Goal: Task Accomplishment & Management: Use online tool/utility

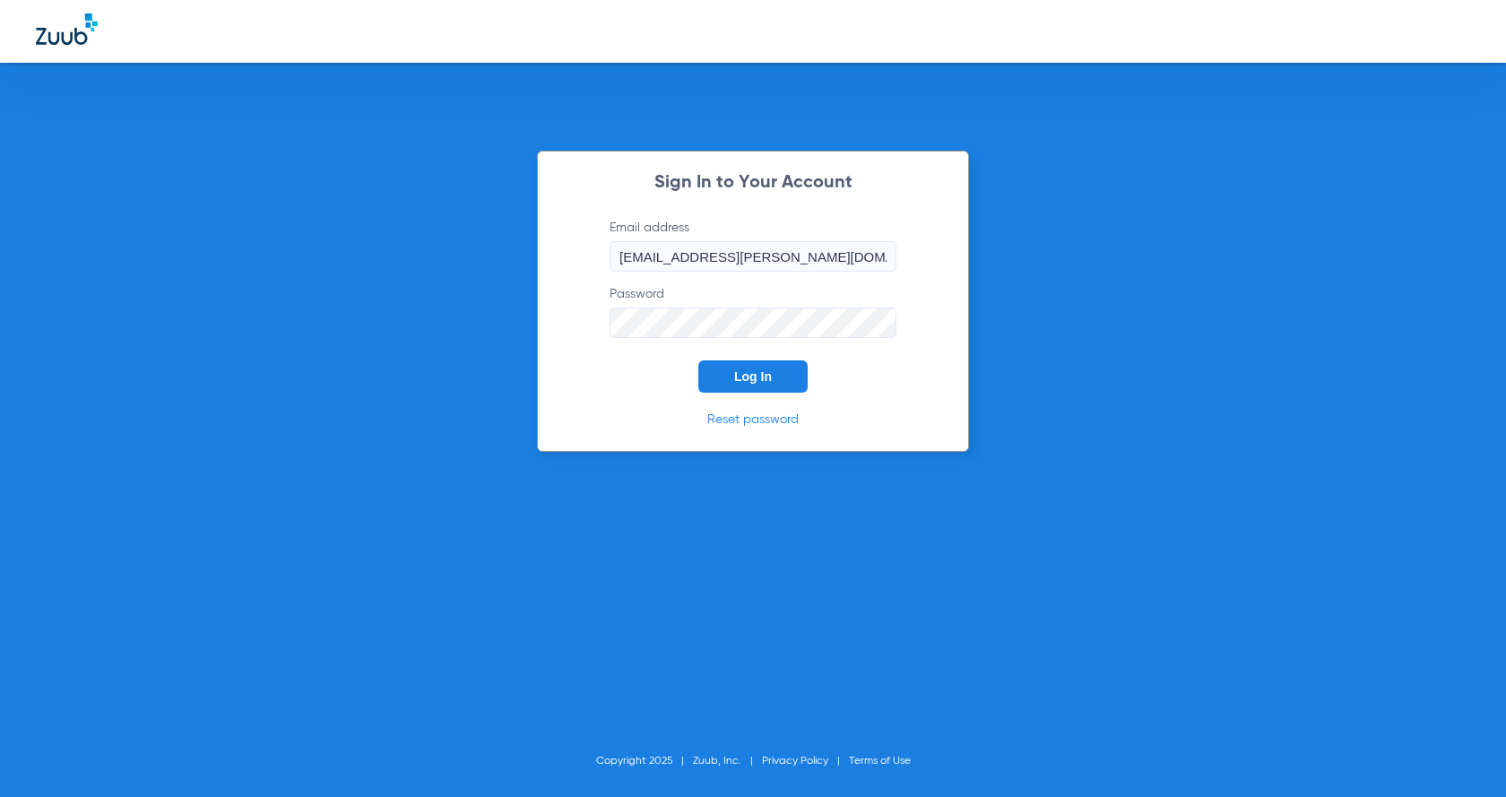
drag, startPoint x: 793, startPoint y: 377, endPoint x: 743, endPoint y: 172, distance: 211.4
click at [792, 377] on button "Log In" at bounding box center [752, 376] width 109 height 32
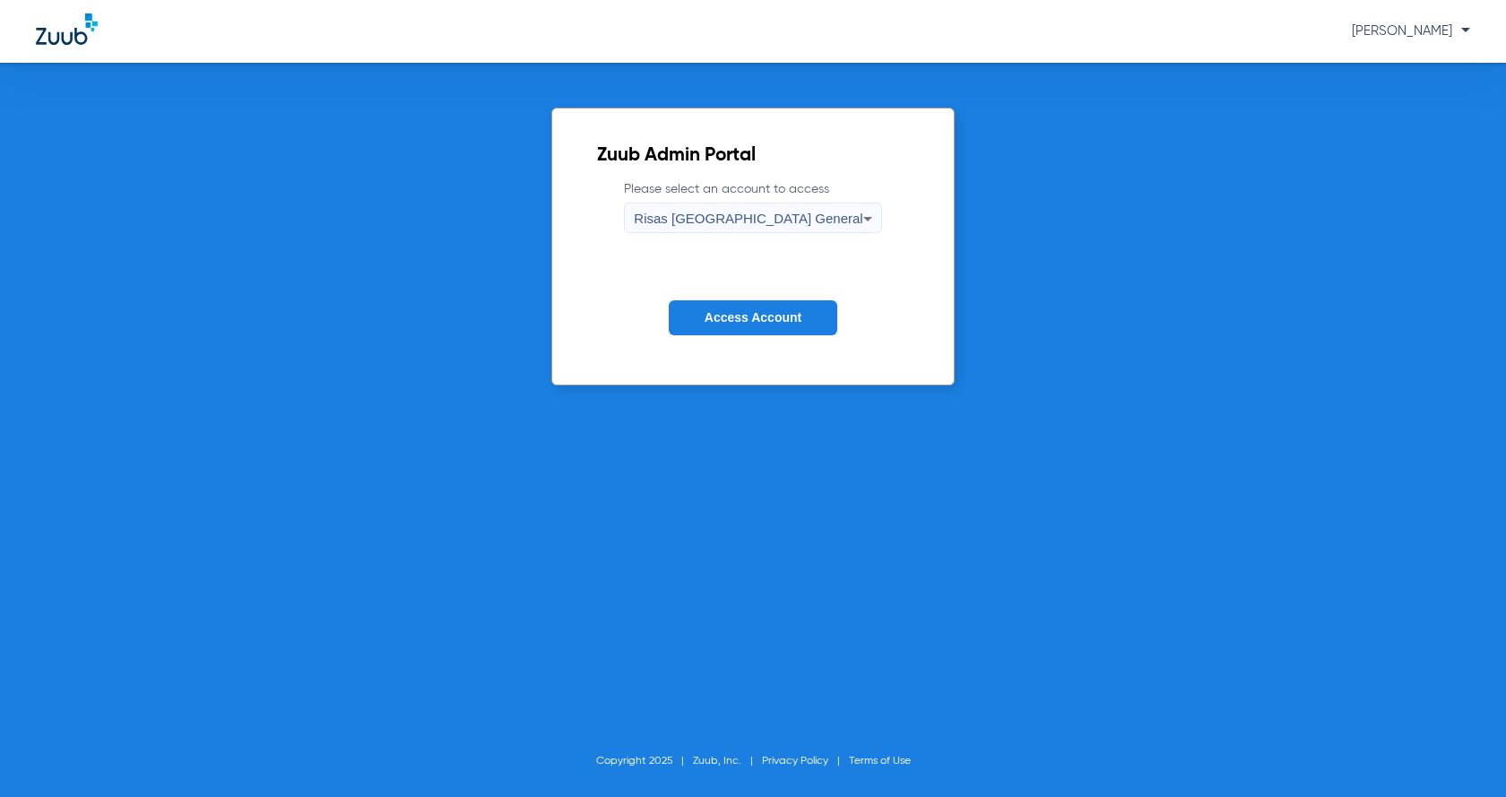
drag, startPoint x: 781, startPoint y: 335, endPoint x: 775, endPoint y: 311, distance: 25.0
click at [780, 334] on form "Please select an account to access Risas Midvale Park General Access Account" at bounding box center [752, 271] width 311 height 182
click at [775, 311] on span "Access Account" at bounding box center [753, 317] width 97 height 14
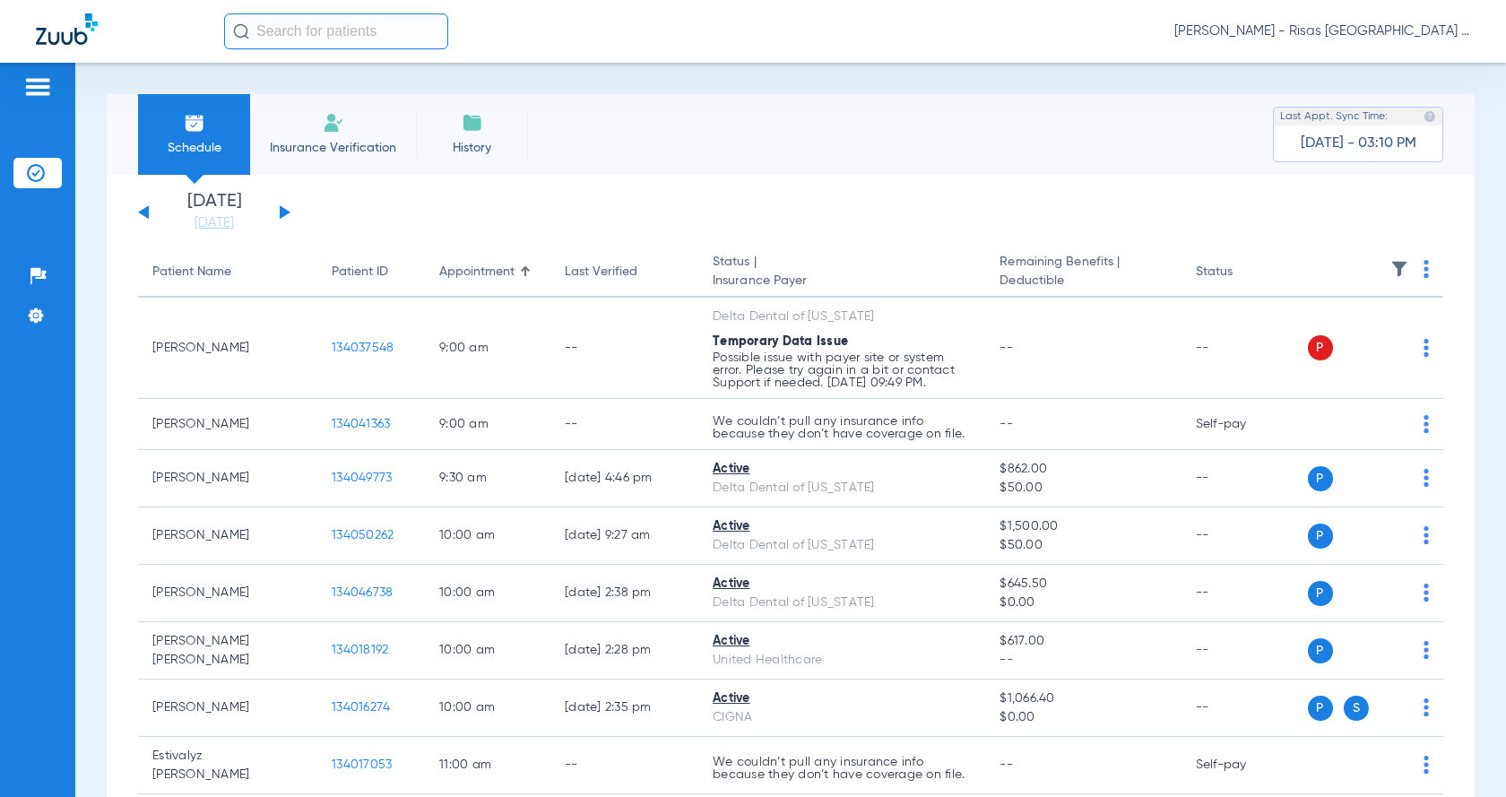
click at [282, 210] on button at bounding box center [285, 211] width 11 height 13
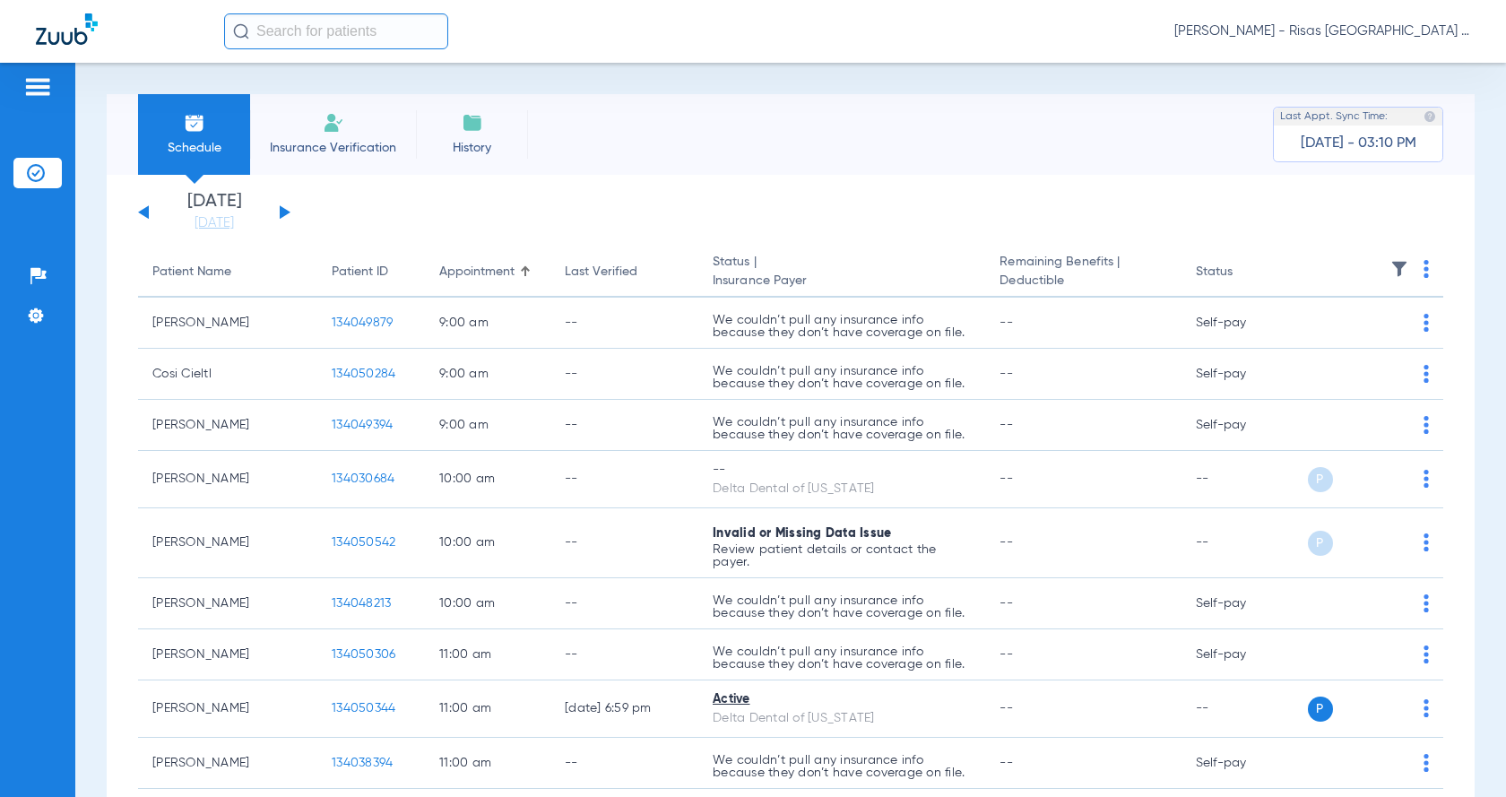
click at [282, 210] on button at bounding box center [285, 211] width 11 height 13
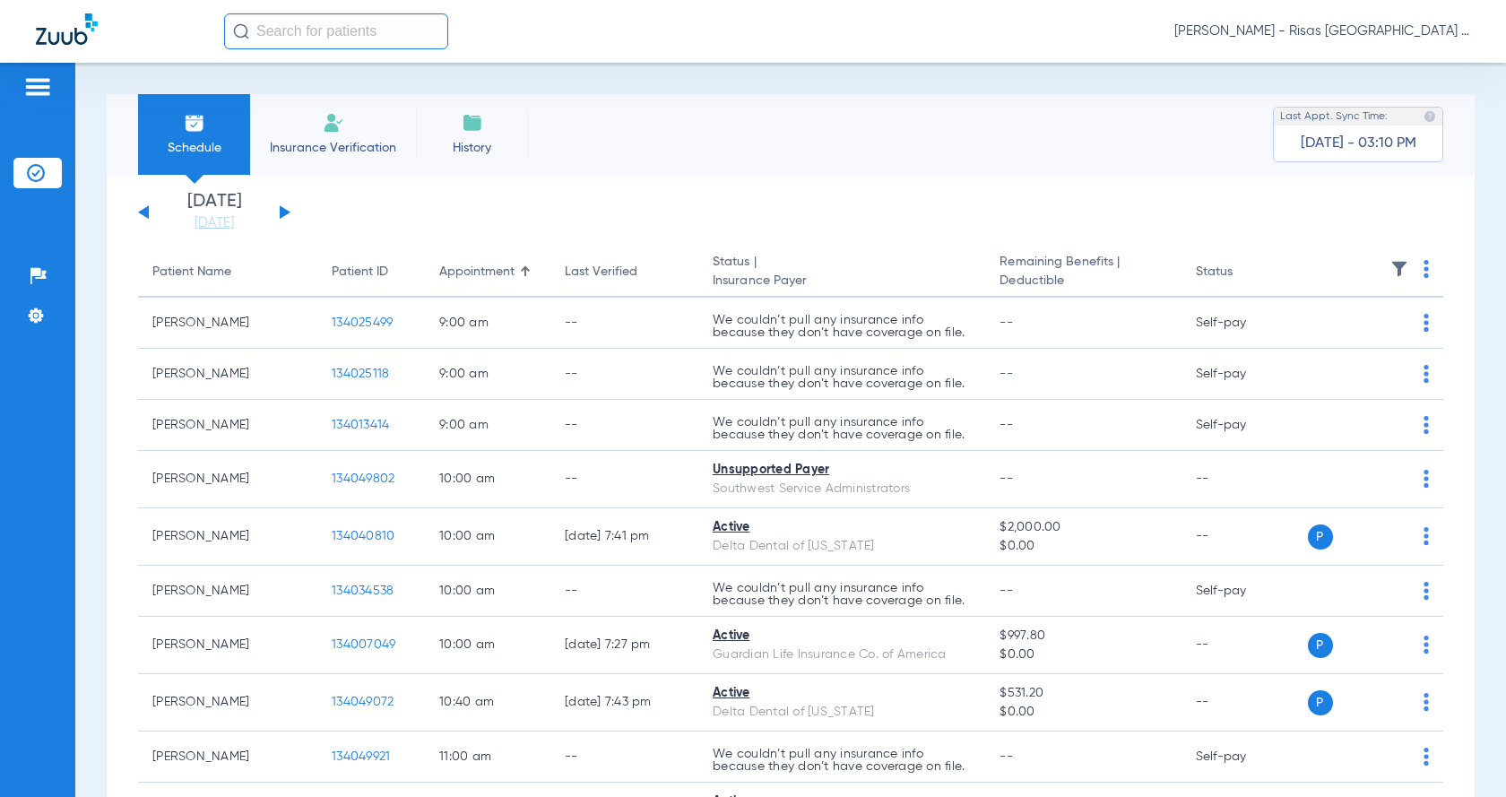
click at [144, 211] on button at bounding box center [143, 211] width 11 height 13
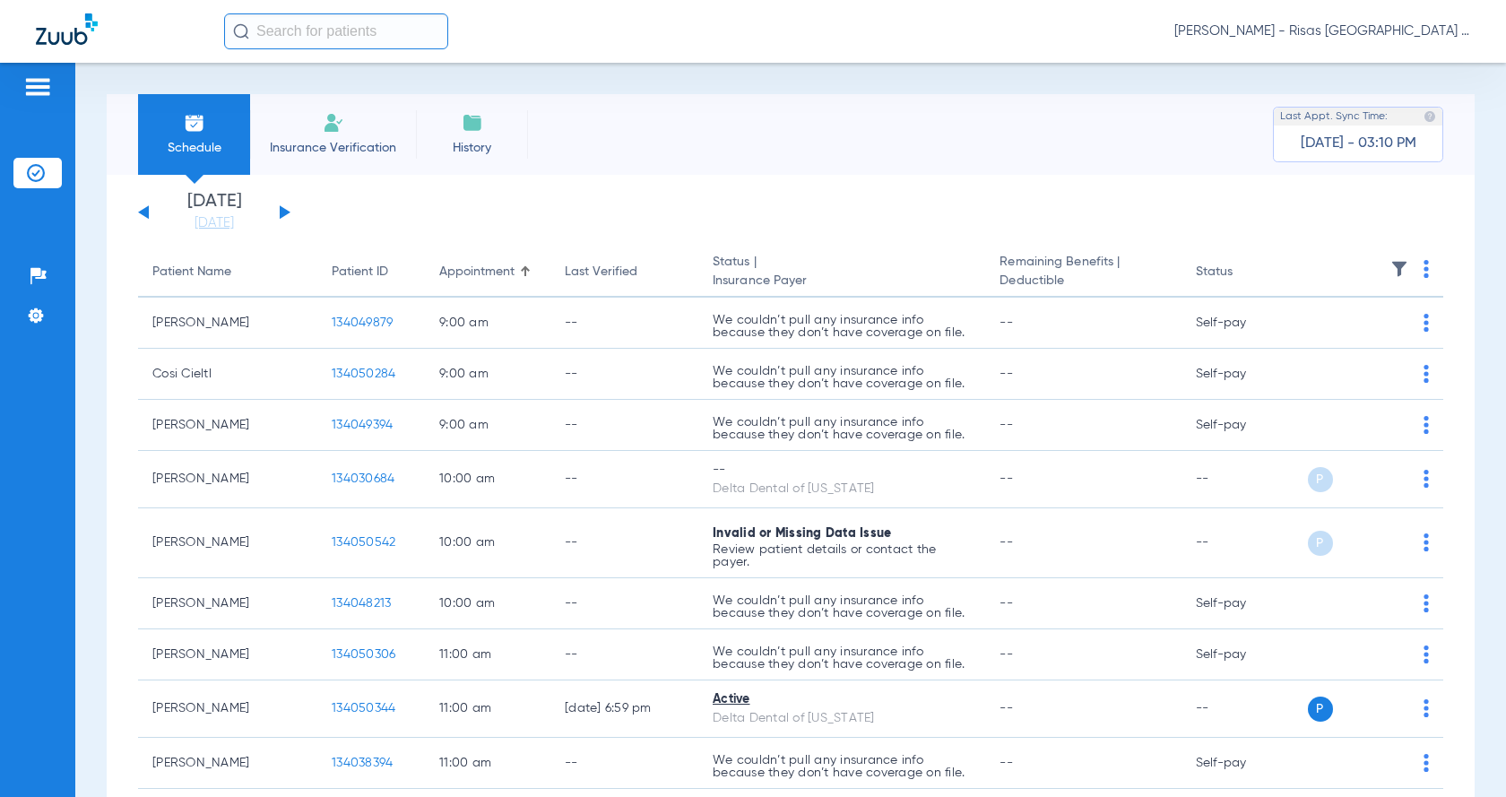
click at [283, 211] on button at bounding box center [285, 211] width 11 height 13
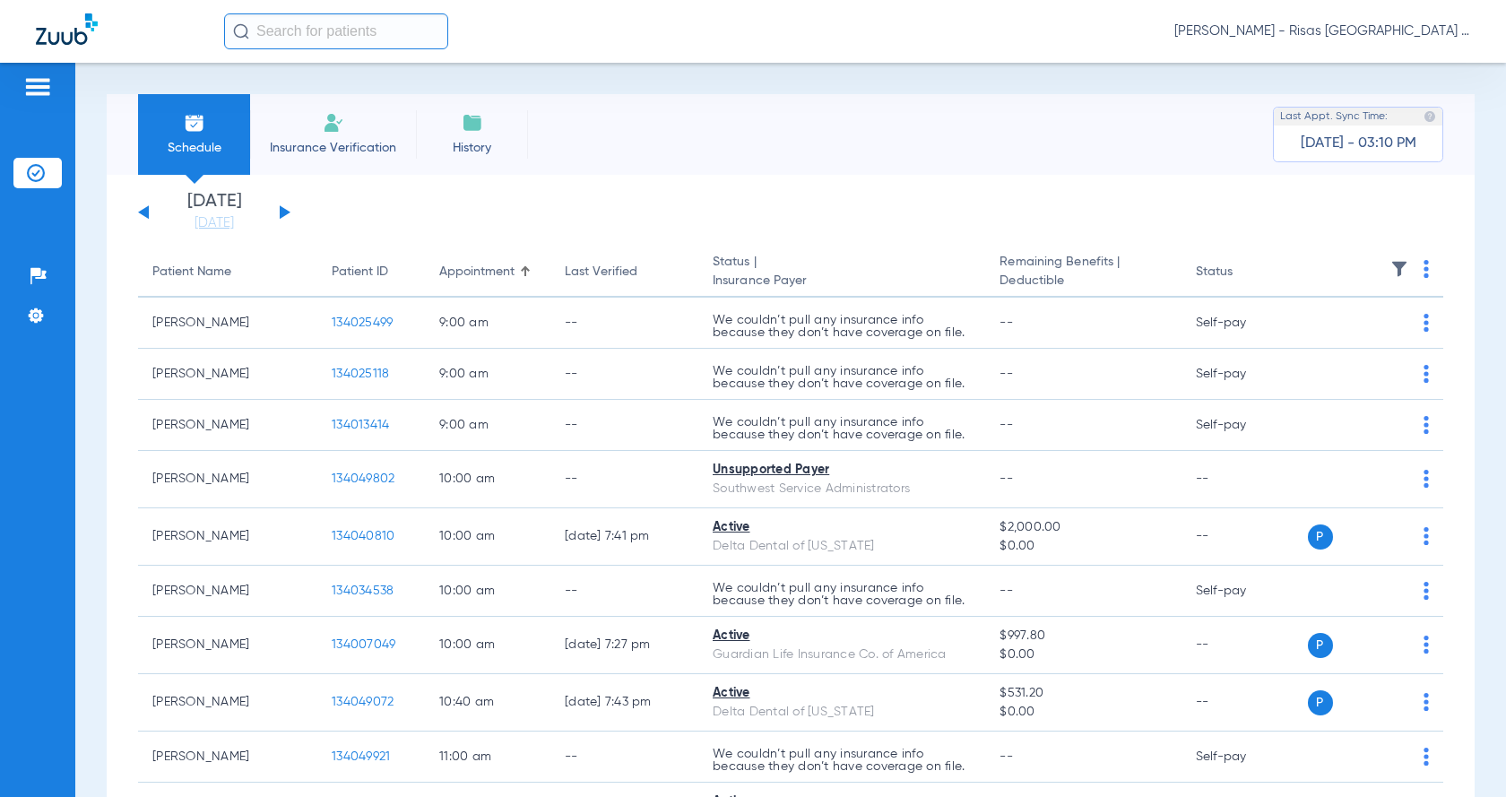
click at [1416, 278] on th at bounding box center [1373, 272] width 141 height 50
click at [1424, 273] on img at bounding box center [1426, 269] width 5 height 18
click at [1349, 336] on span "Verify All" at bounding box center [1344, 340] width 112 height 13
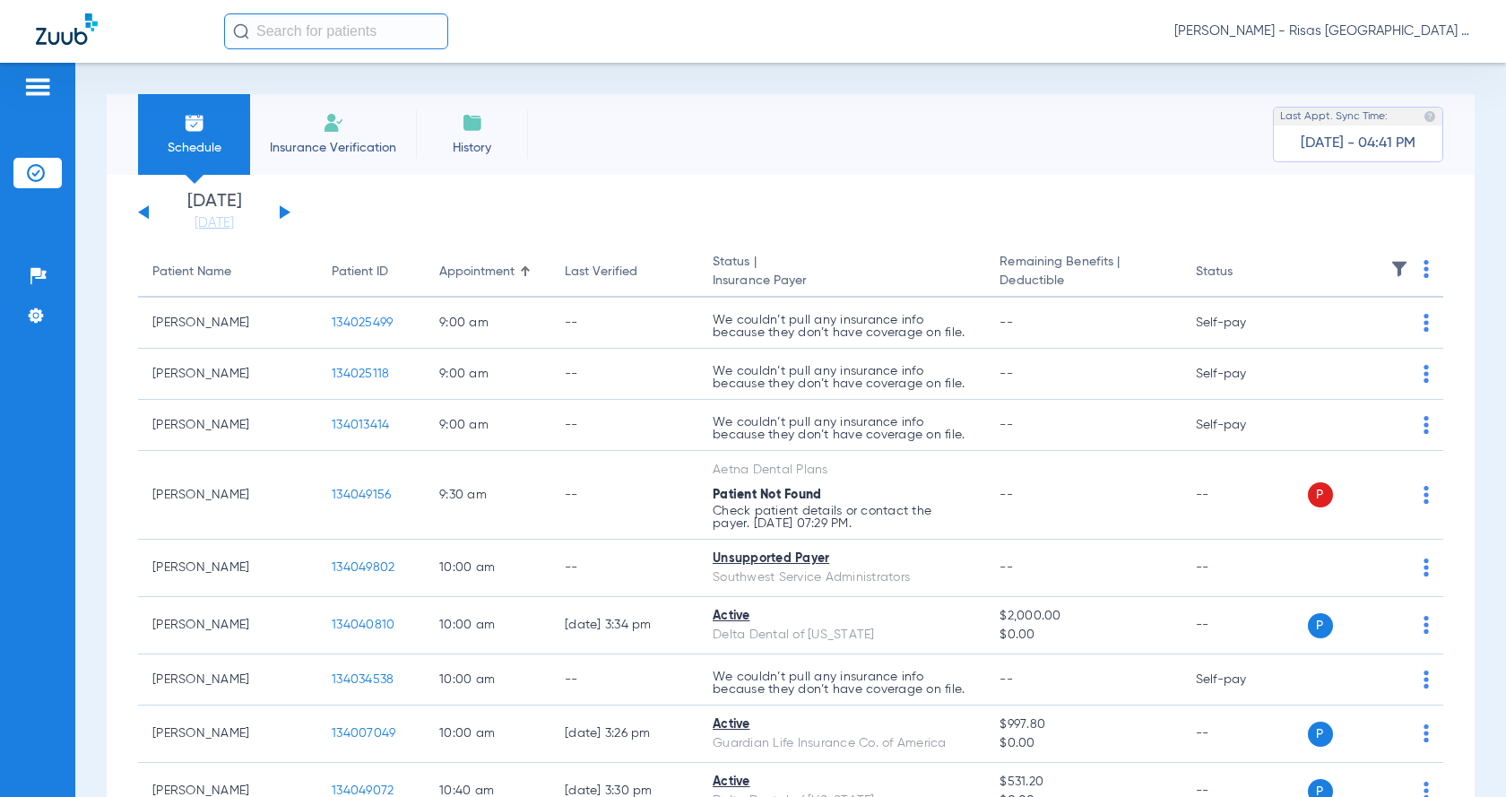
click at [282, 211] on button at bounding box center [285, 211] width 11 height 13
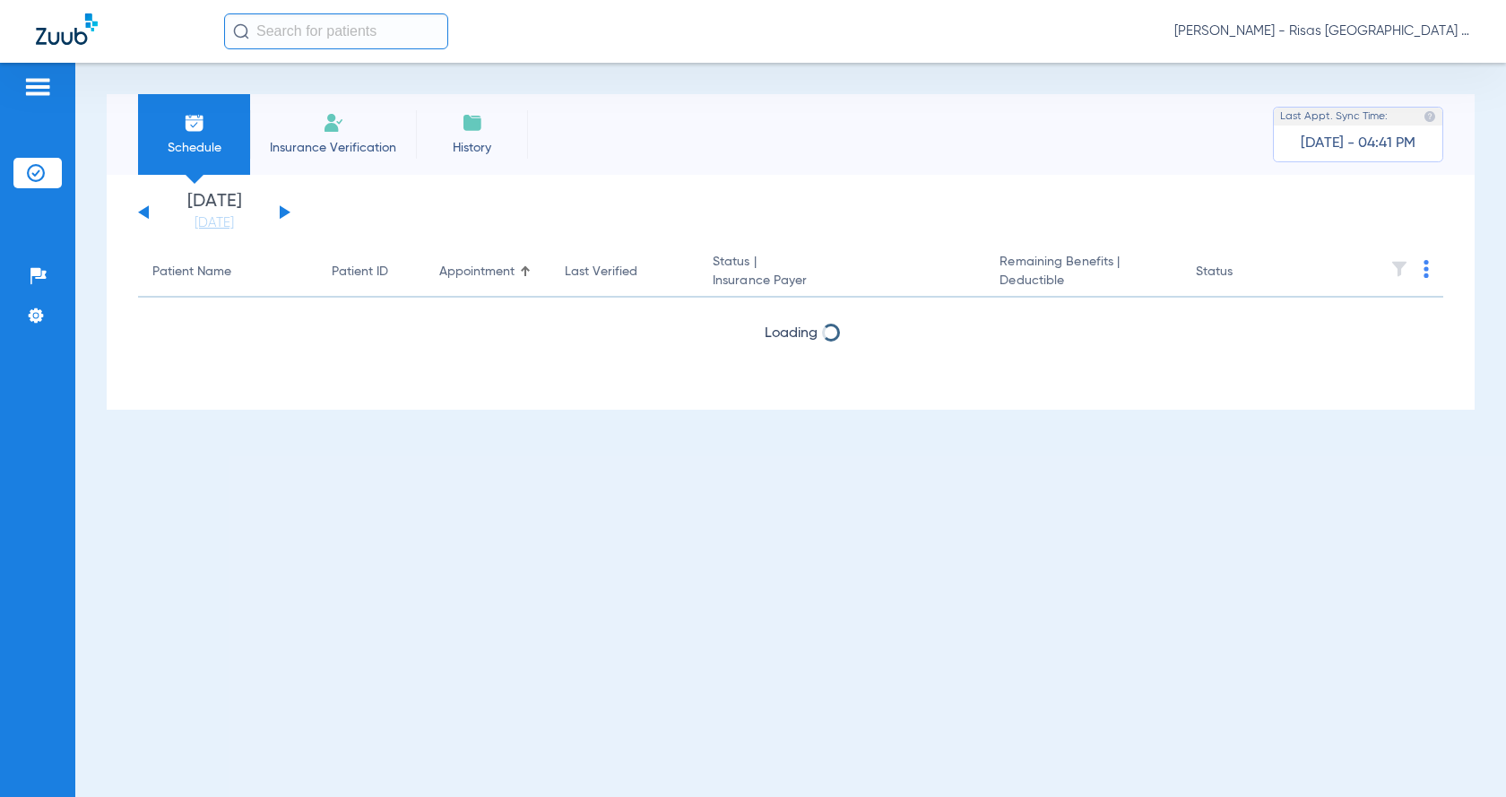
click at [282, 211] on button at bounding box center [285, 211] width 11 height 13
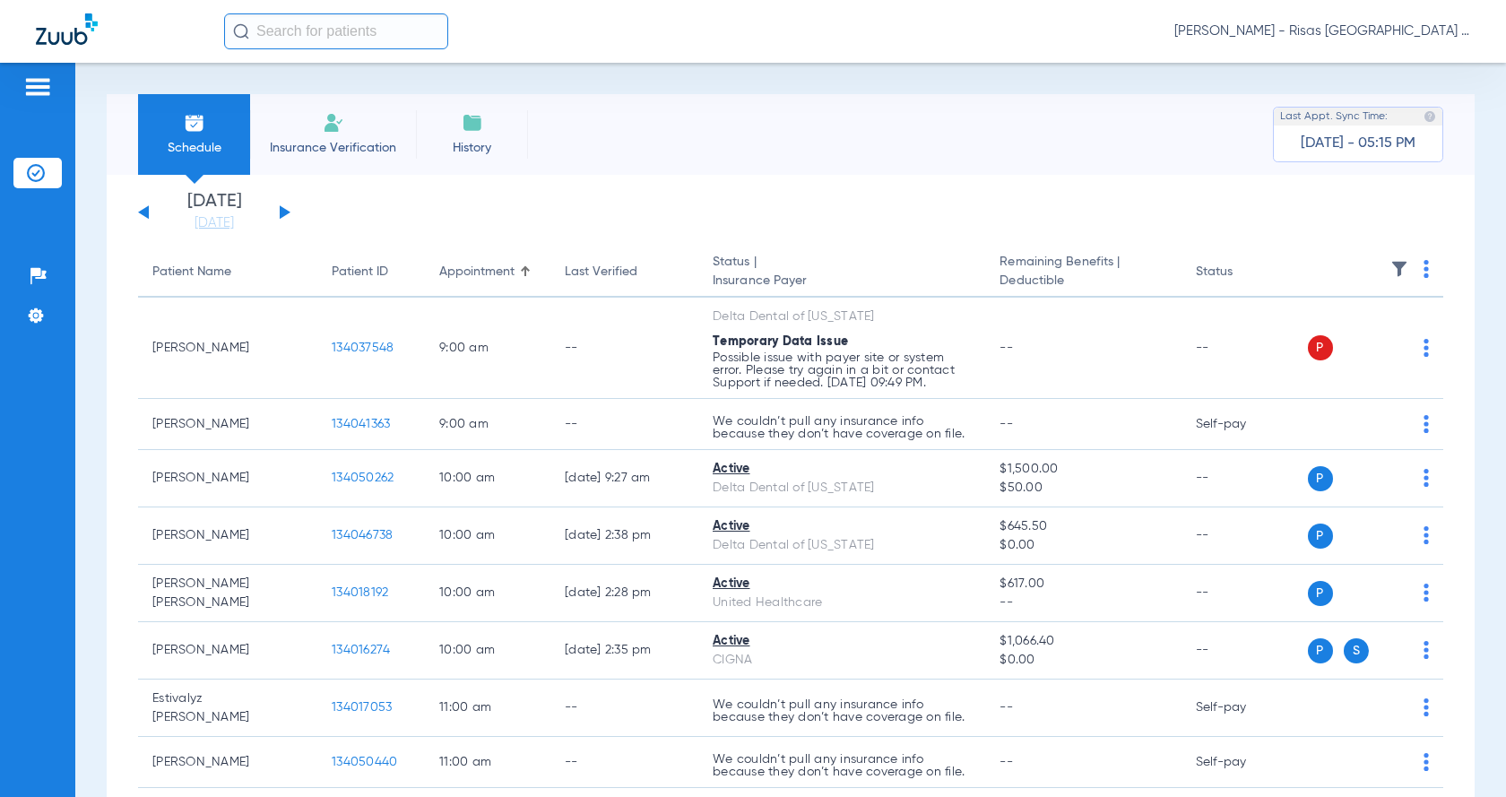
click at [342, 141] on span "Insurance Verification" at bounding box center [333, 148] width 139 height 18
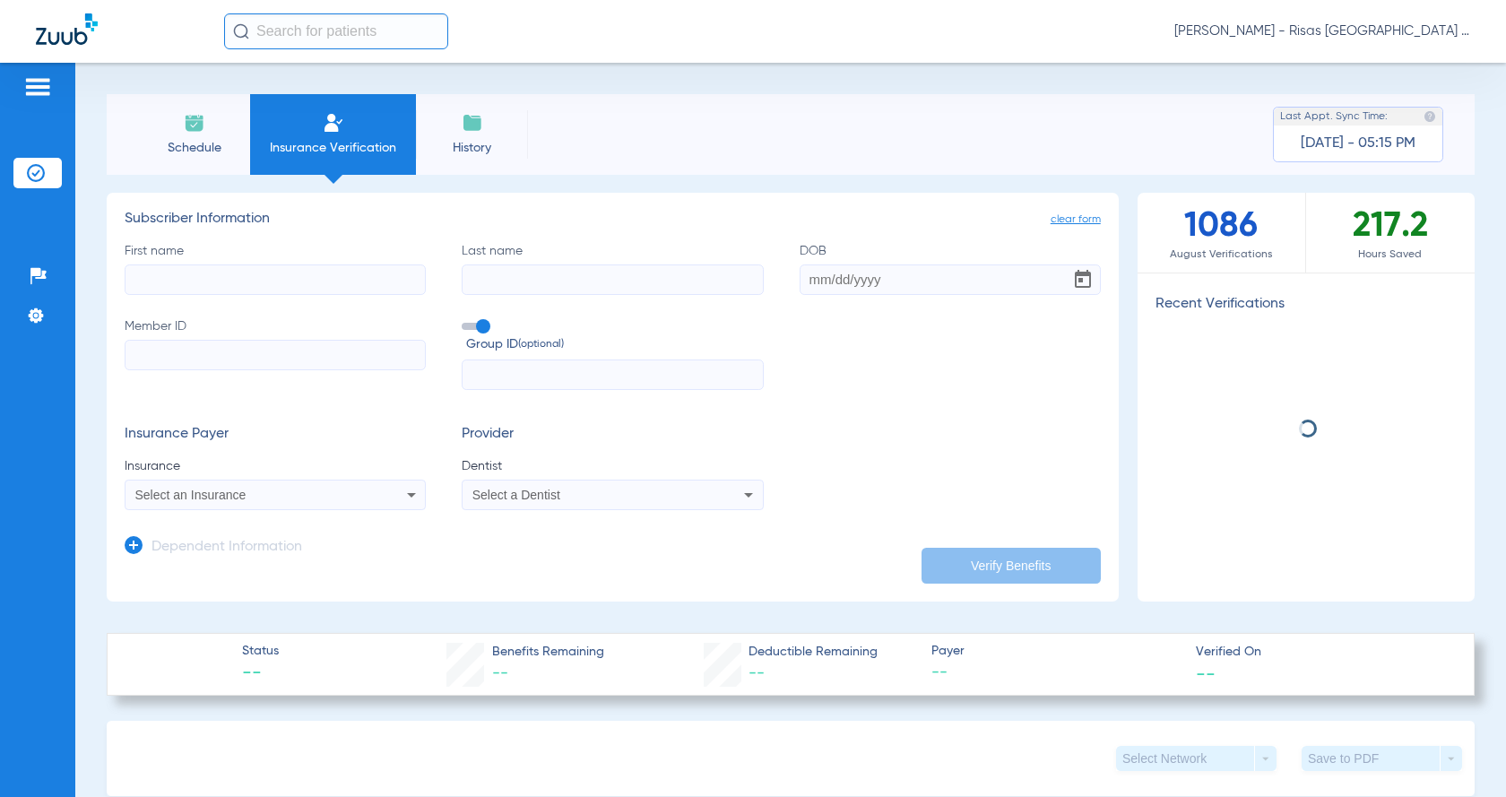
click at [271, 294] on input "First name" at bounding box center [275, 279] width 301 height 30
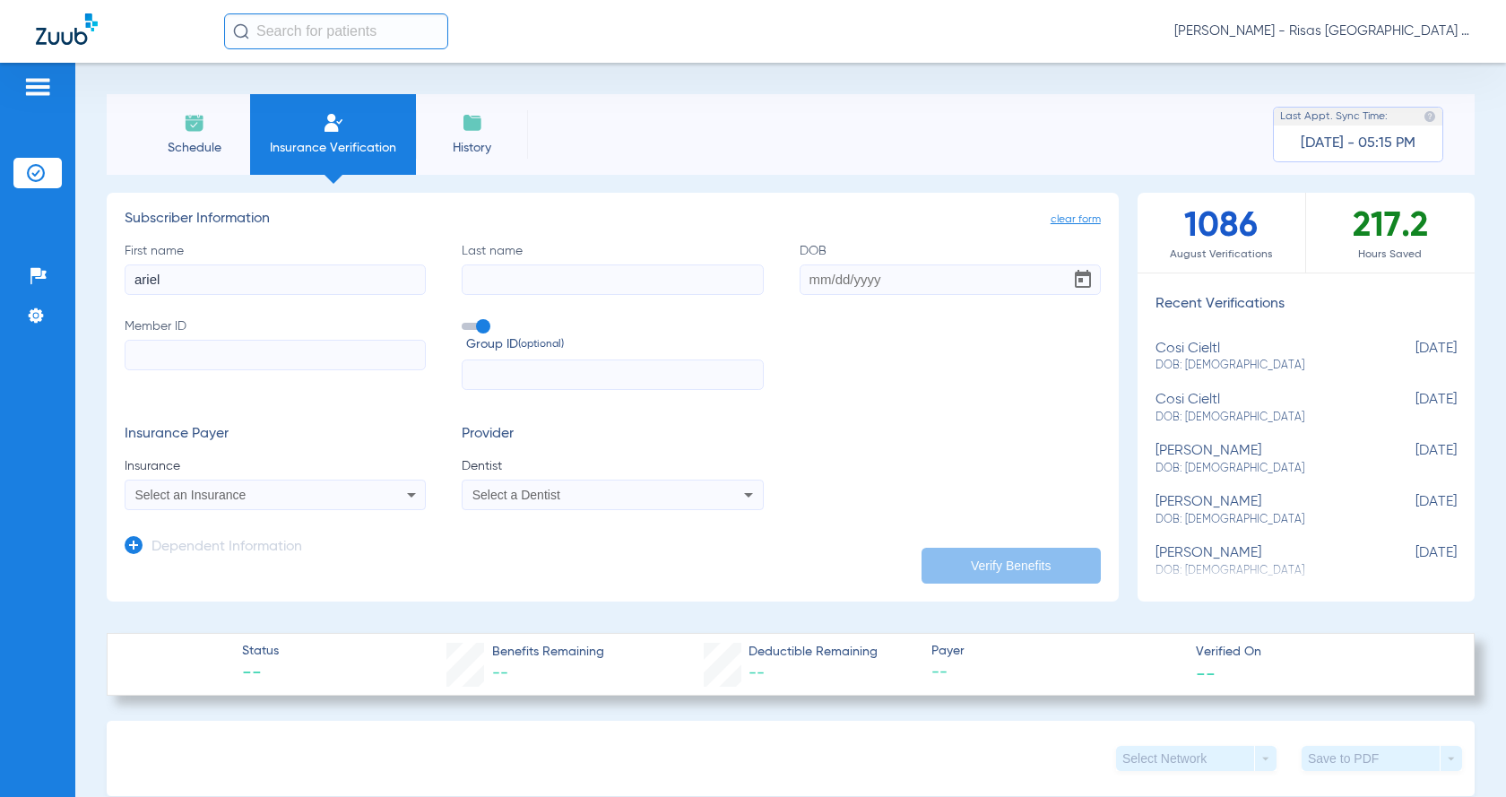
type input "ariel"
type input "[PERSON_NAME]"
click at [810, 286] on input "DOB" at bounding box center [950, 279] width 301 height 30
type input "[DATE]"
click at [227, 356] on input "Member ID" at bounding box center [275, 355] width 301 height 30
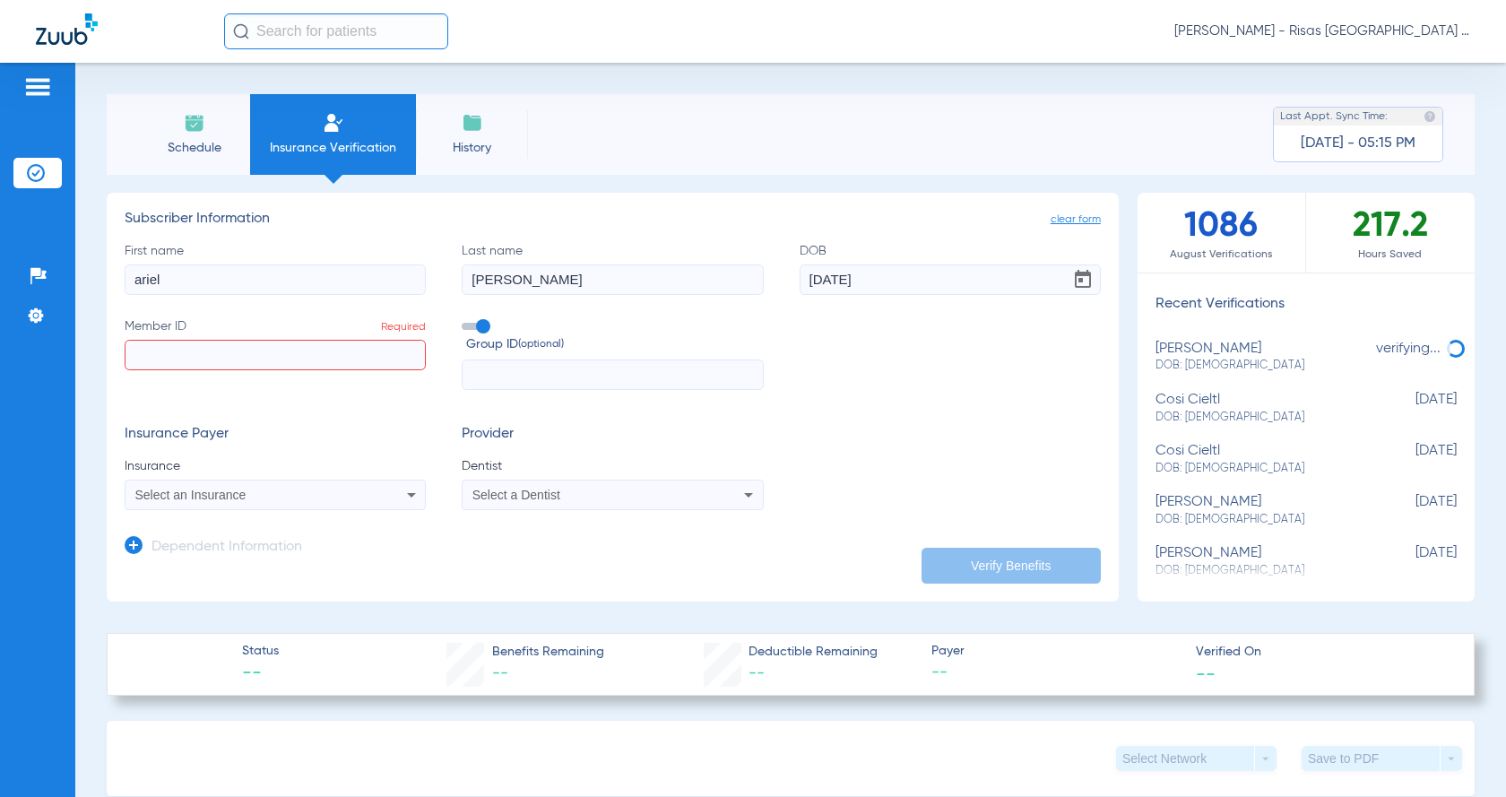
paste input "05000009635997"
type input "05000009635997"
click at [326, 500] on div "Select an Insurance" at bounding box center [247, 495] width 225 height 13
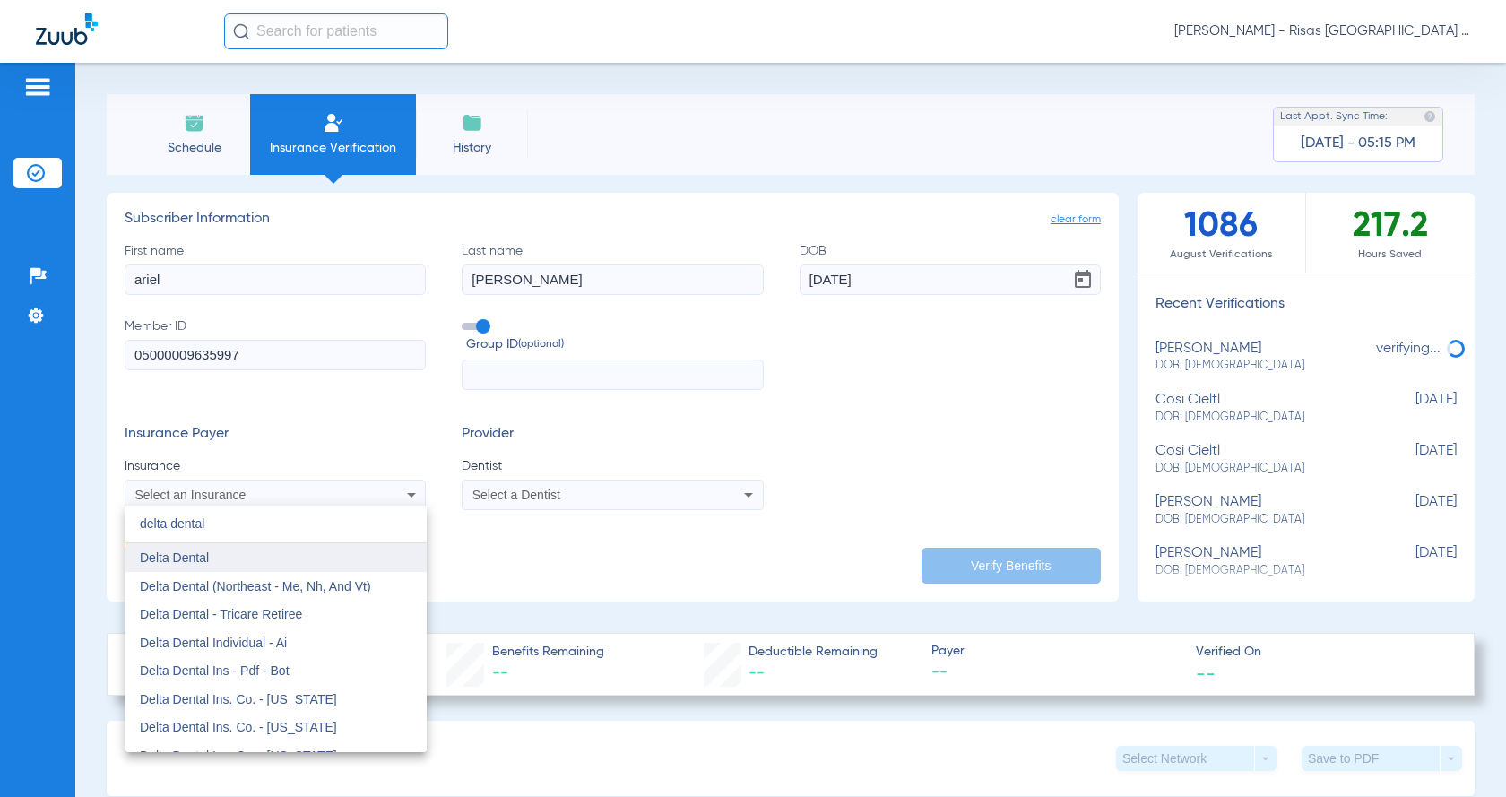
type input "delta dental"
click at [245, 567] on mat-option "Delta Dental" at bounding box center [276, 557] width 301 height 29
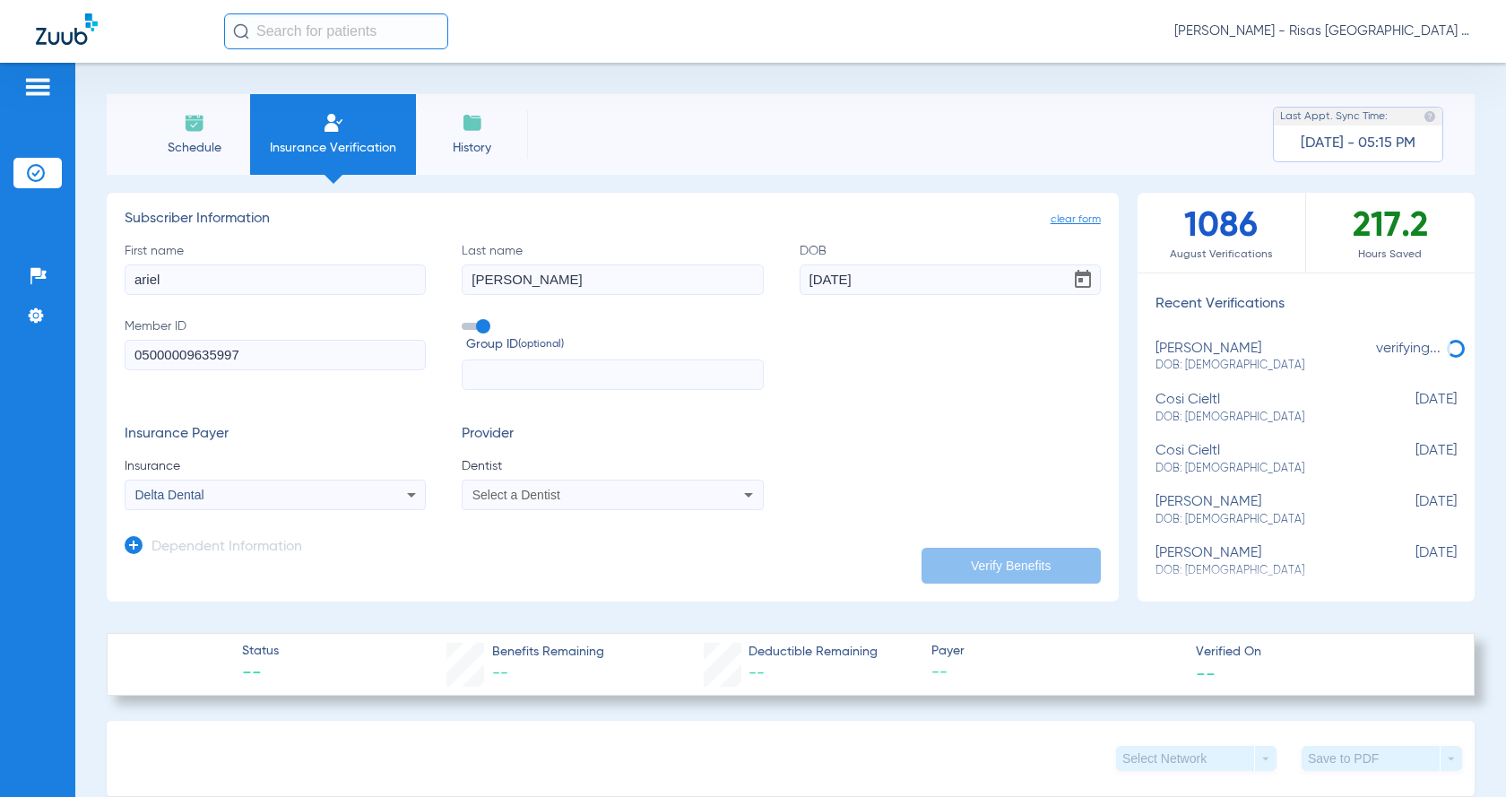
click at [539, 498] on span "Select a Dentist" at bounding box center [516, 495] width 88 height 14
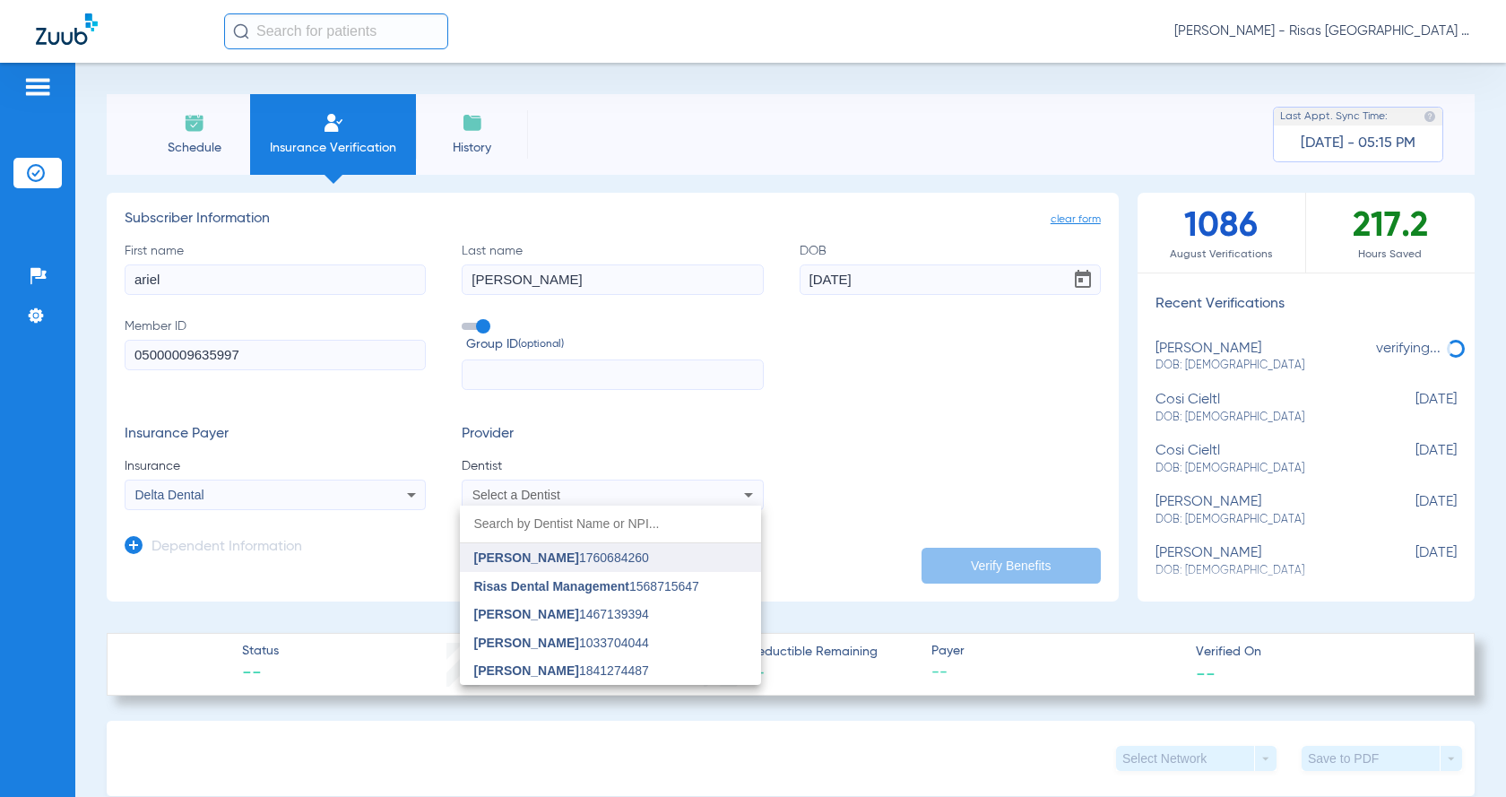
click at [602, 555] on span "[PERSON_NAME] 1760684260" at bounding box center [561, 557] width 175 height 13
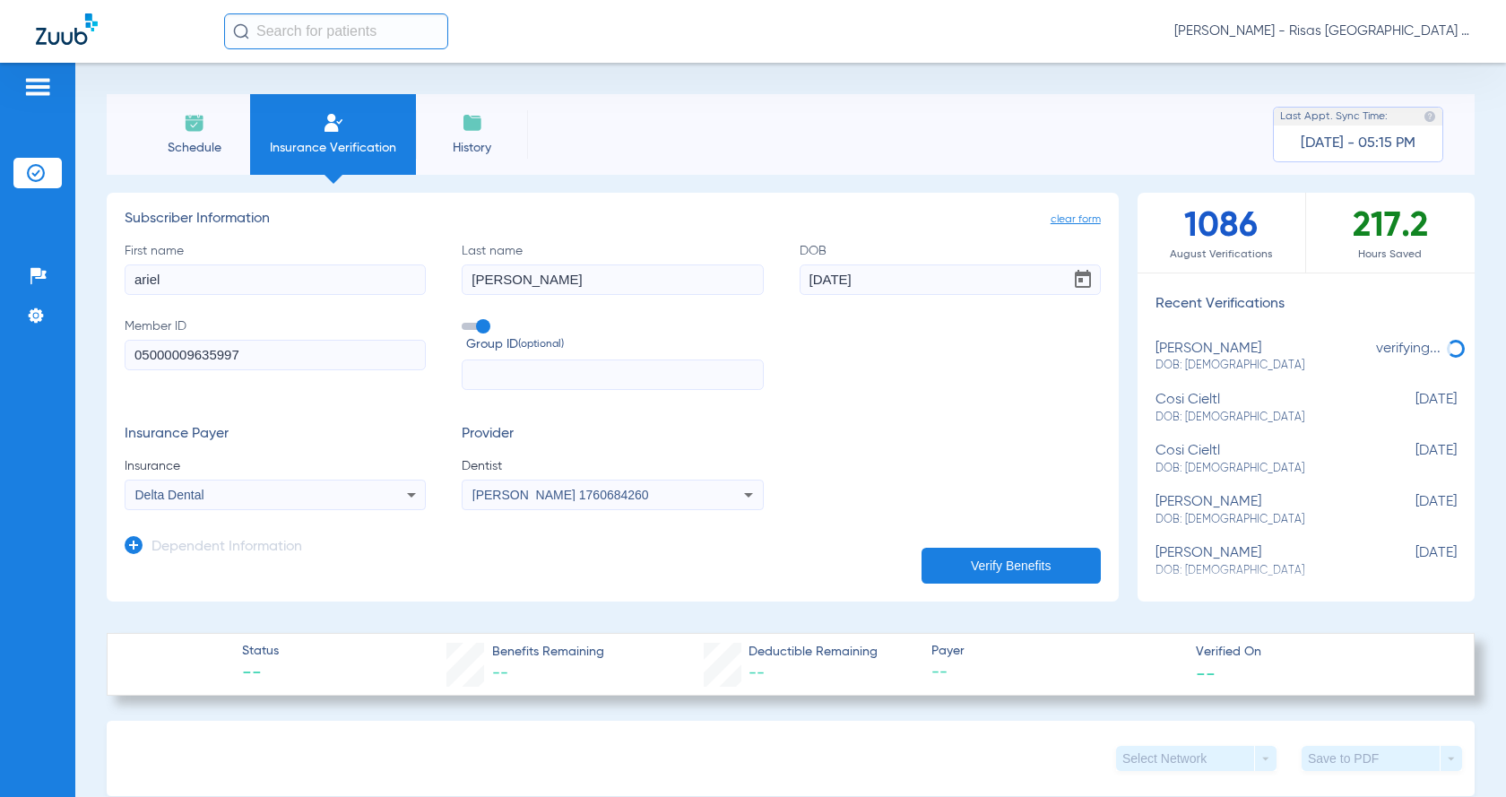
click at [1044, 556] on button "Verify Benefits" at bounding box center [1011, 566] width 179 height 36
click at [631, 498] on span "[PERSON_NAME] 1760684260" at bounding box center [560, 495] width 177 height 14
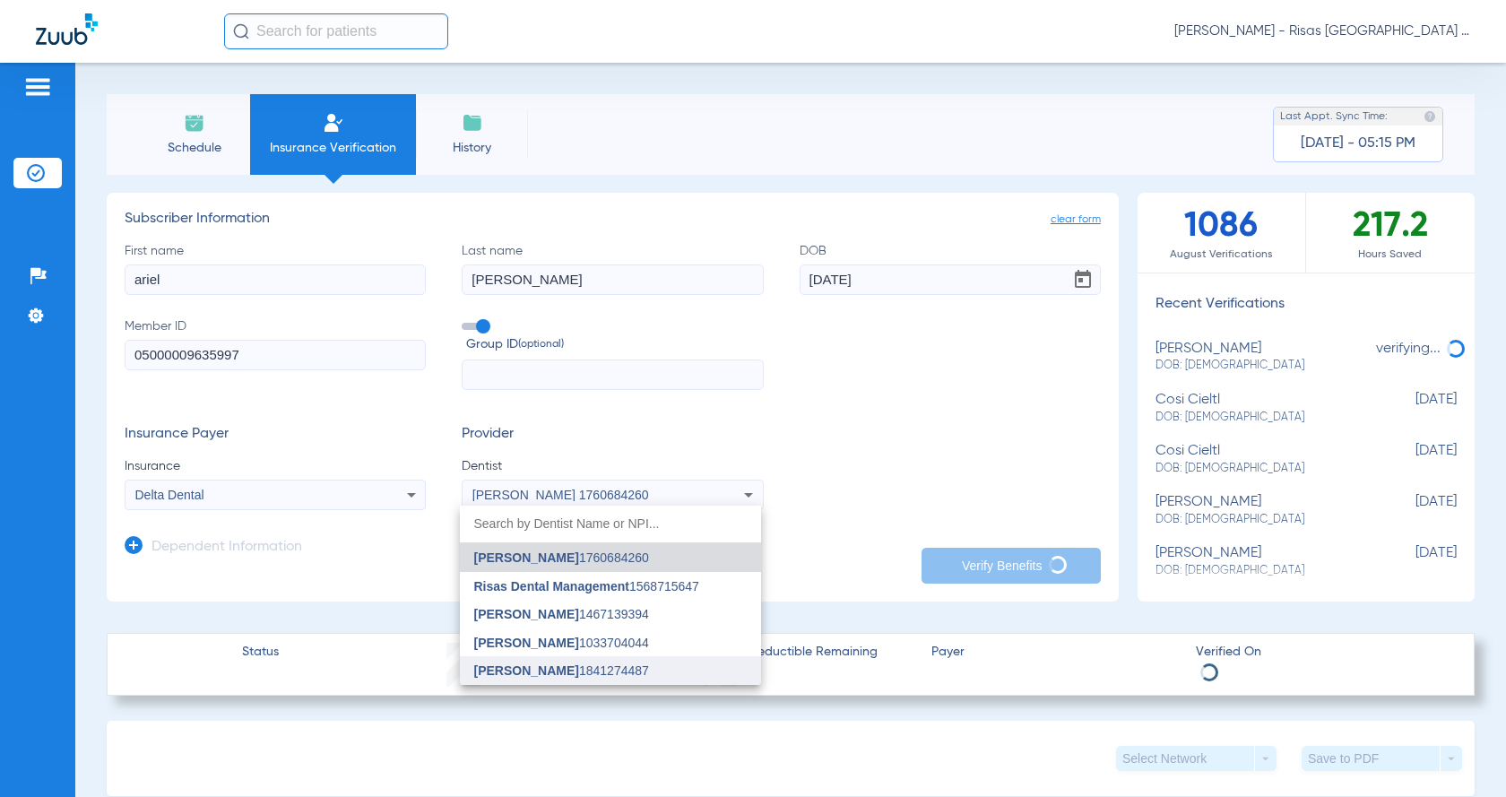
click at [557, 659] on mat-option "[PERSON_NAME] 1841274487" at bounding box center [610, 670] width 301 height 29
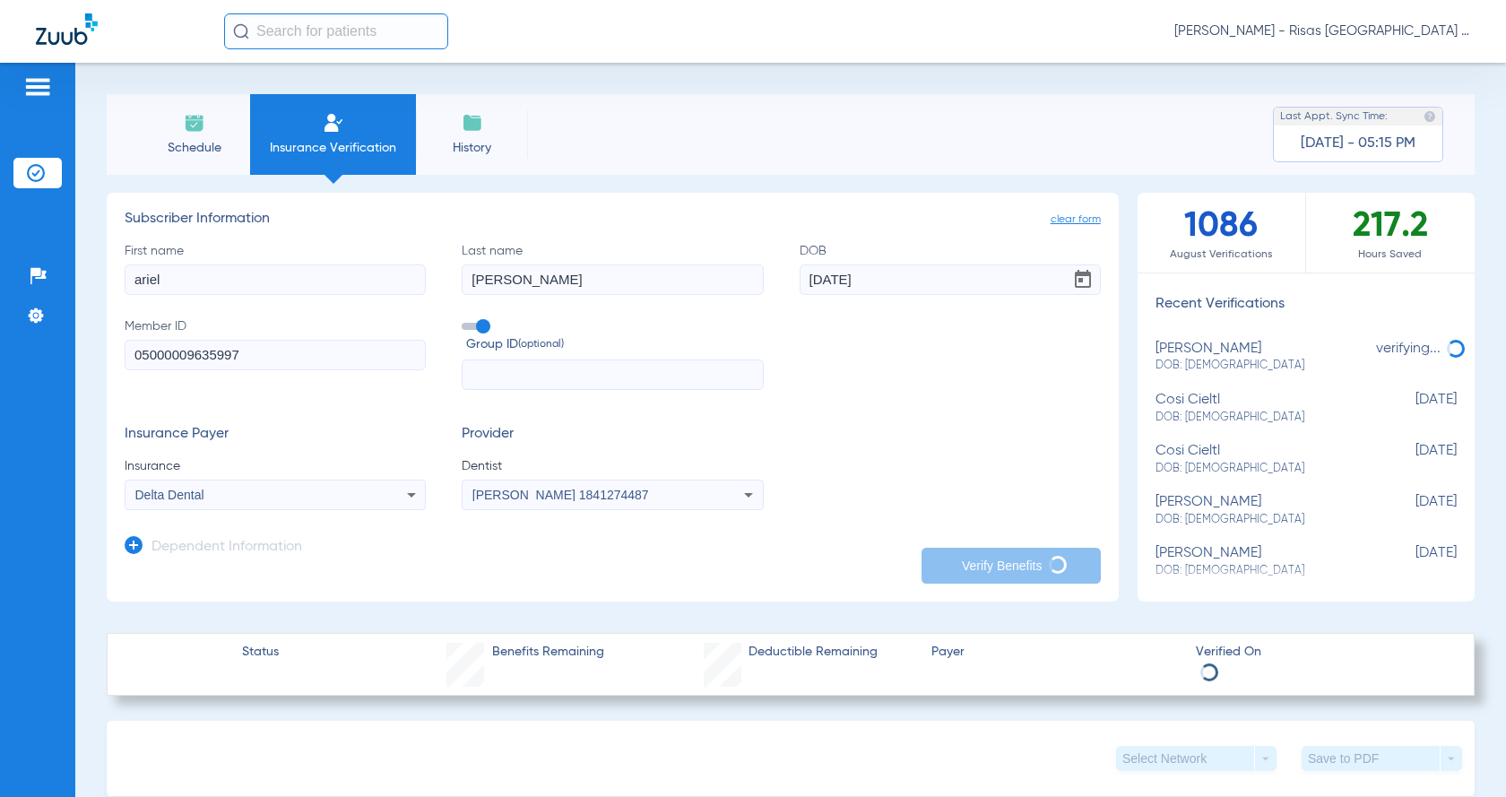
type input "[PERSON_NAME]"
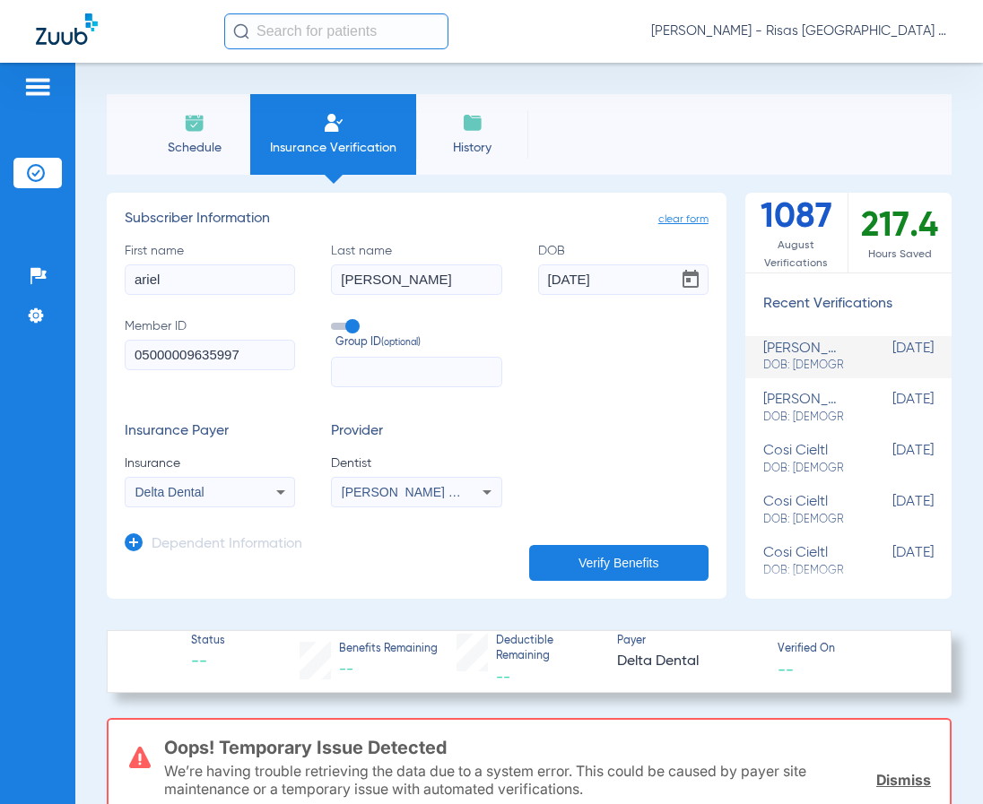
drag, startPoint x: -13, startPoint y: 285, endPoint x: -42, endPoint y: 300, distance: 32.5
click at [0, 300] on html "[PERSON_NAME] - Risas Midvale Park General Patients Insurance Verification Setu…" at bounding box center [491, 402] width 983 height 804
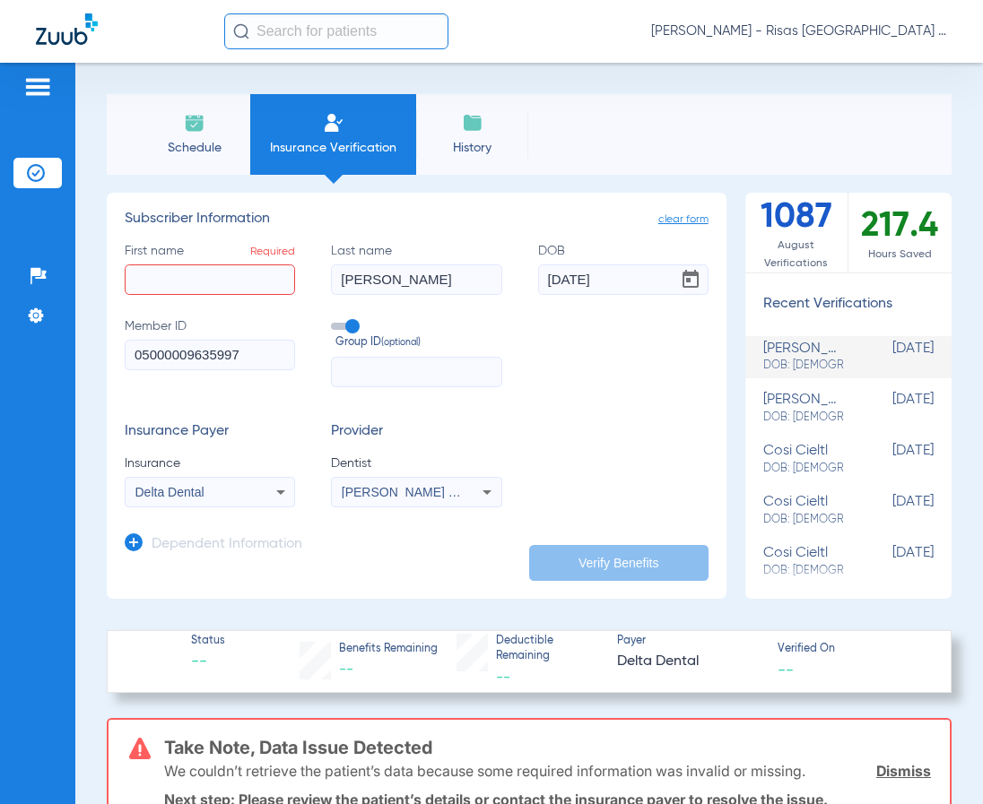
drag, startPoint x: 406, startPoint y: 285, endPoint x: 462, endPoint y: 298, distance: 57.0
click at [254, 276] on div "First name Required Last name [PERSON_NAME] DOB [DEMOGRAPHIC_DATA] Member ID 05…" at bounding box center [417, 314] width 584 height 145
drag, startPoint x: 519, startPoint y: 291, endPoint x: 145, endPoint y: 325, distance: 375.3
click at [167, 317] on div "First name Required Last name Required DOB [DEMOGRAPHIC_DATA] Member ID 0500000…" at bounding box center [417, 314] width 584 height 145
drag, startPoint x: 243, startPoint y: 360, endPoint x: -26, endPoint y: 374, distance: 269.3
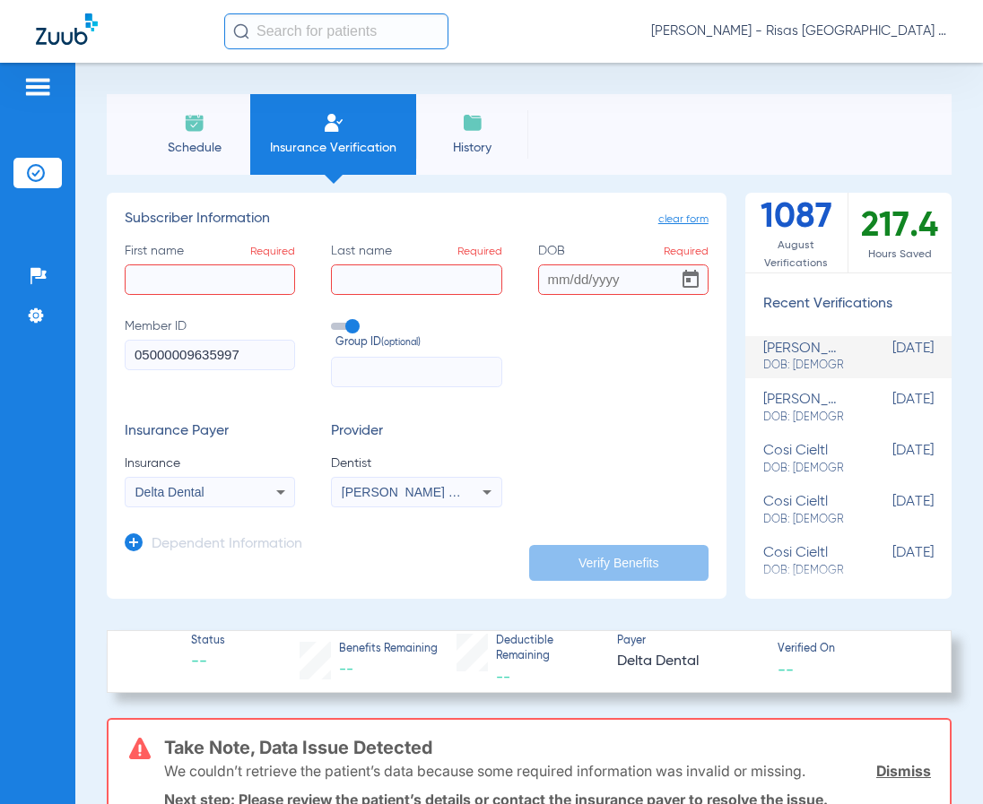
click at [0, 374] on html "[PERSON_NAME] - Risas Midvale Park General Patients Insurance Verification Setu…" at bounding box center [491, 402] width 983 height 804
click at [192, 489] on span "Delta Dental" at bounding box center [169, 492] width 69 height 14
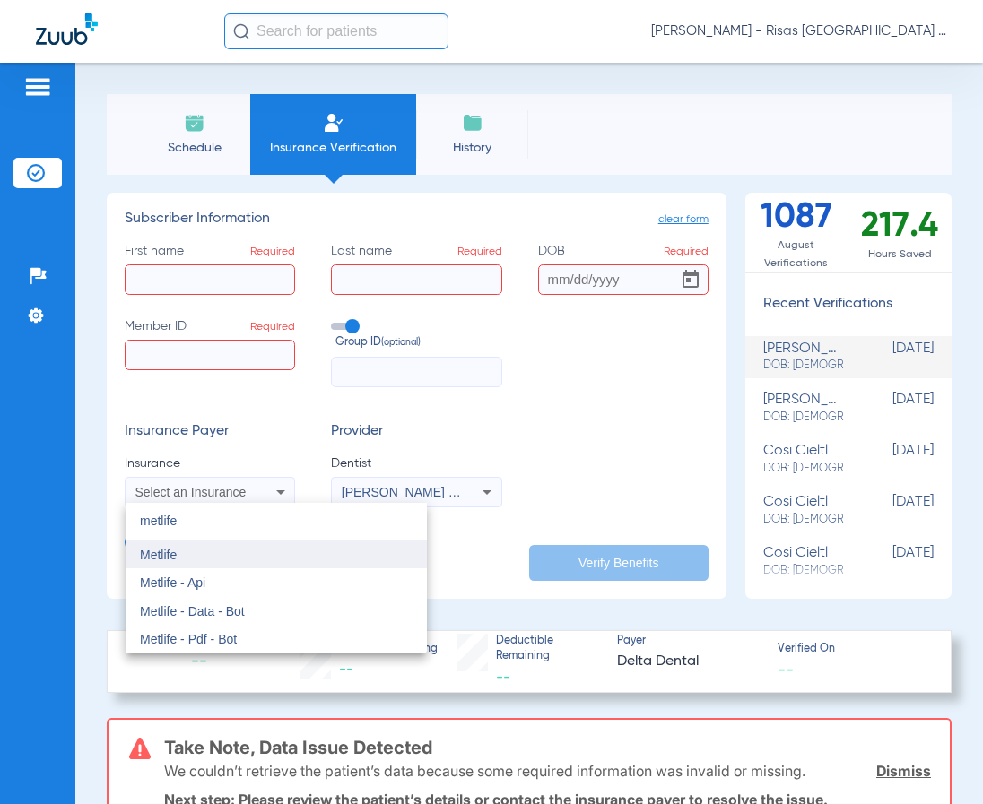
type input "metlife"
click at [196, 556] on mat-option "Metlife" at bounding box center [276, 555] width 301 height 29
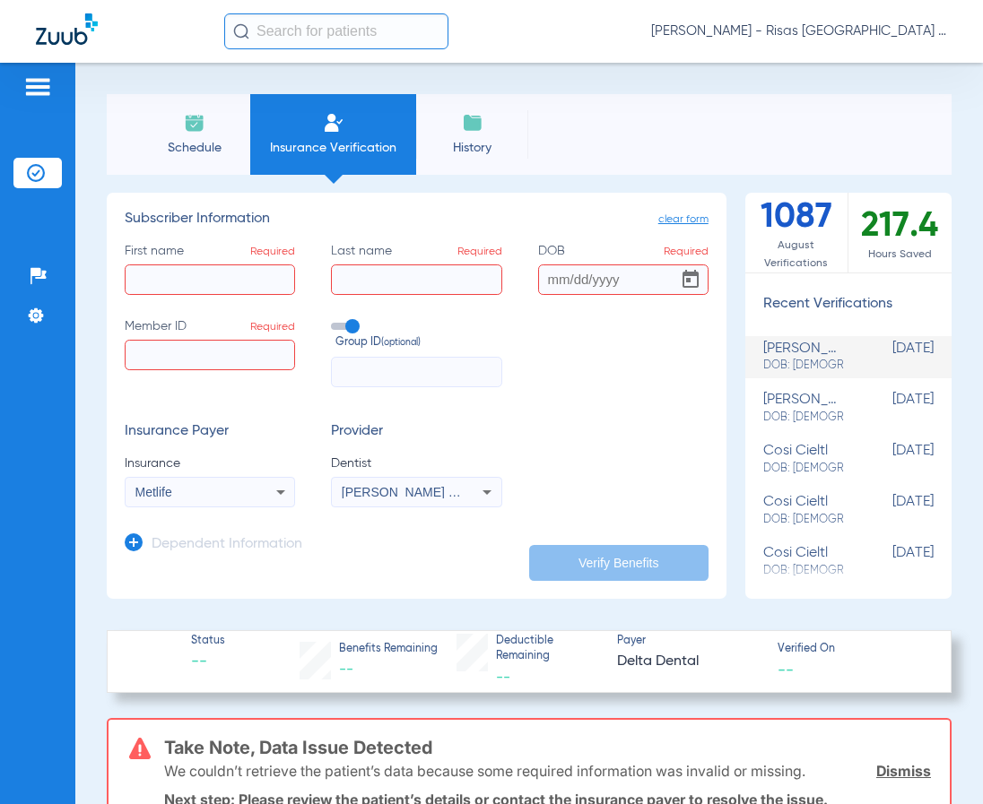
click at [179, 282] on input "First name Required" at bounding box center [210, 279] width 170 height 30
type input "[PERSON_NAME]"
click at [192, 351] on input "Member ID Required" at bounding box center [210, 355] width 170 height 30
click at [538, 280] on input "DOB Required" at bounding box center [623, 279] width 170 height 30
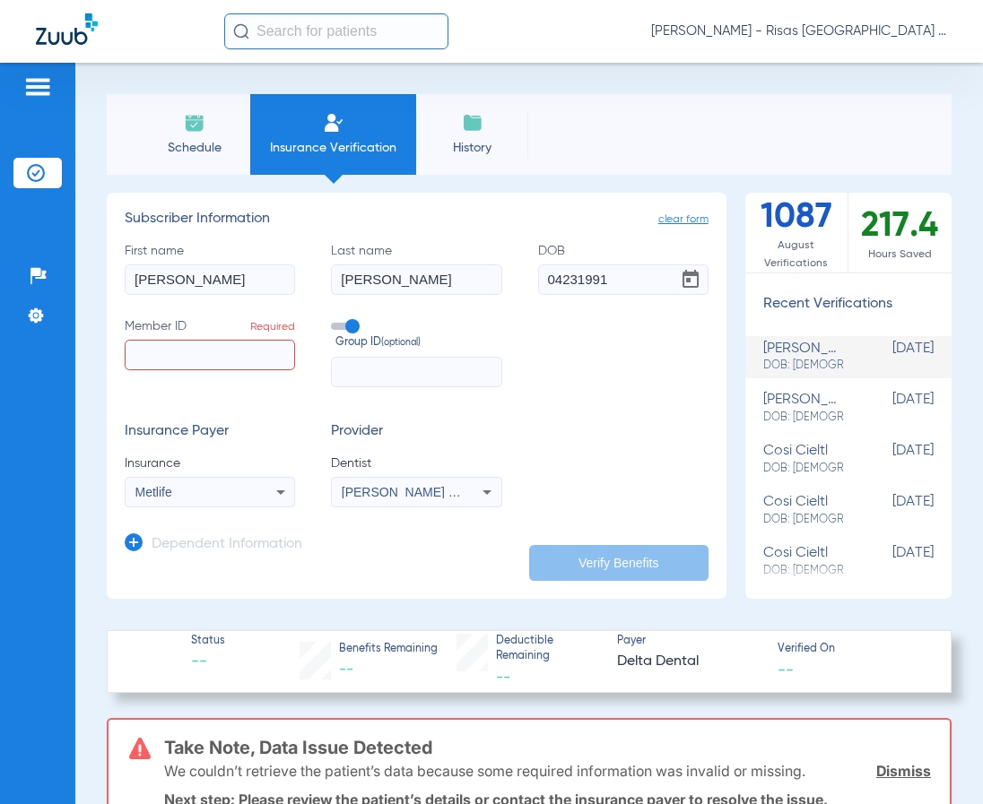
type input "[DATE]"
click at [197, 355] on input "Member ID Required" at bounding box center [210, 355] width 170 height 30
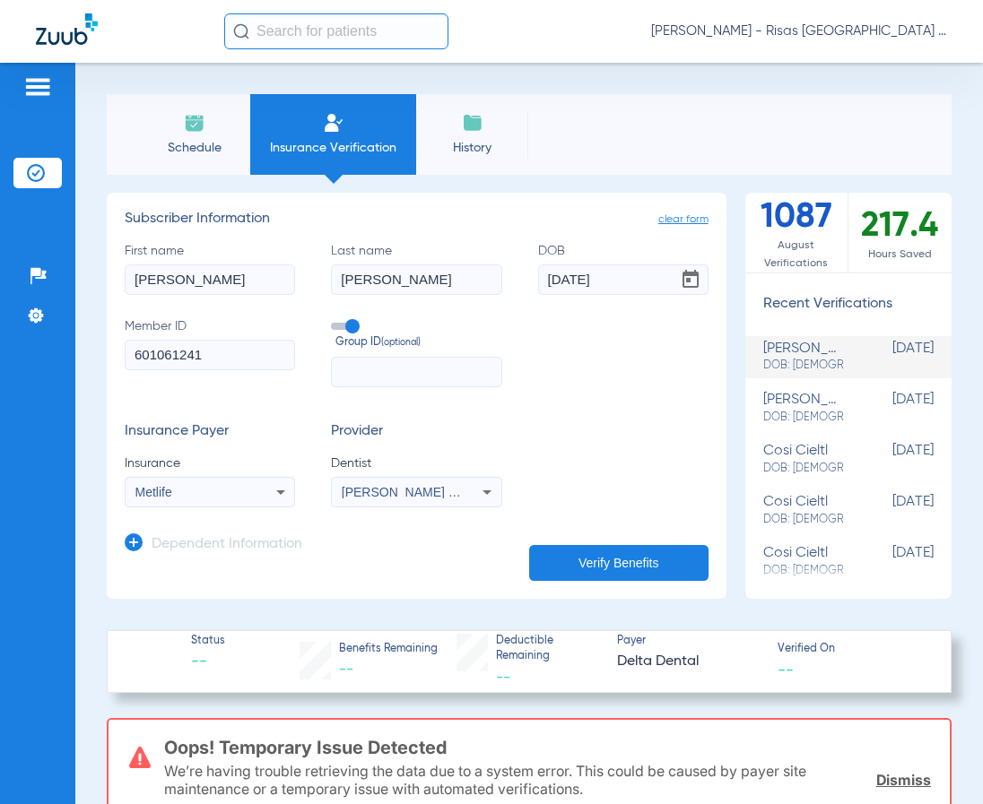
type input "601061241"
click at [599, 573] on button "Verify Benefits" at bounding box center [618, 563] width 179 height 36
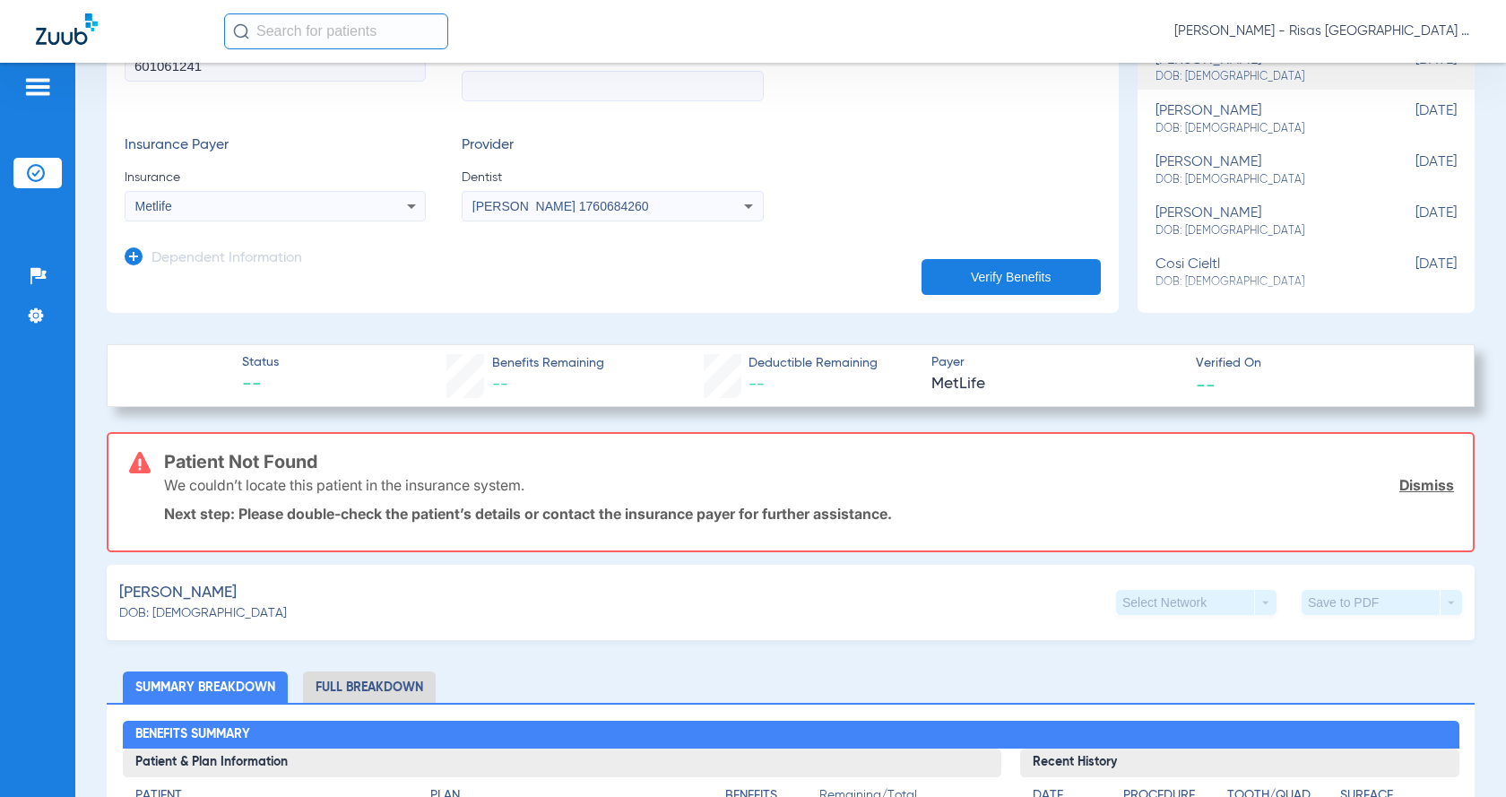
scroll to position [312, 0]
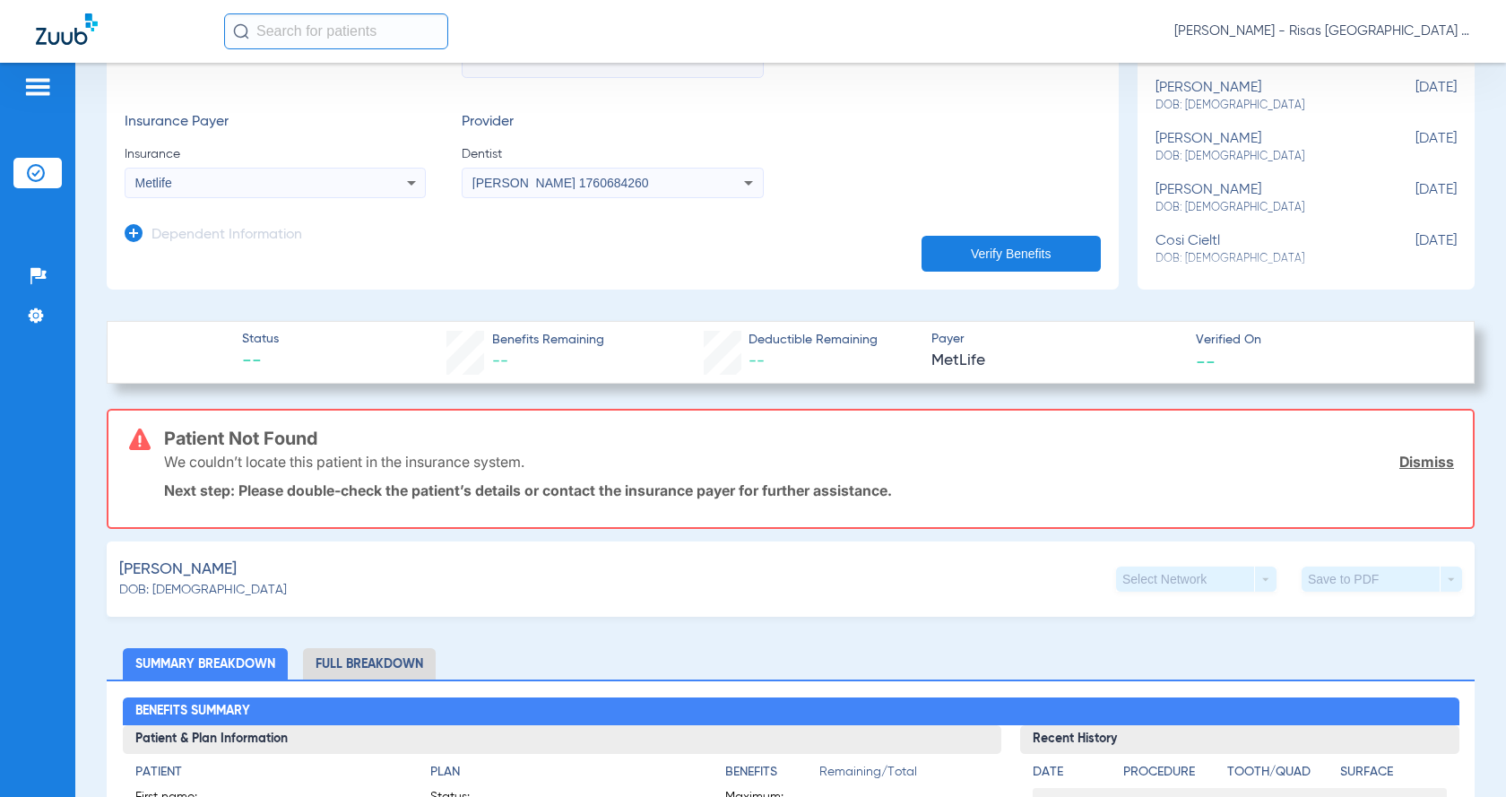
click at [1404, 459] on link "Dismiss" at bounding box center [1426, 462] width 55 height 18
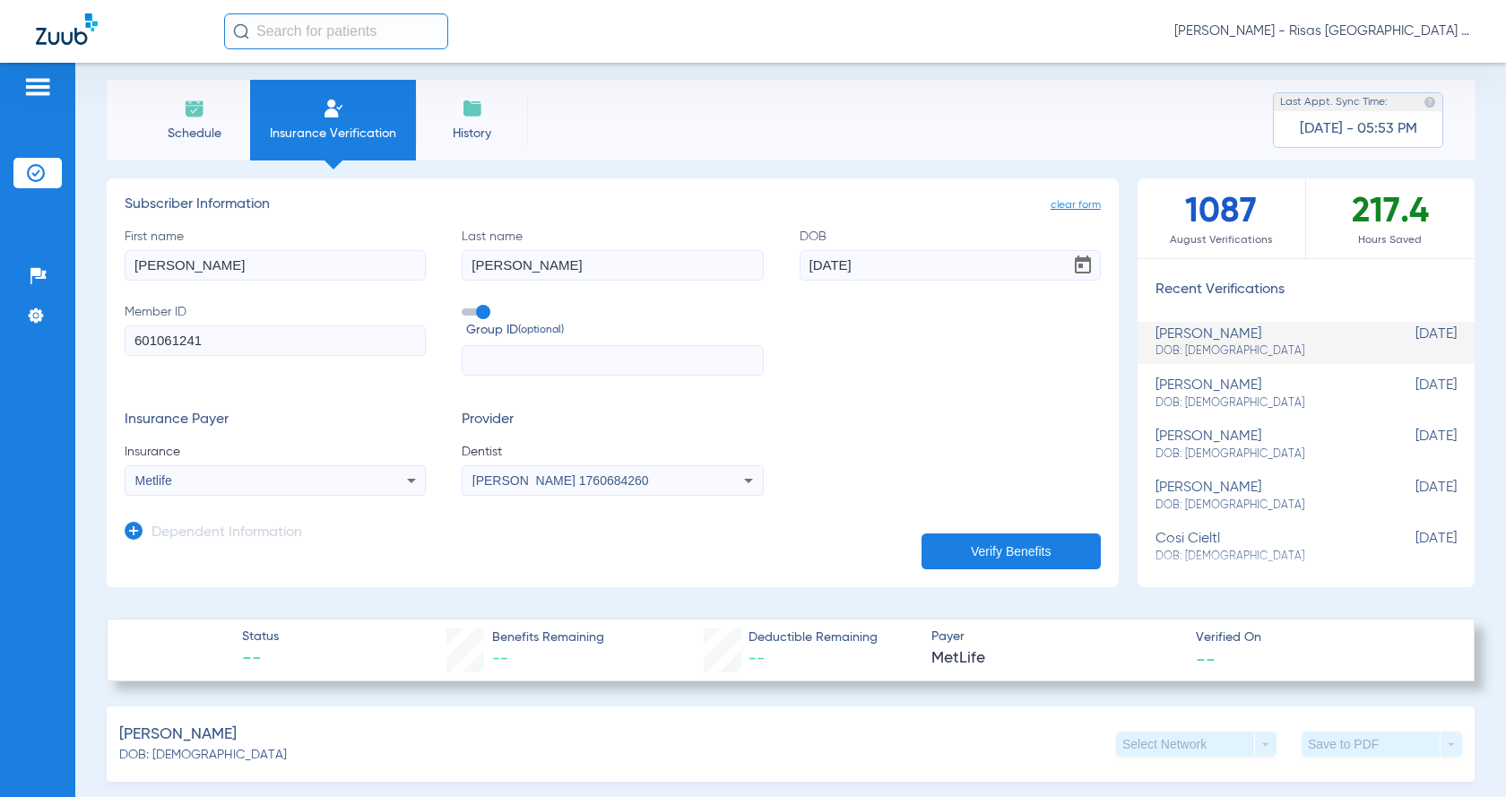
scroll to position [0, 0]
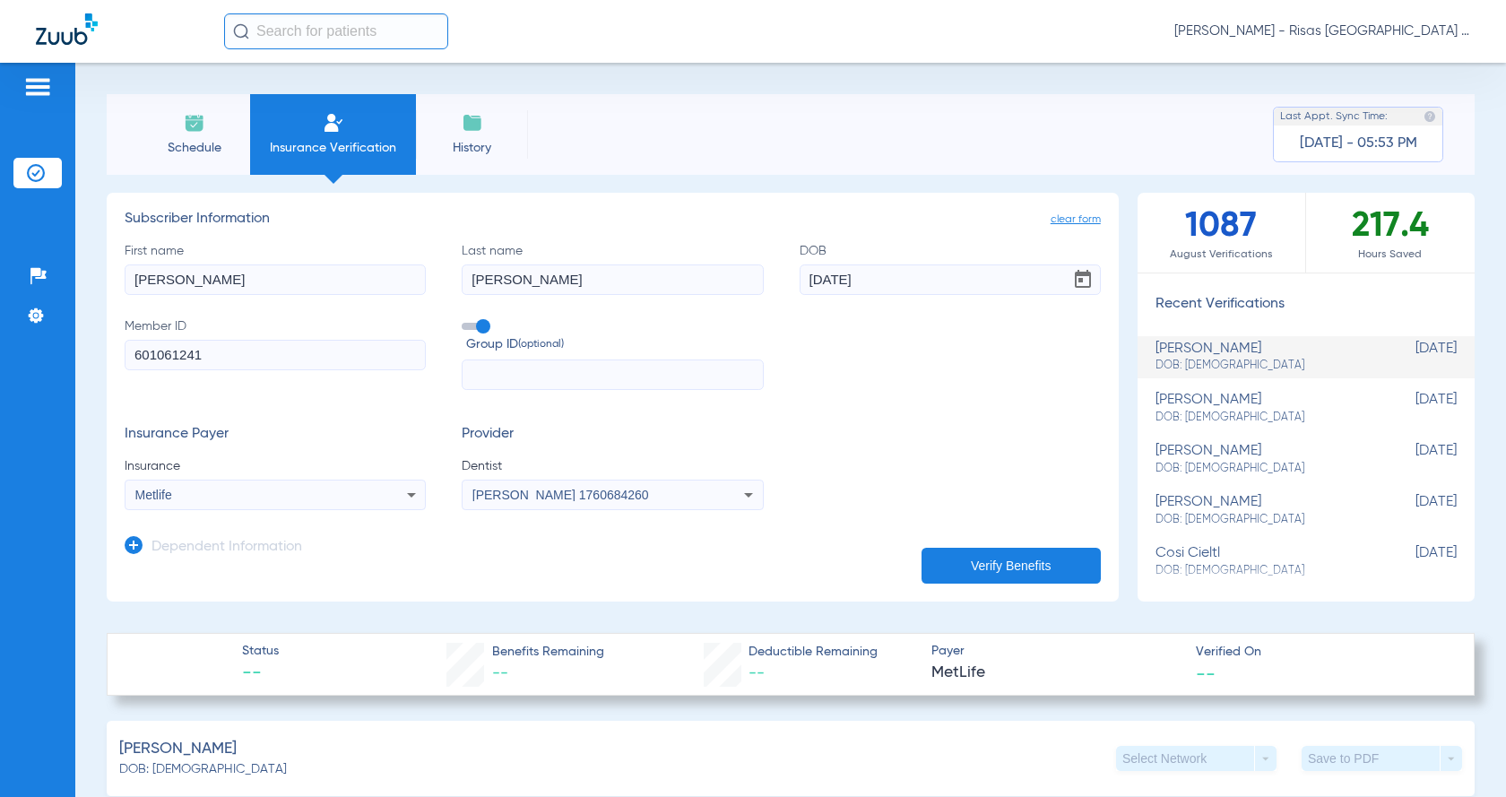
click at [992, 567] on button "Verify Benefits" at bounding box center [1011, 566] width 179 height 36
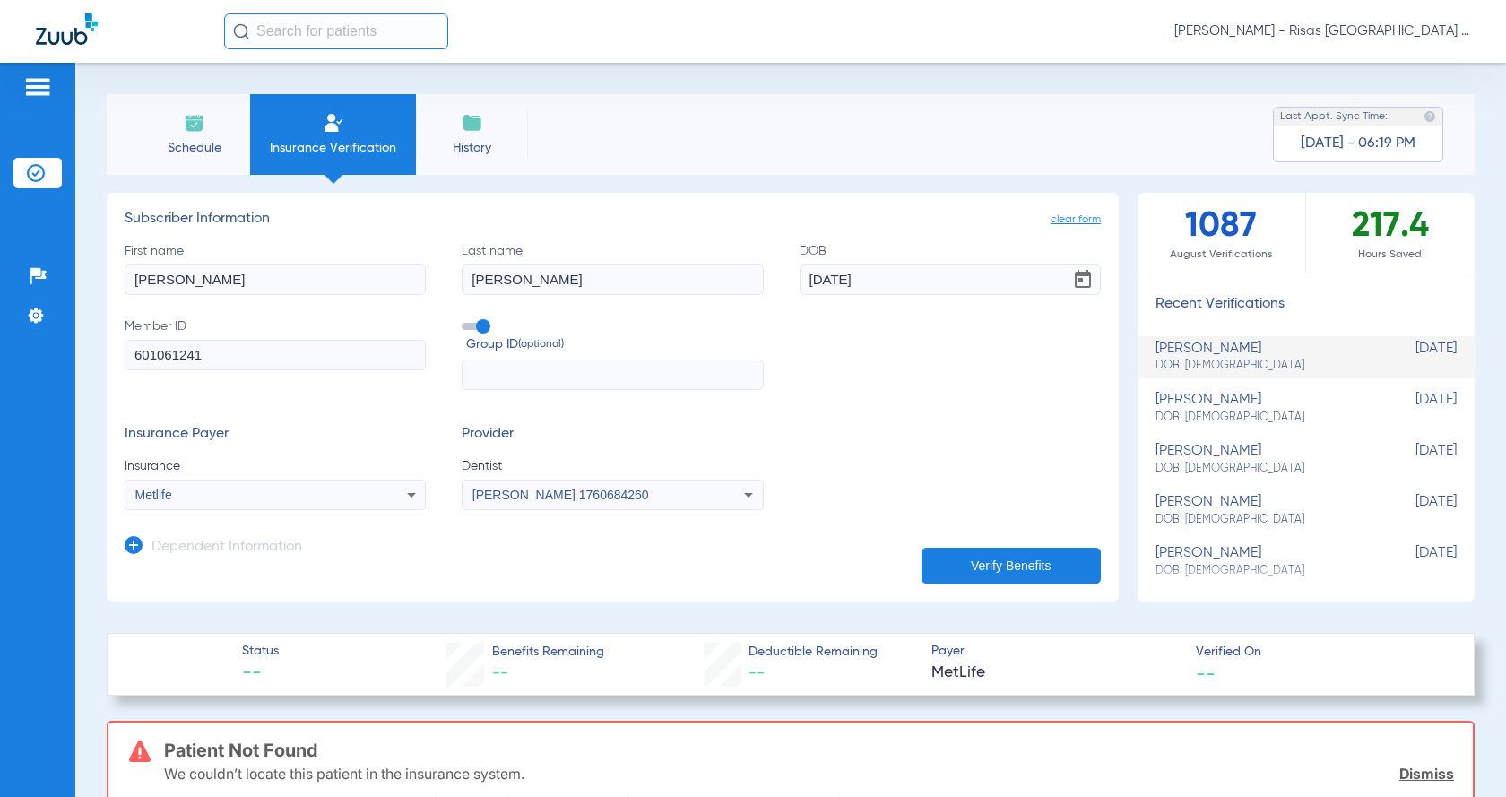
drag, startPoint x: 248, startPoint y: 282, endPoint x: 0, endPoint y: 366, distance: 262.2
click at [0, 366] on div "Patients Insurance Verification Setup Help Center Settings Schedule Insurance V…" at bounding box center [753, 461] width 1506 height 797
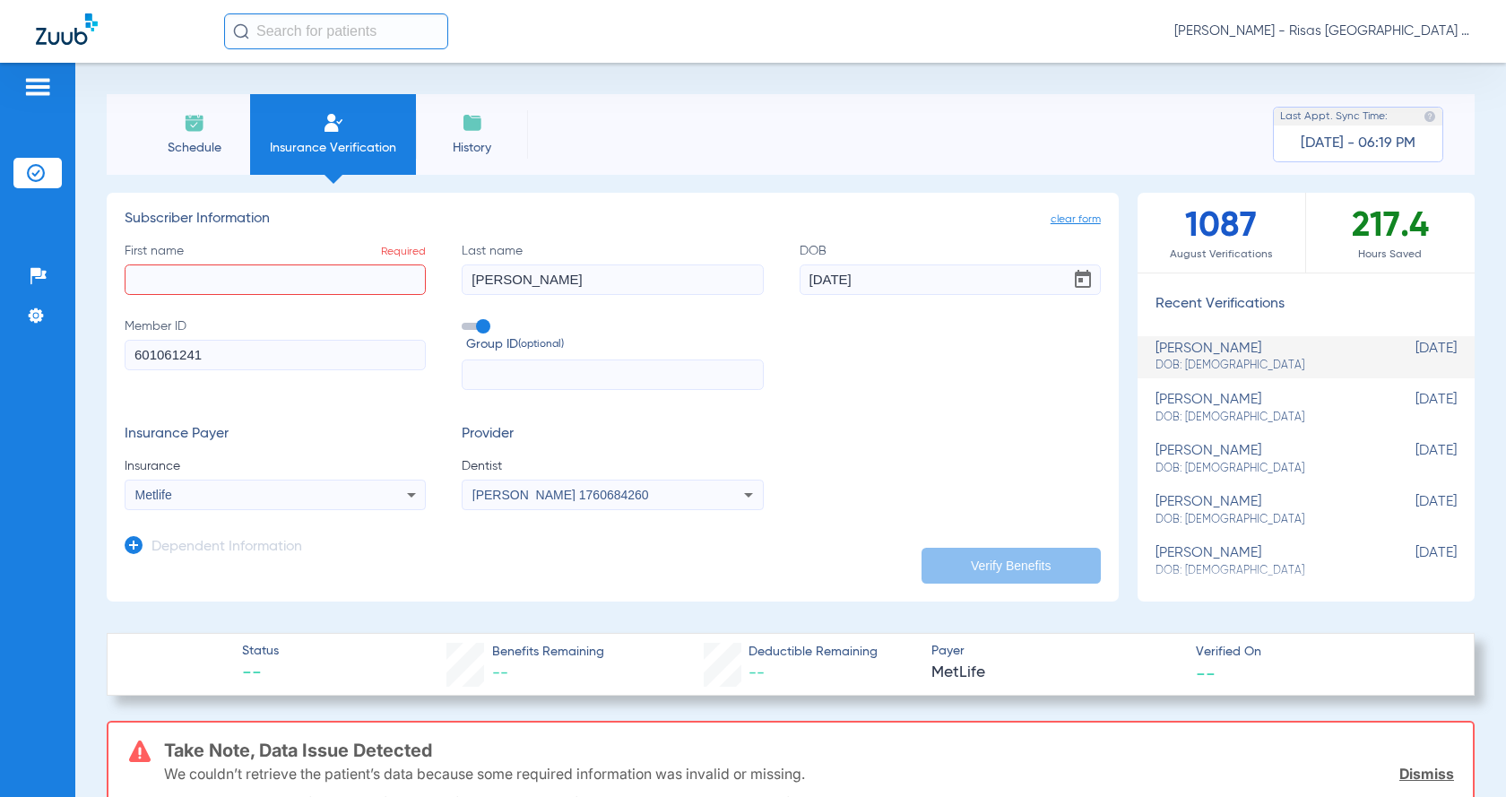
drag, startPoint x: 515, startPoint y: 273, endPoint x: 345, endPoint y: 266, distance: 169.6
click at [347, 265] on div "First name Required Last name [PERSON_NAME] DOB [DEMOGRAPHIC_DATA] Member ID 60…" at bounding box center [613, 316] width 976 height 149
drag, startPoint x: 240, startPoint y: 343, endPoint x: 36, endPoint y: 348, distance: 204.5
click at [37, 348] on div "Patients Insurance Verification Setup Help Center Settings Schedule Insurance V…" at bounding box center [753, 461] width 1506 height 797
drag, startPoint x: 876, startPoint y: 280, endPoint x: 578, endPoint y: 290, distance: 297.8
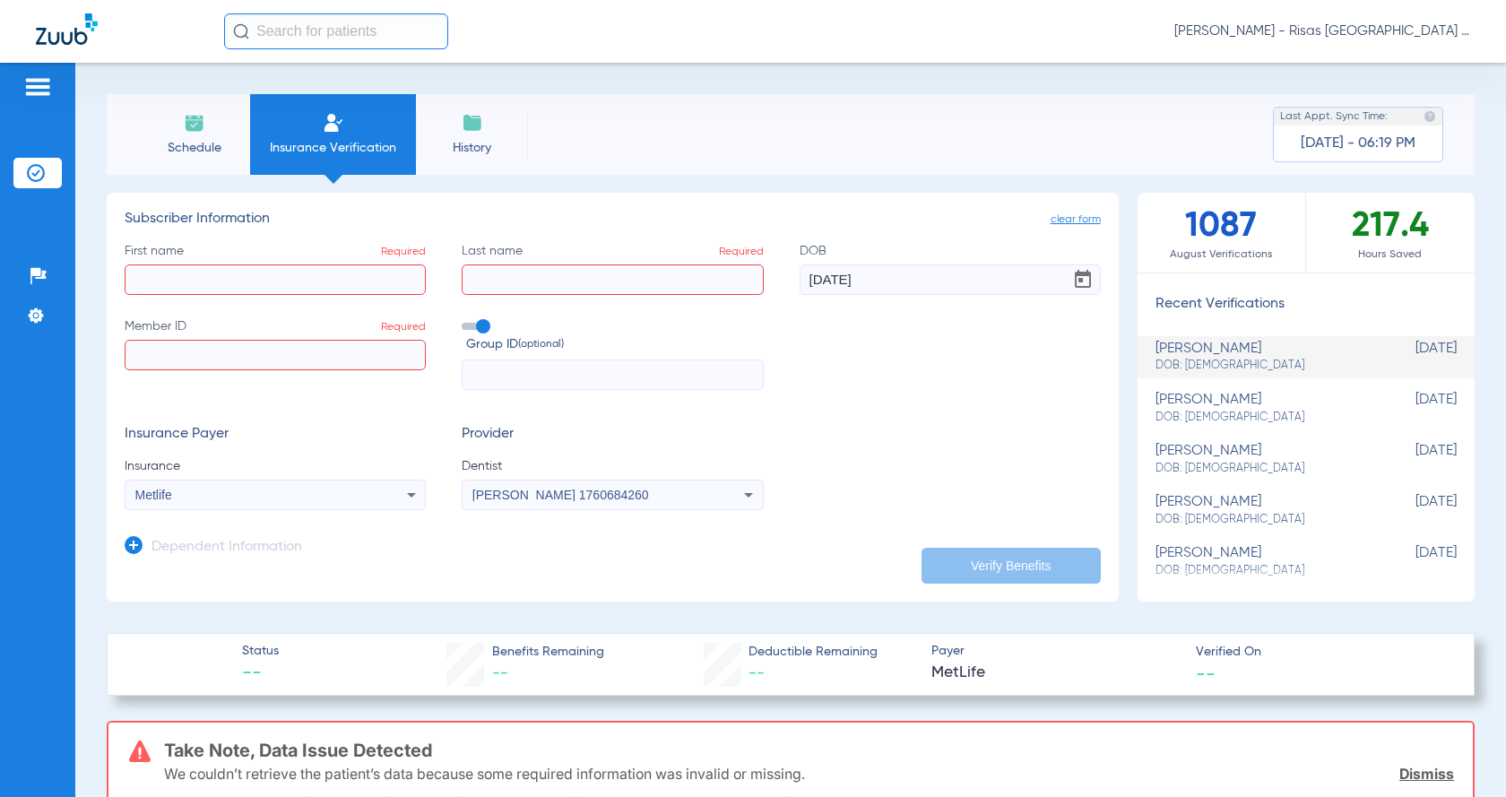
click at [579, 288] on div "First name Required Last name Required DOB [DEMOGRAPHIC_DATA] Member ID Require…" at bounding box center [613, 316] width 976 height 149
type input "[DATE]"
click at [350, 268] on input "First name Required" at bounding box center [275, 279] width 301 height 30
type input "[PERSON_NAME]"
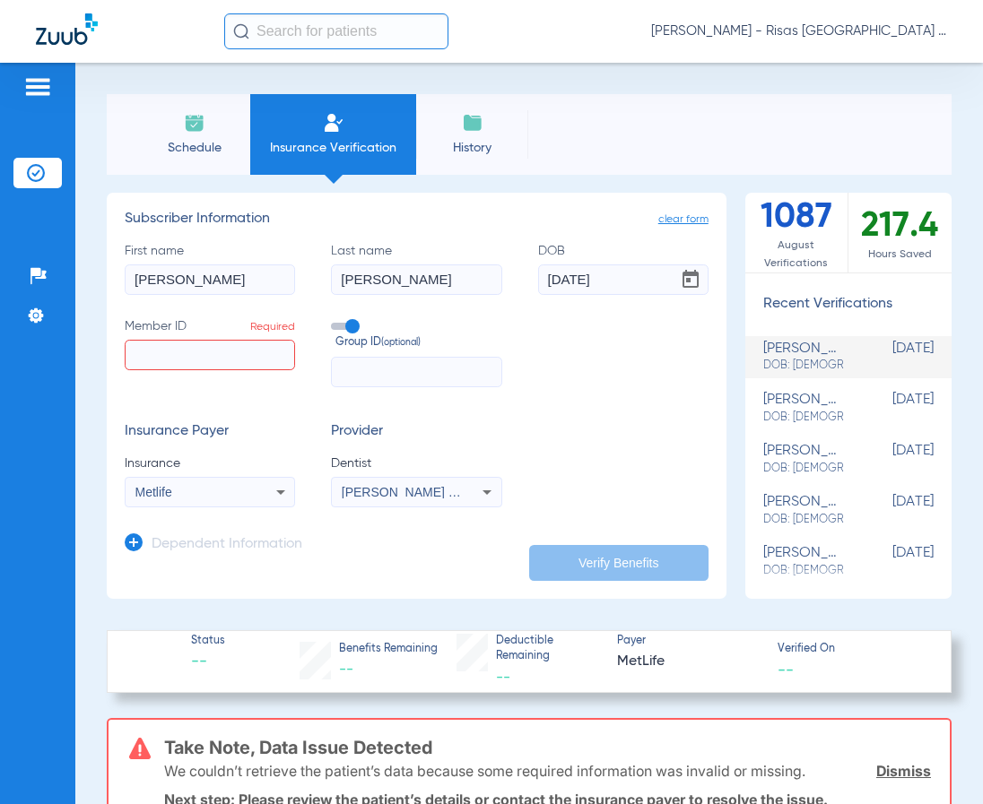
click at [213, 356] on input "Member ID Required" at bounding box center [210, 355] width 170 height 30
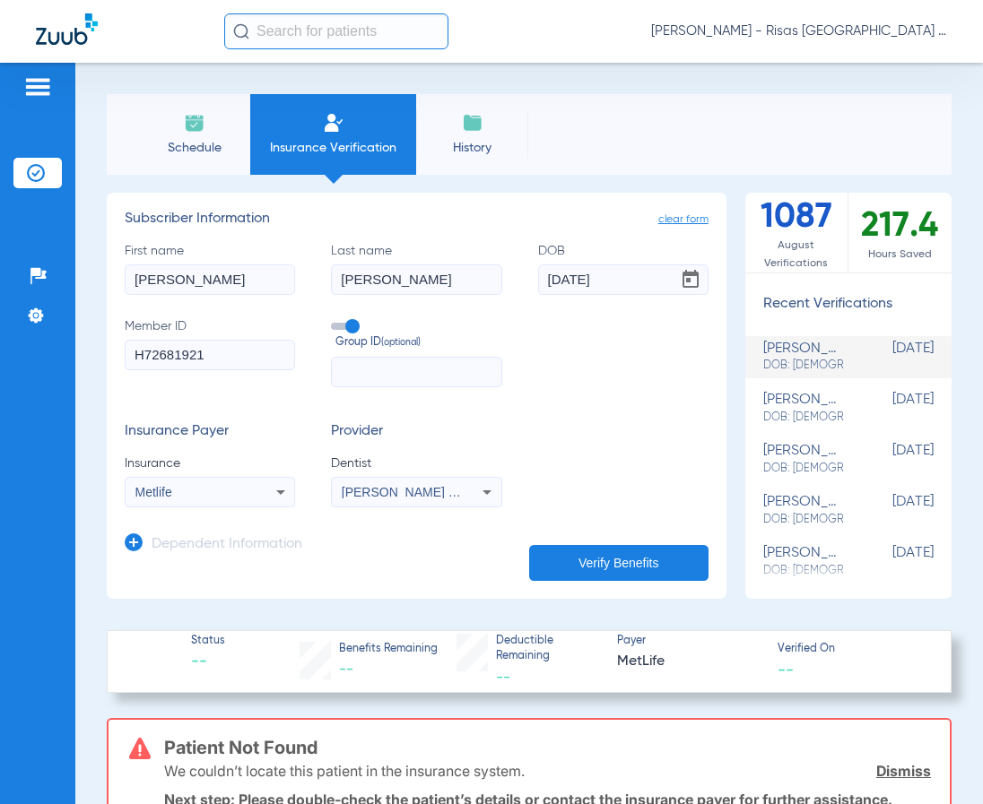
type input "H72681921"
click at [247, 489] on div "Metlife" at bounding box center [195, 492] width 120 height 13
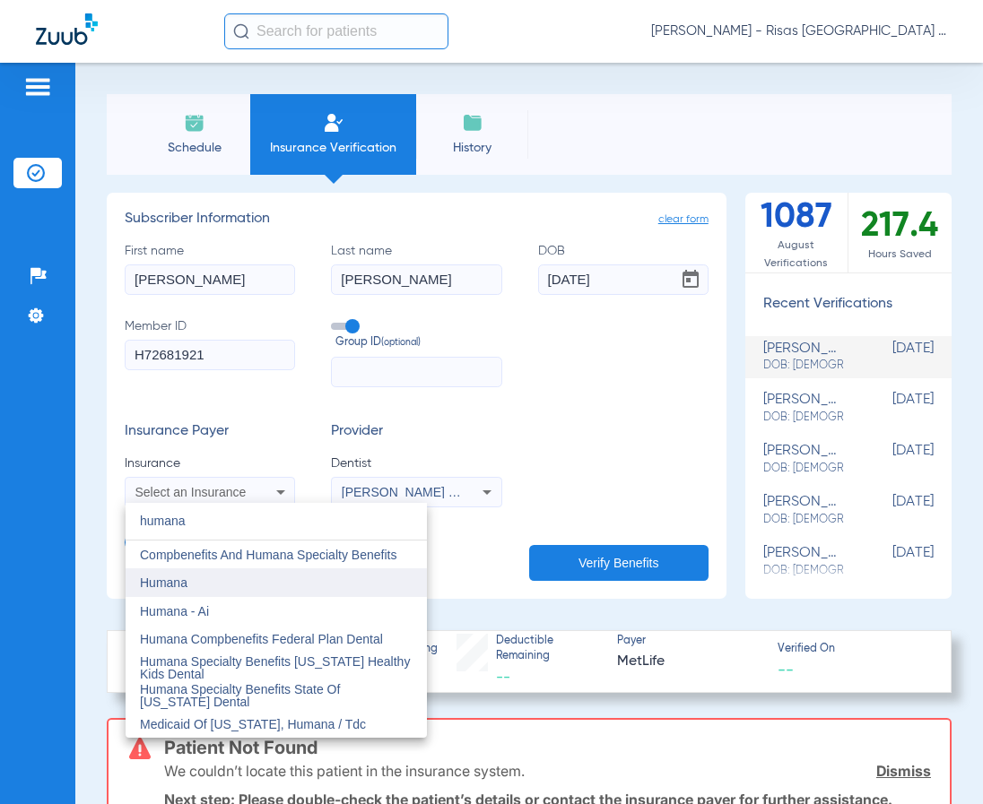
type input "humana"
click at [195, 581] on mat-option "Humana" at bounding box center [276, 582] width 301 height 29
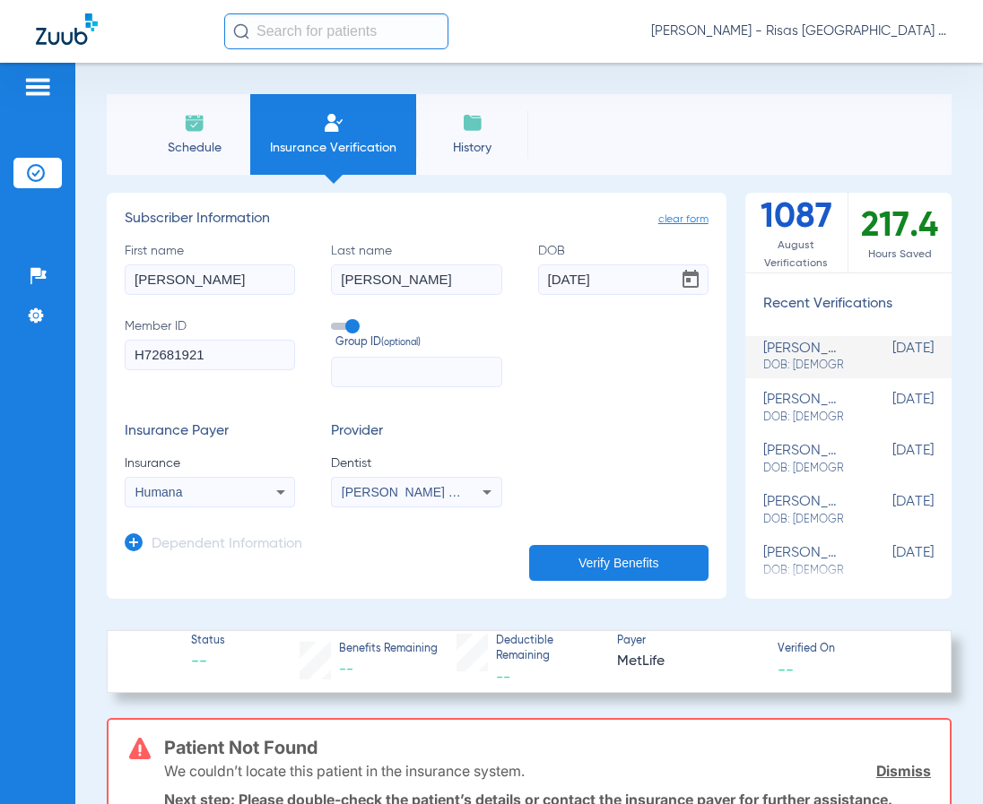
click at [576, 555] on button "Verify Benefits" at bounding box center [618, 563] width 179 height 36
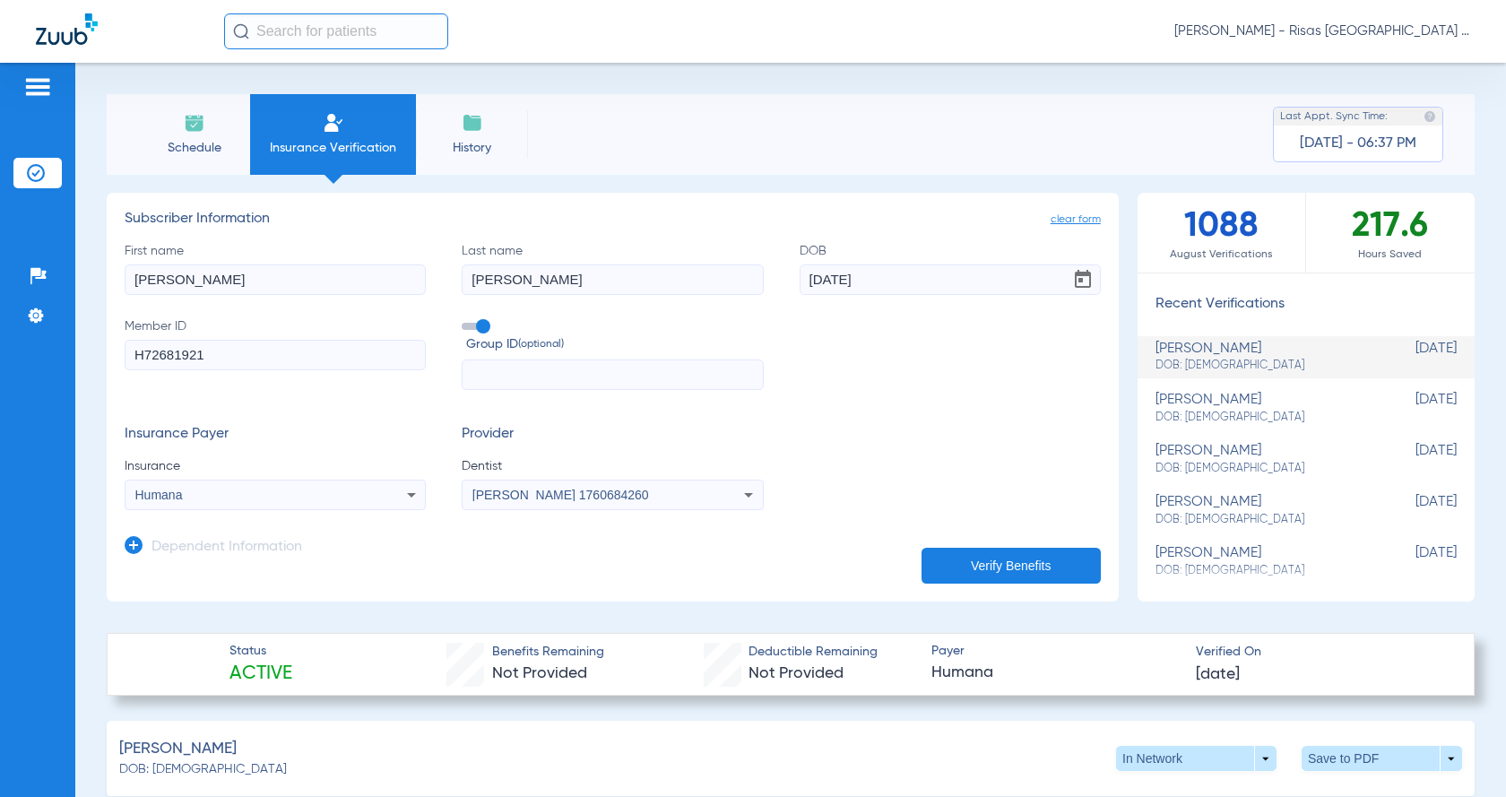
drag, startPoint x: 204, startPoint y: 282, endPoint x: 0, endPoint y: 323, distance: 207.5
click at [0, 323] on div "Patients Insurance Verification Setup Help Center Settings Schedule Insurance V…" at bounding box center [753, 461] width 1506 height 797
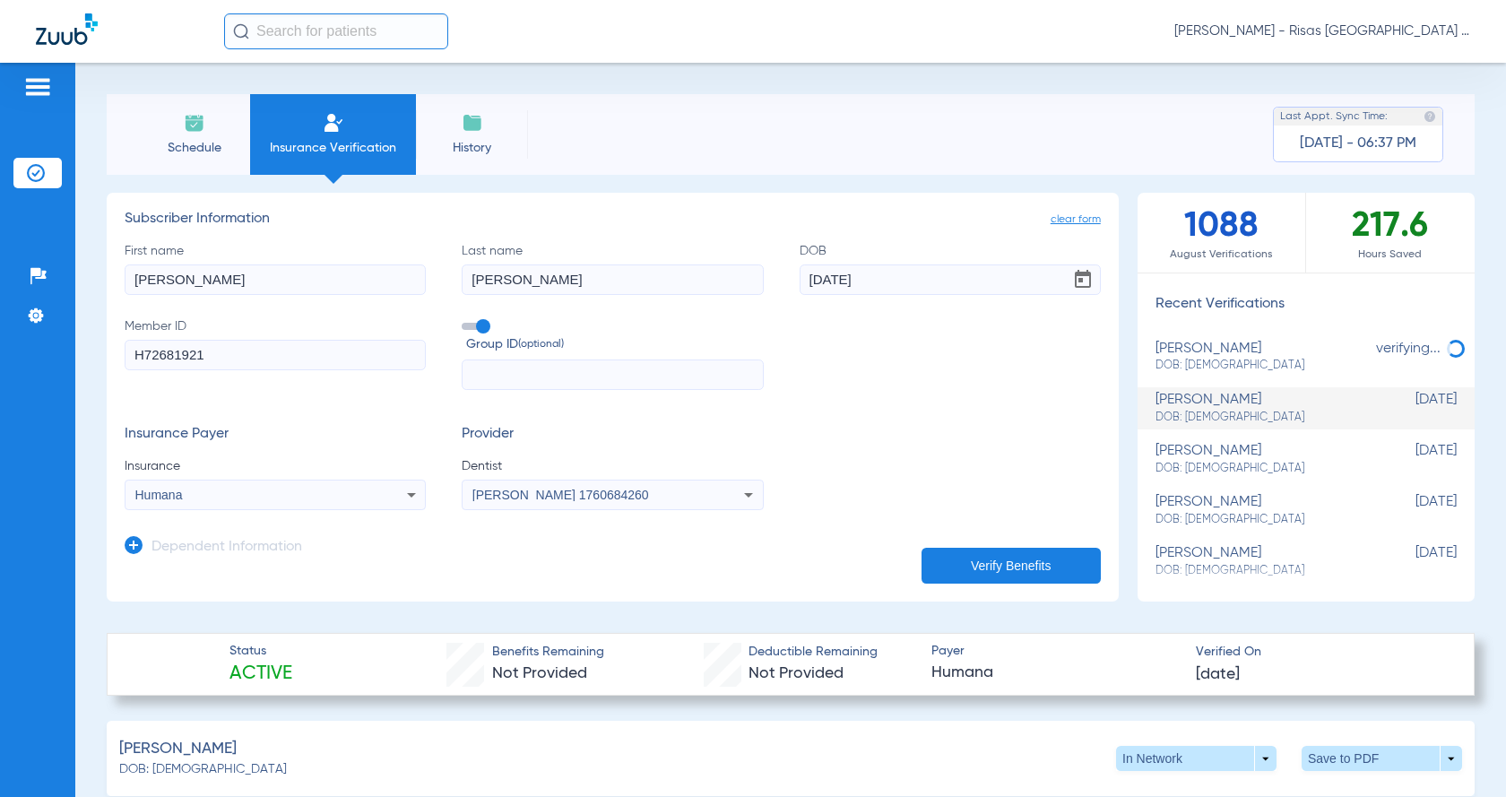
type input "[PERSON_NAME]"
type input "[DATE]"
drag, startPoint x: 21, startPoint y: 382, endPoint x: 0, endPoint y: 371, distance: 23.3
click at [0, 375] on div "Patients Insurance Verification Setup Help Center Settings Schedule Insurance V…" at bounding box center [753, 461] width 1506 height 797
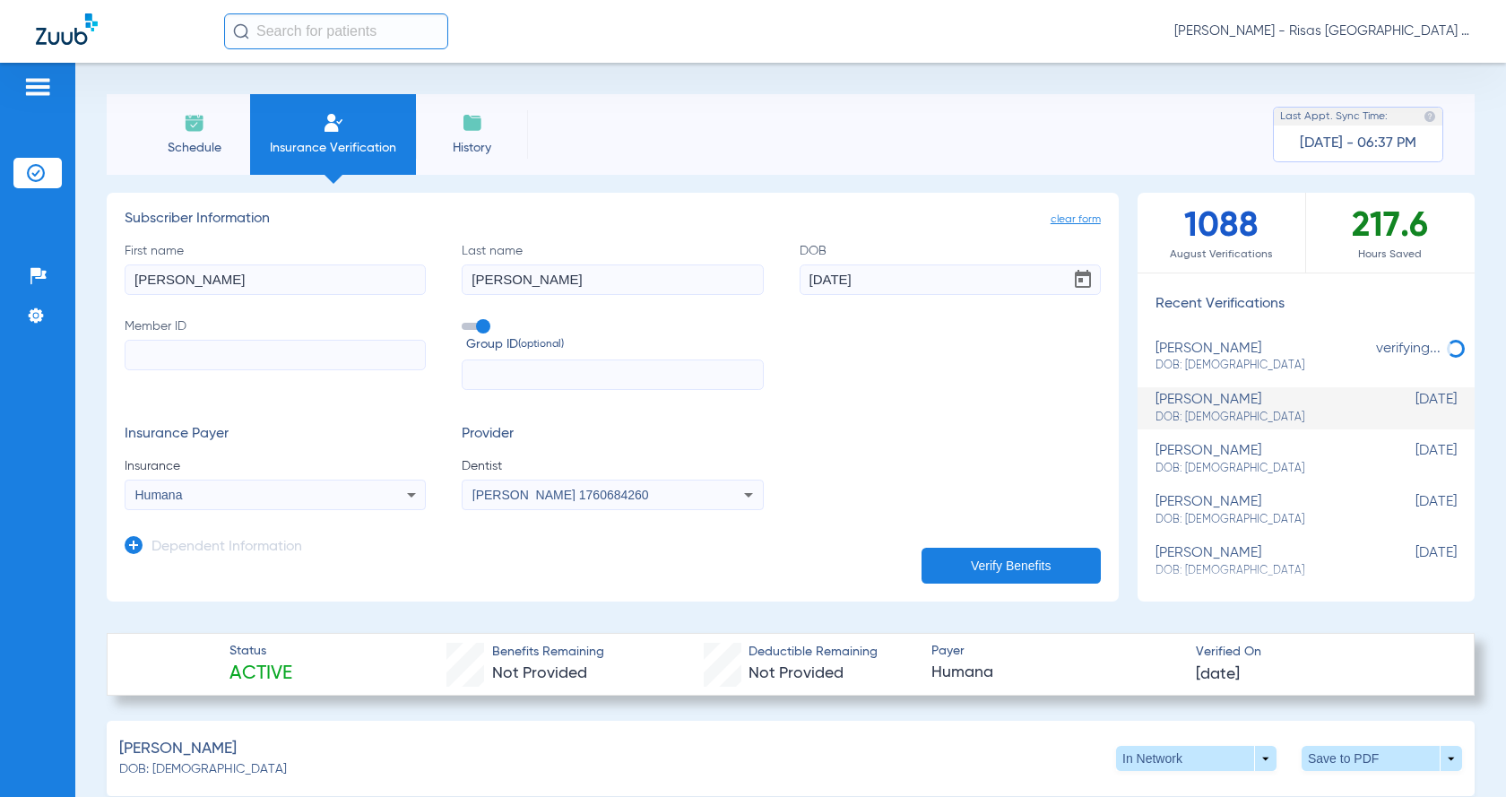
type input "\"
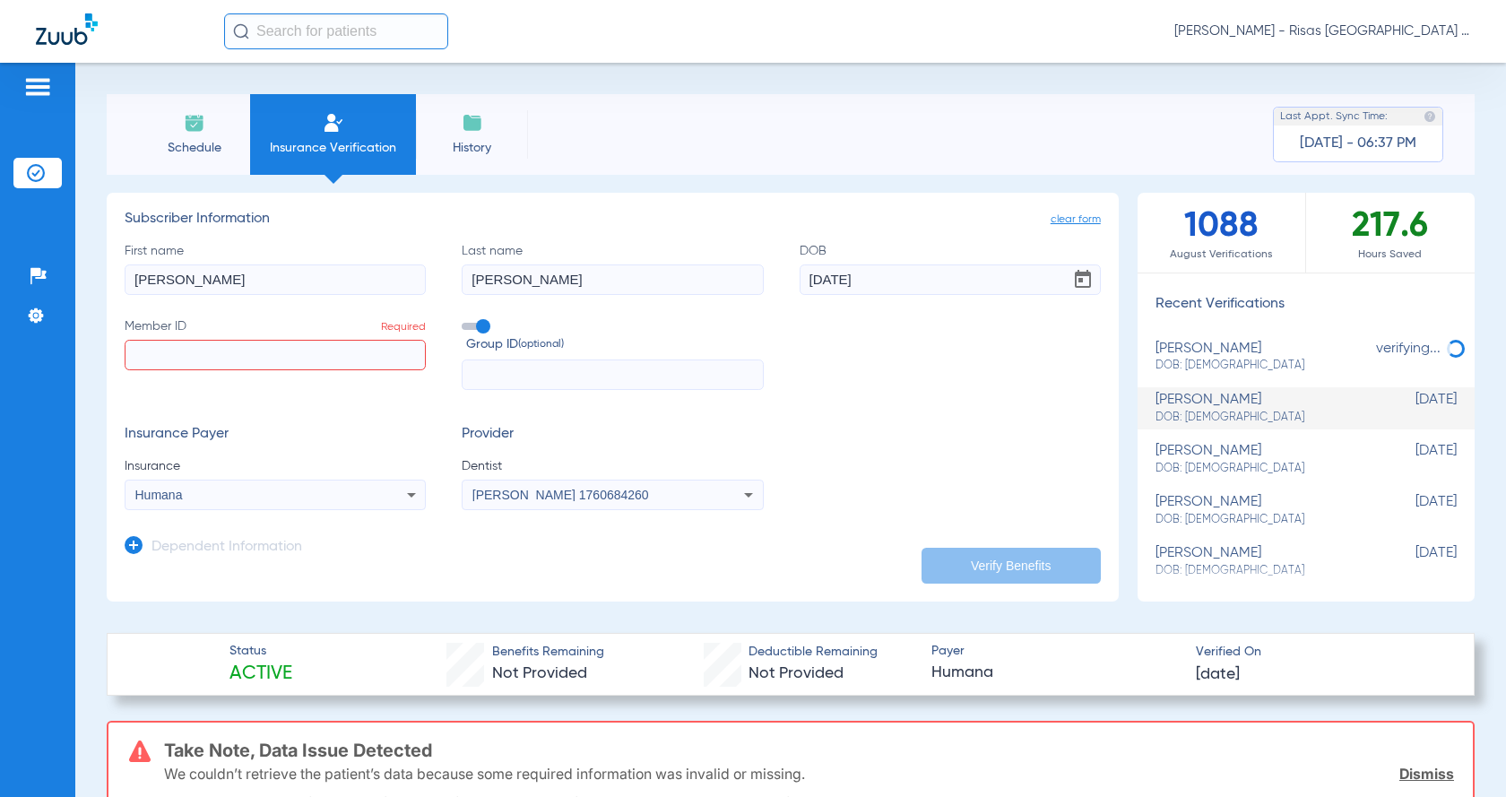
click at [240, 501] on div "Humana" at bounding box center [247, 495] width 225 height 13
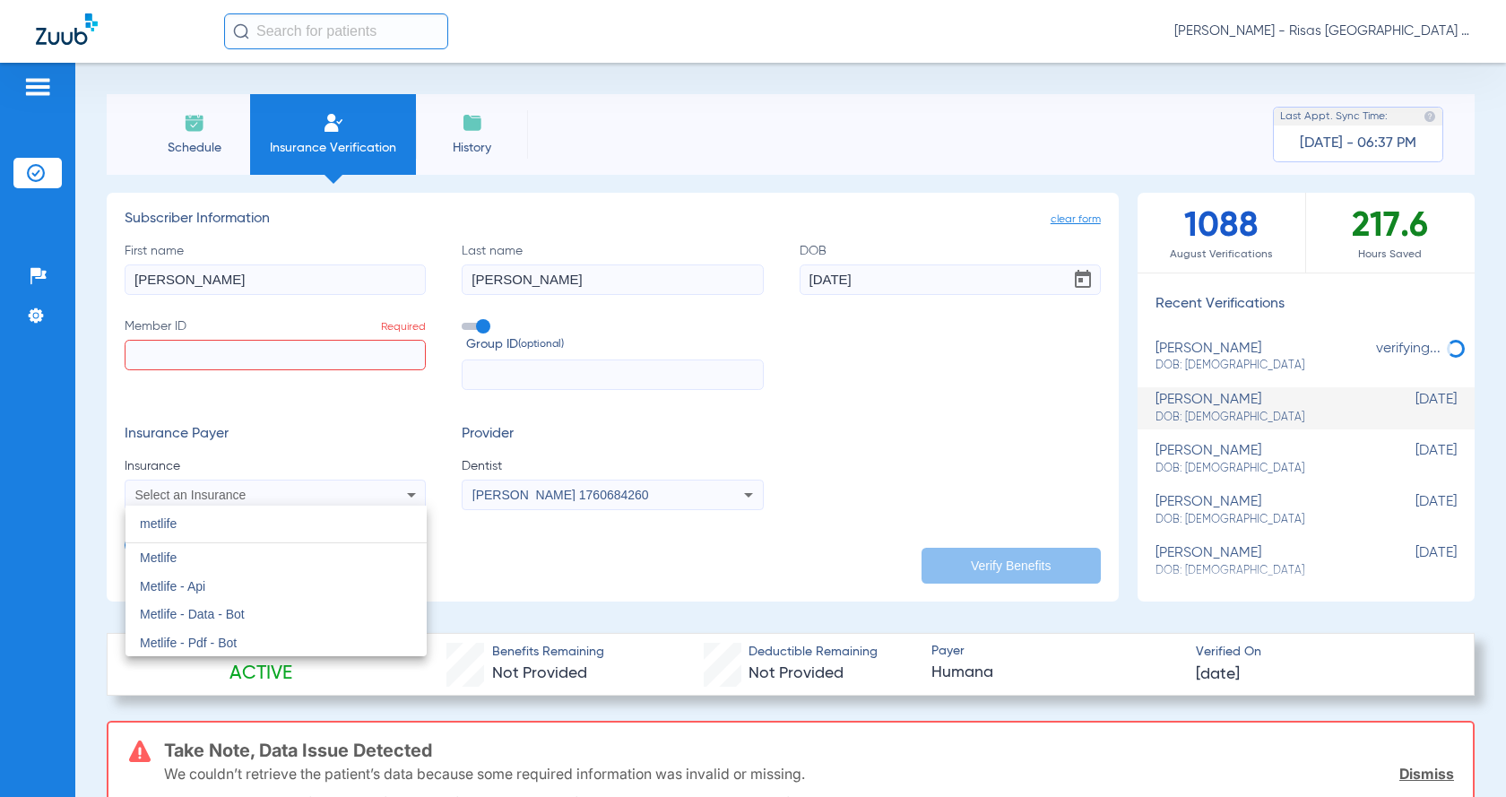
type input "metlife"
click at [271, 357] on div at bounding box center [753, 398] width 1506 height 797
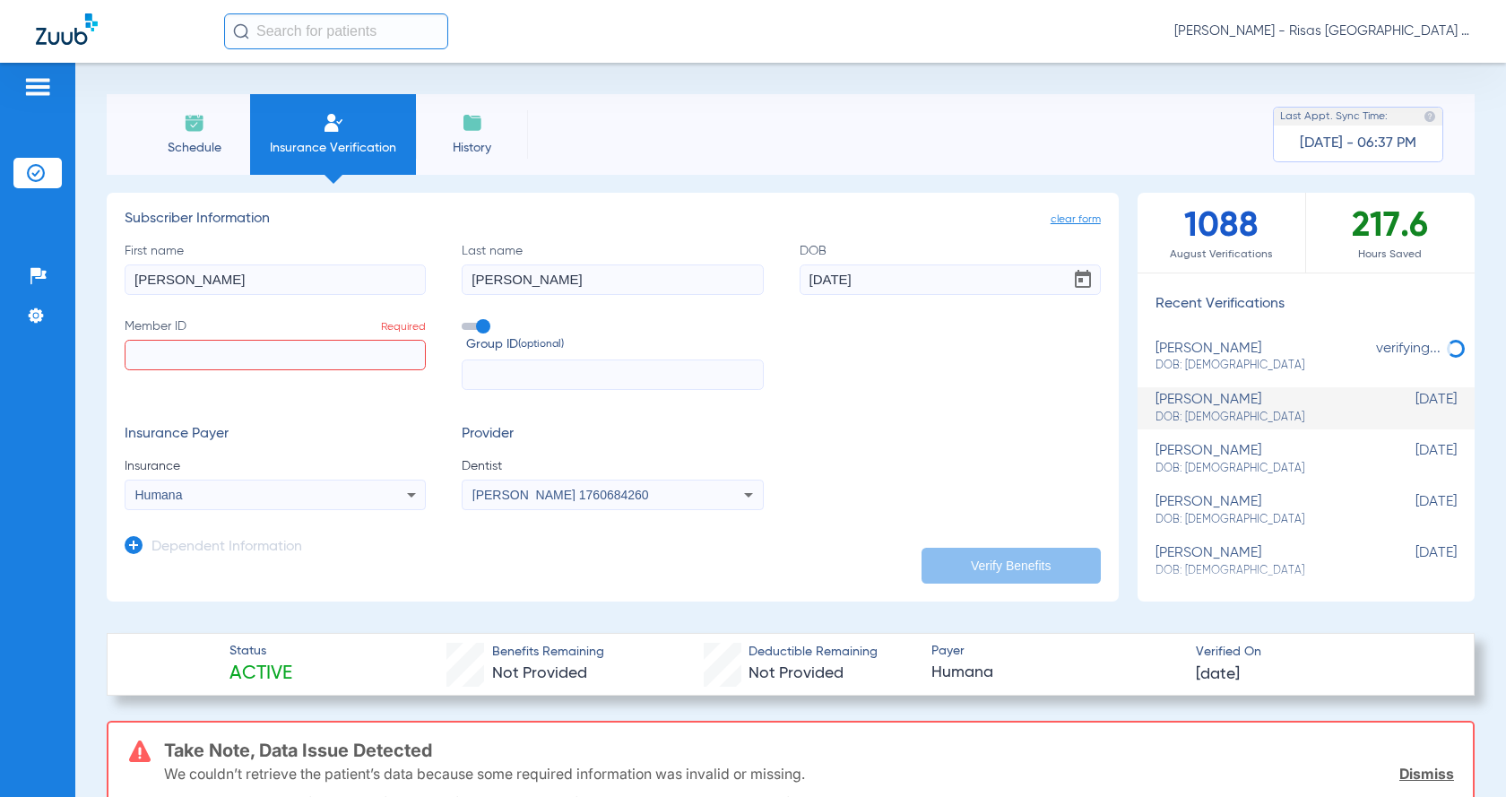
click at [321, 351] on input "Member ID Required" at bounding box center [275, 355] width 301 height 30
paste input "601061241"
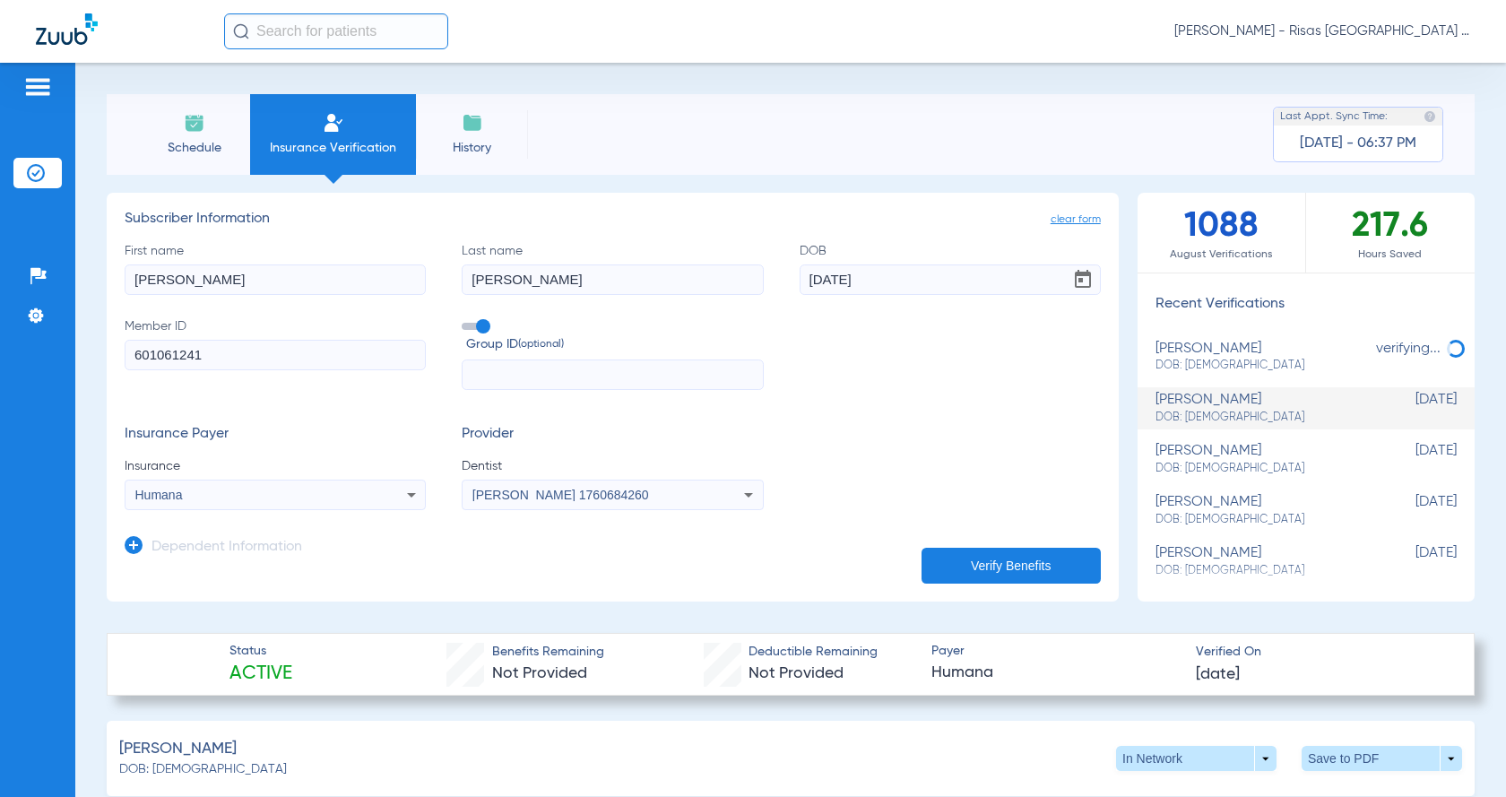
type input "601061241"
click at [1053, 567] on button "Verify Benefits" at bounding box center [1011, 566] width 179 height 36
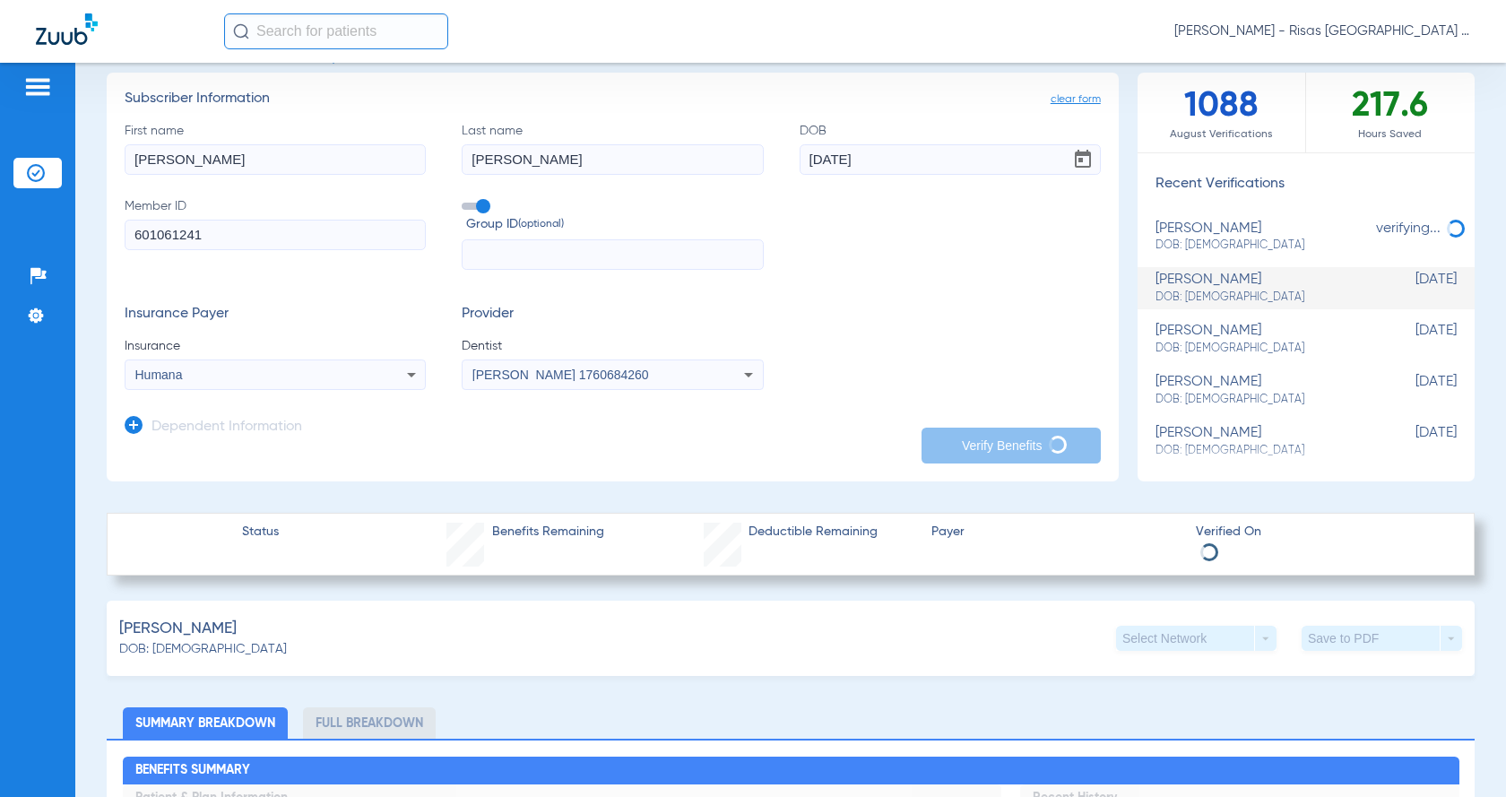
scroll to position [90, 0]
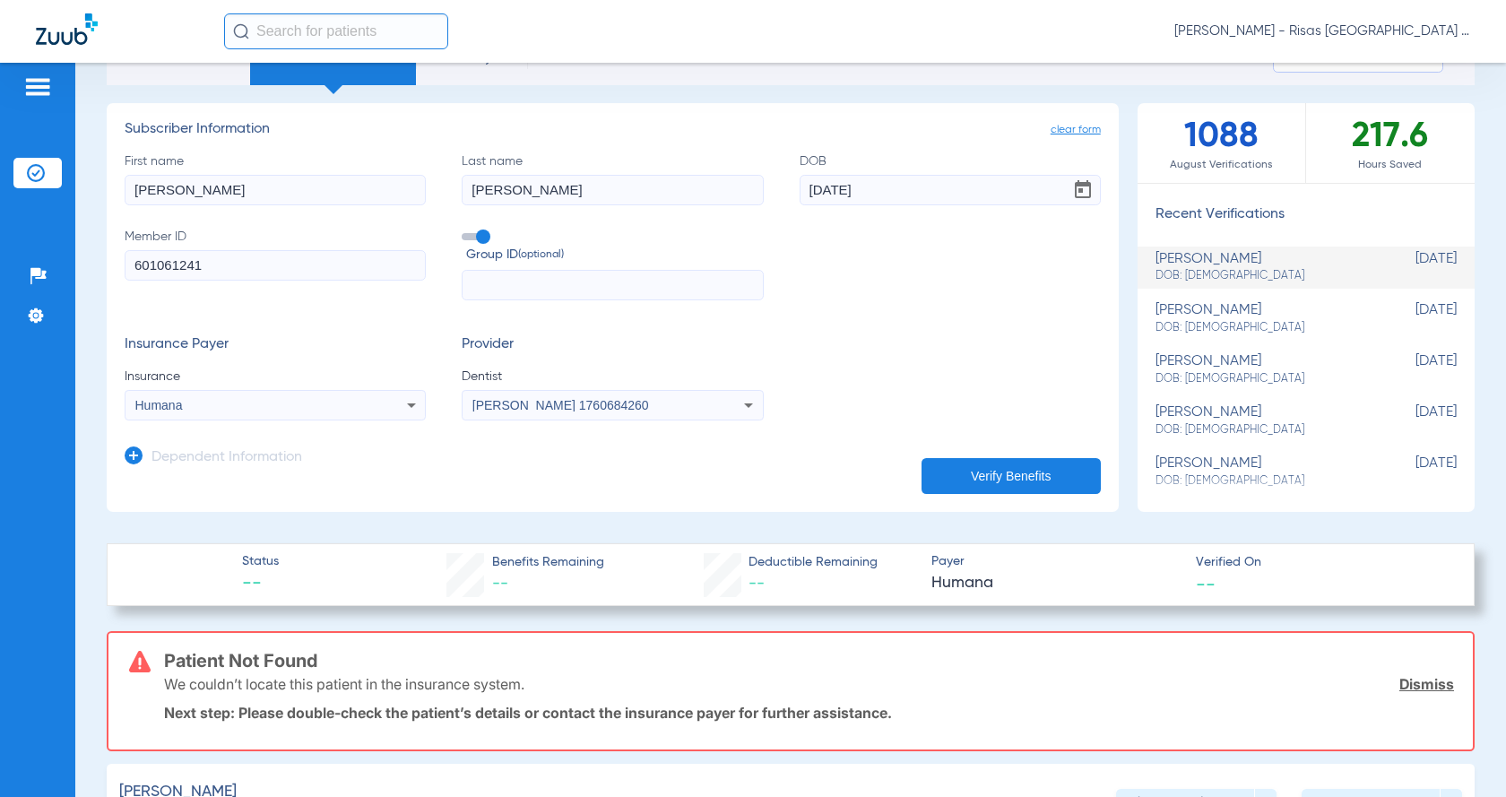
click at [897, 362] on div "Insurance Payer Insurance Humana Provider Dentist [PERSON_NAME] 1760684260" at bounding box center [613, 378] width 976 height 84
click at [293, 403] on div "Humana" at bounding box center [247, 405] width 225 height 13
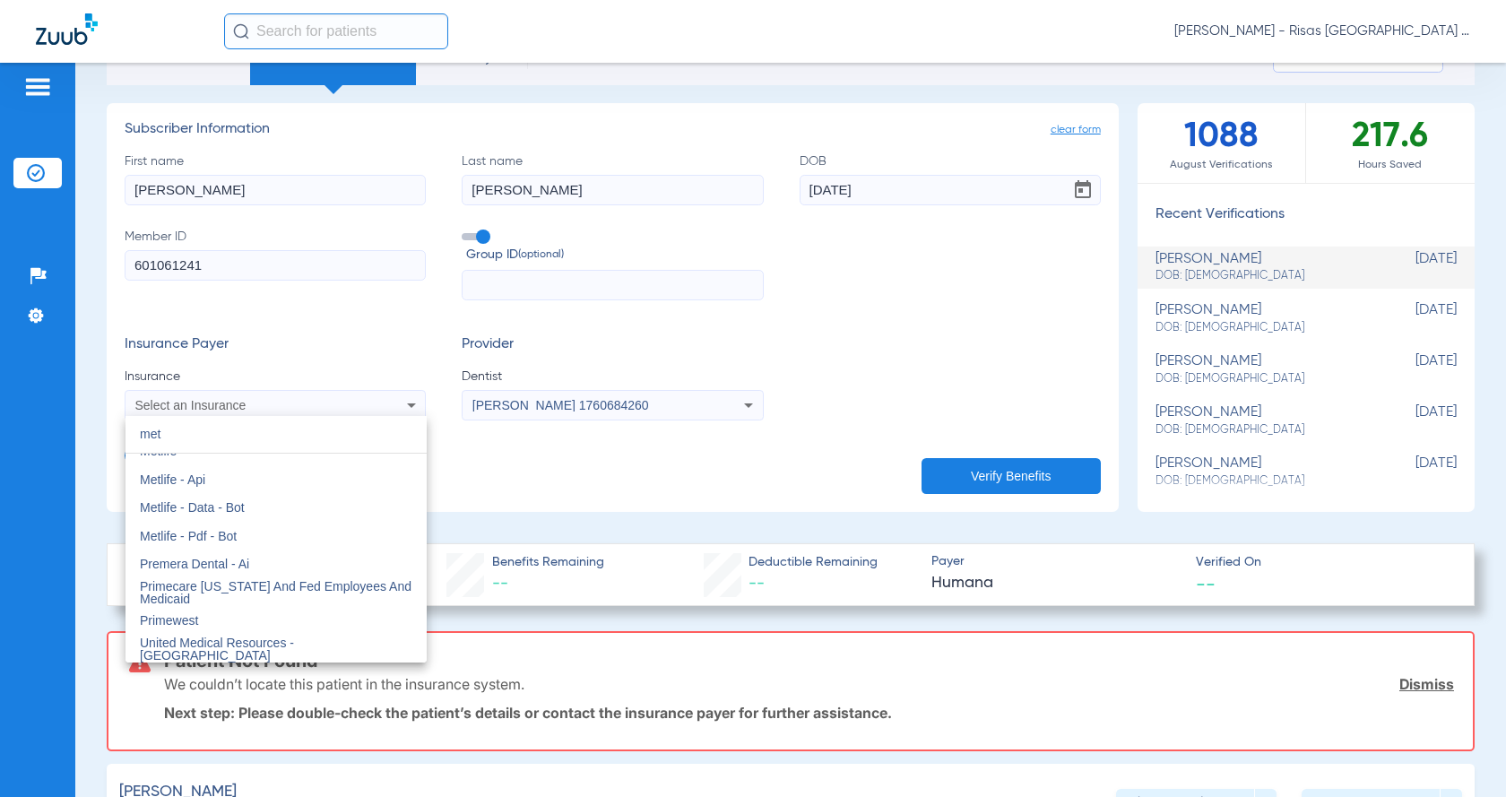
scroll to position [0, 0]
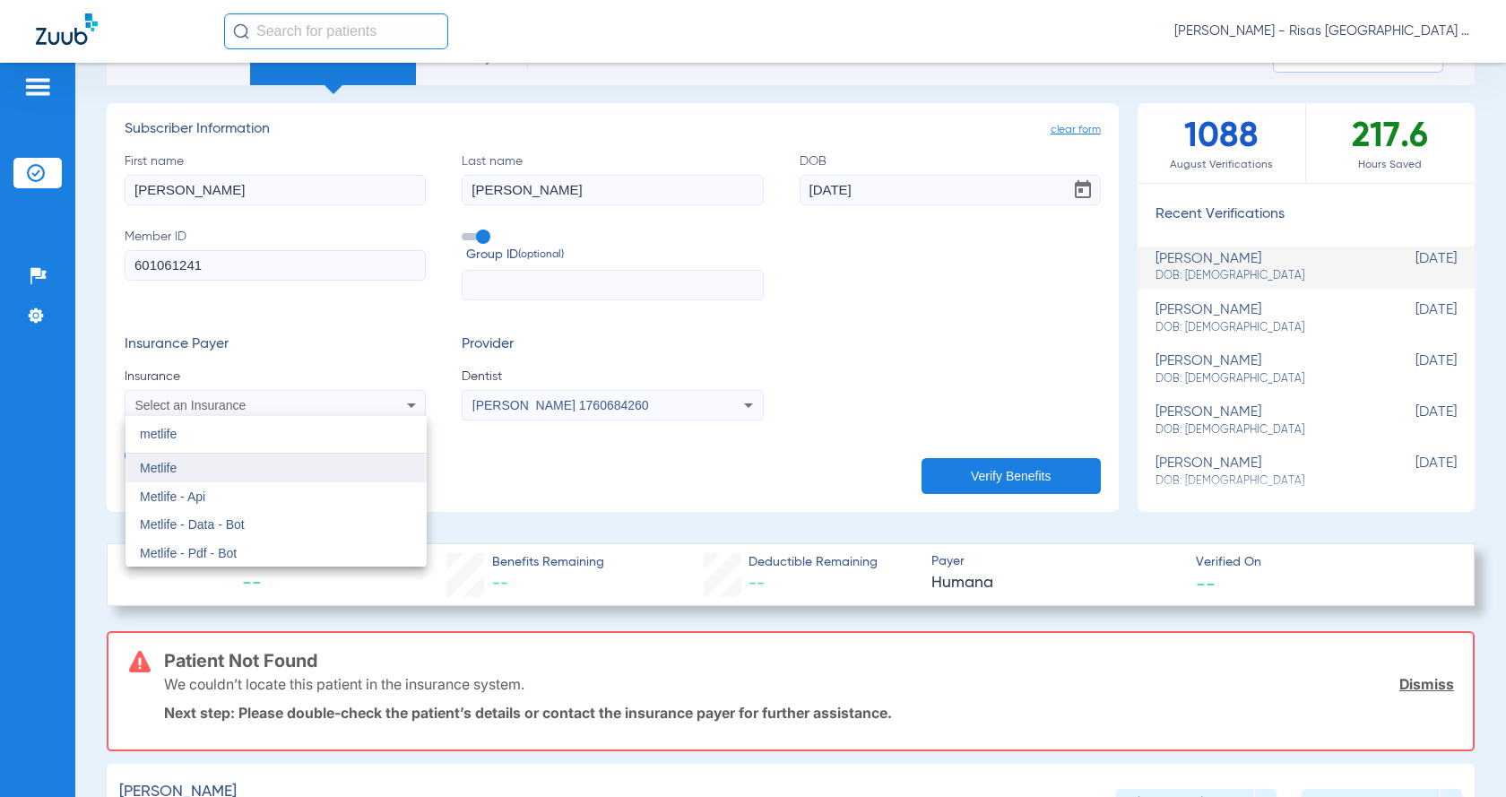
type input "metlife"
click at [170, 467] on span "Metlife" at bounding box center [158, 468] width 37 height 14
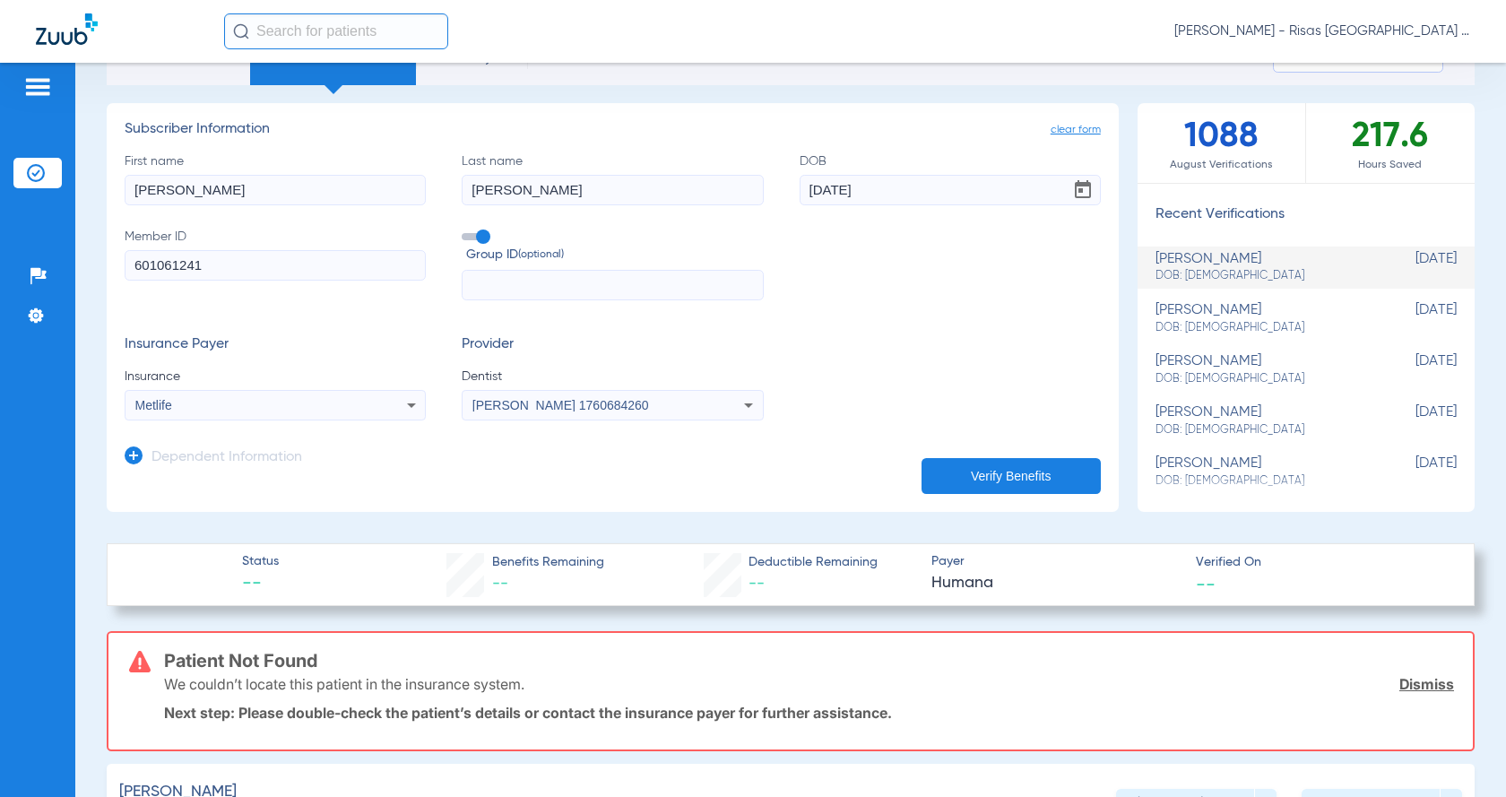
click at [931, 339] on div "Insurance Payer Insurance Metlife Provider Dentist [PERSON_NAME] 1760684260" at bounding box center [613, 378] width 976 height 84
click at [963, 472] on button "Verify Benefits" at bounding box center [1011, 476] width 179 height 36
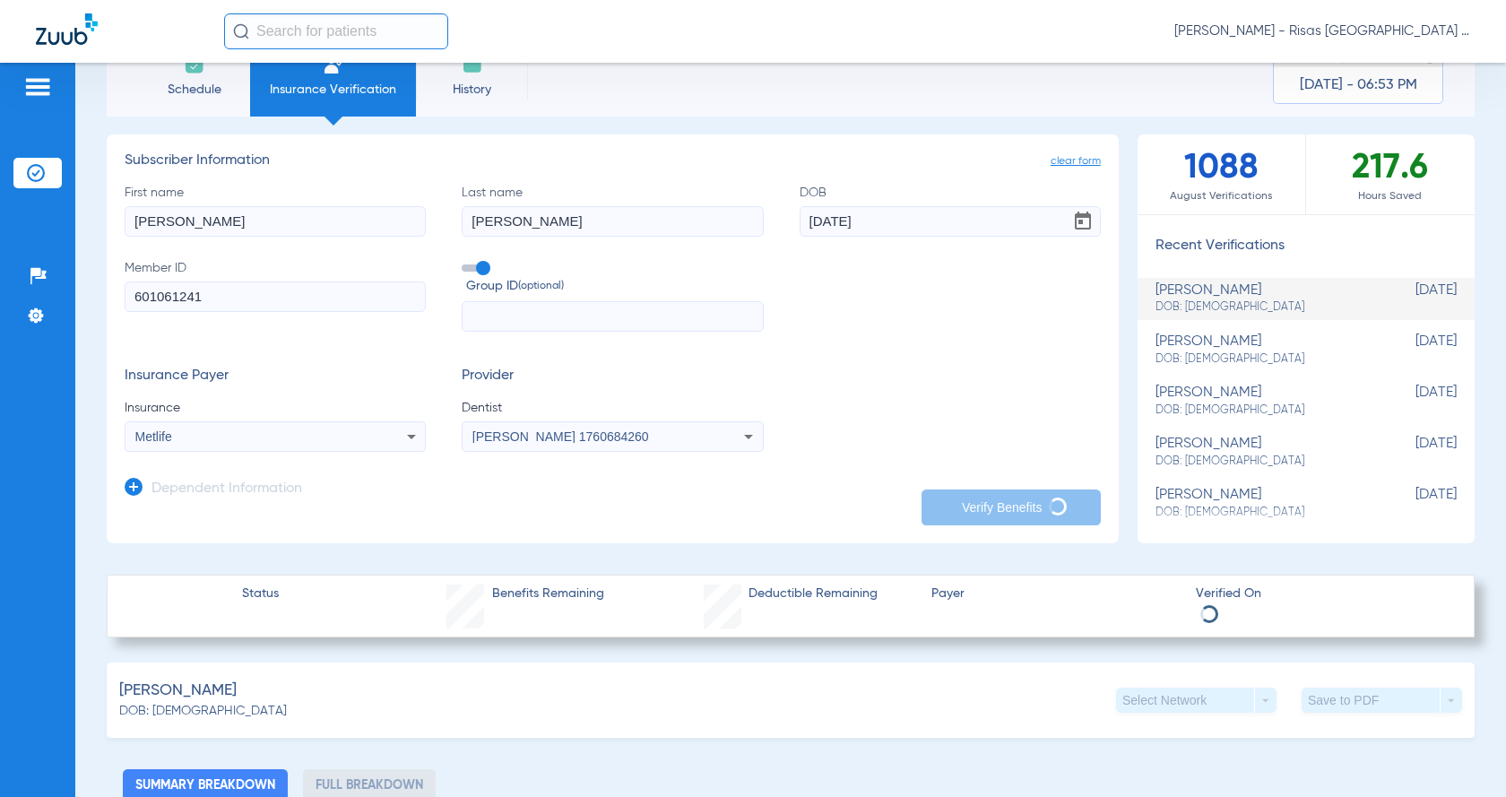
scroll to position [90, 0]
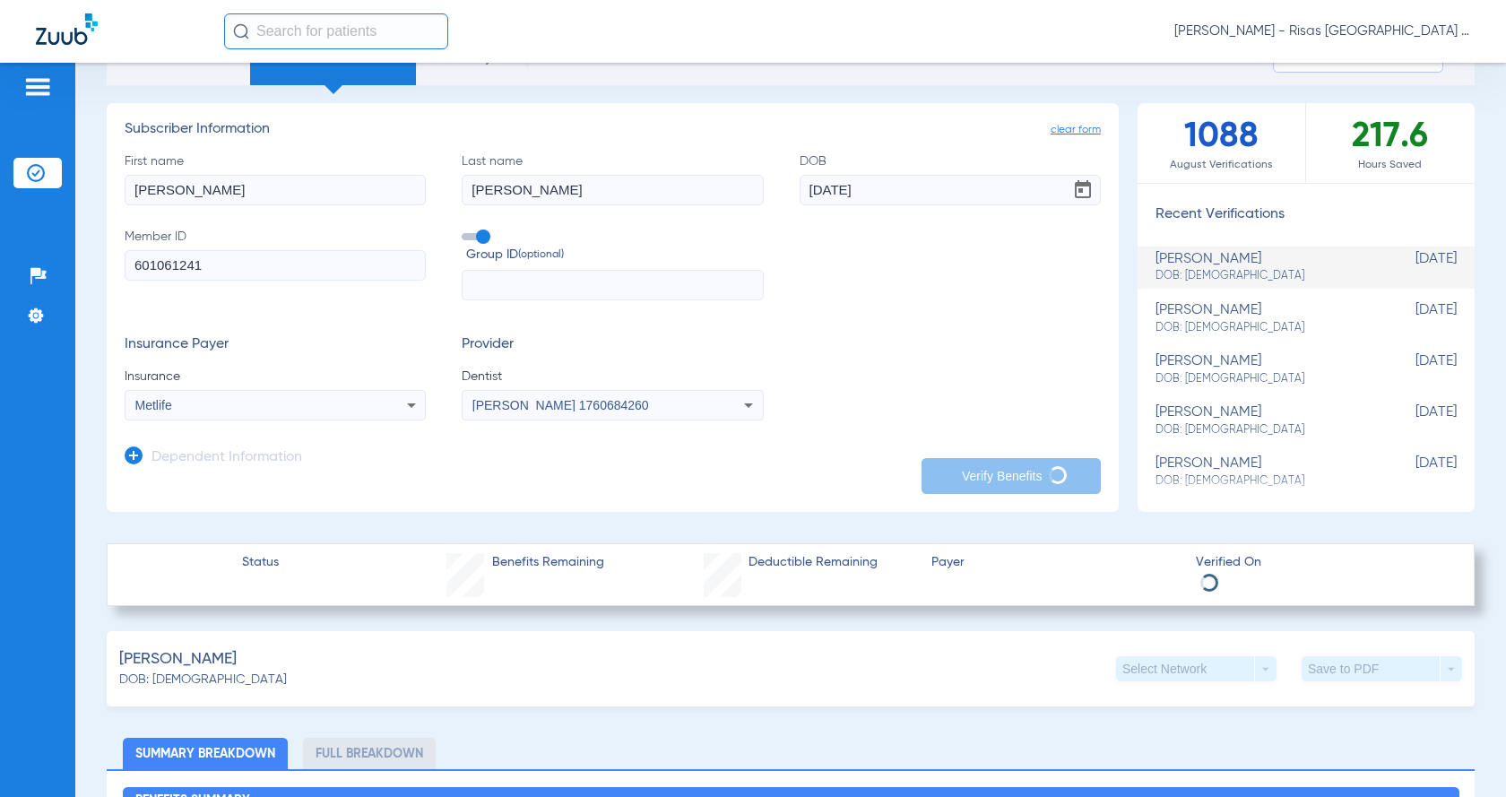
click at [316, 270] on input "601061241" at bounding box center [275, 265] width 301 height 30
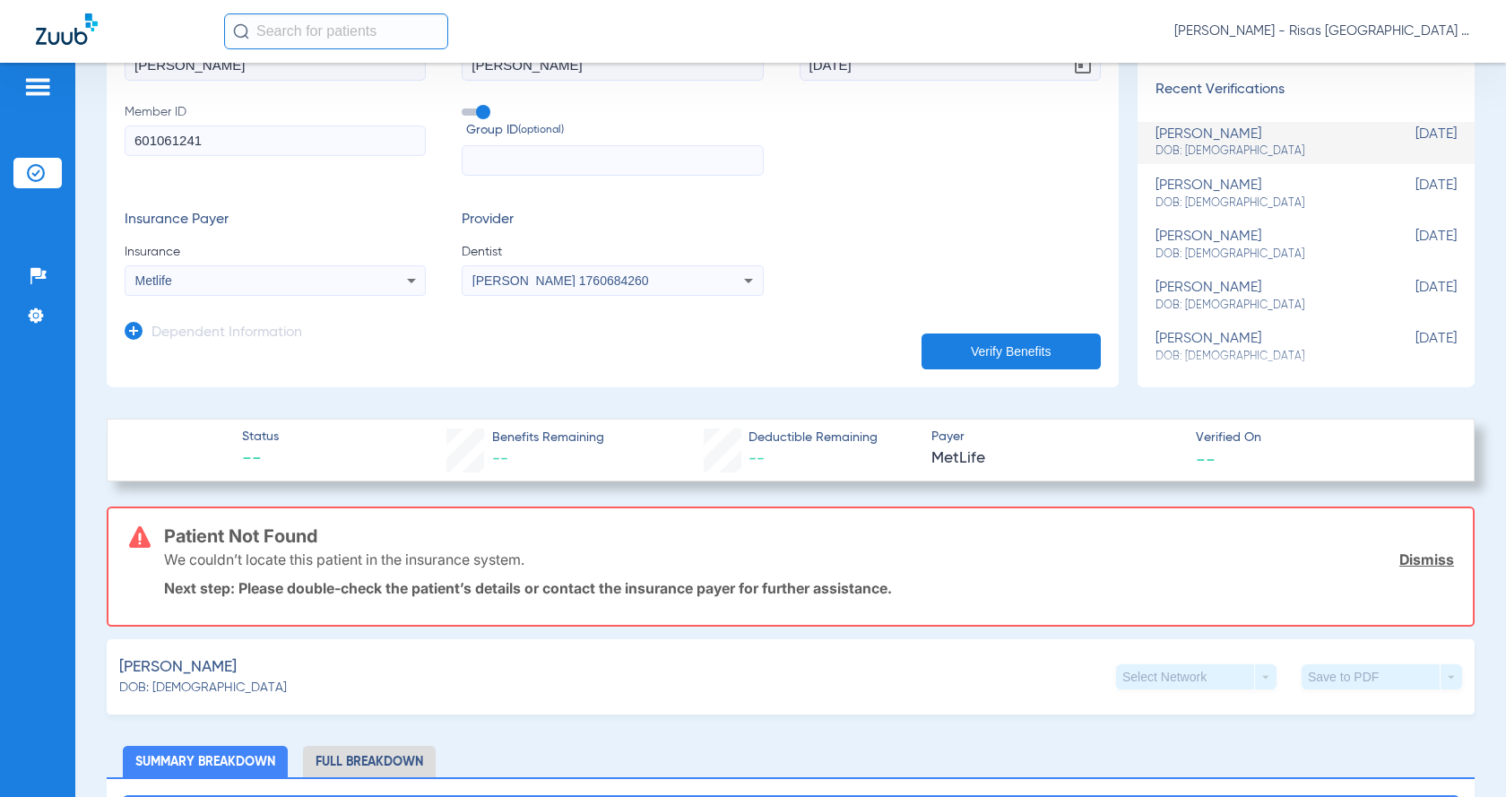
scroll to position [269, 0]
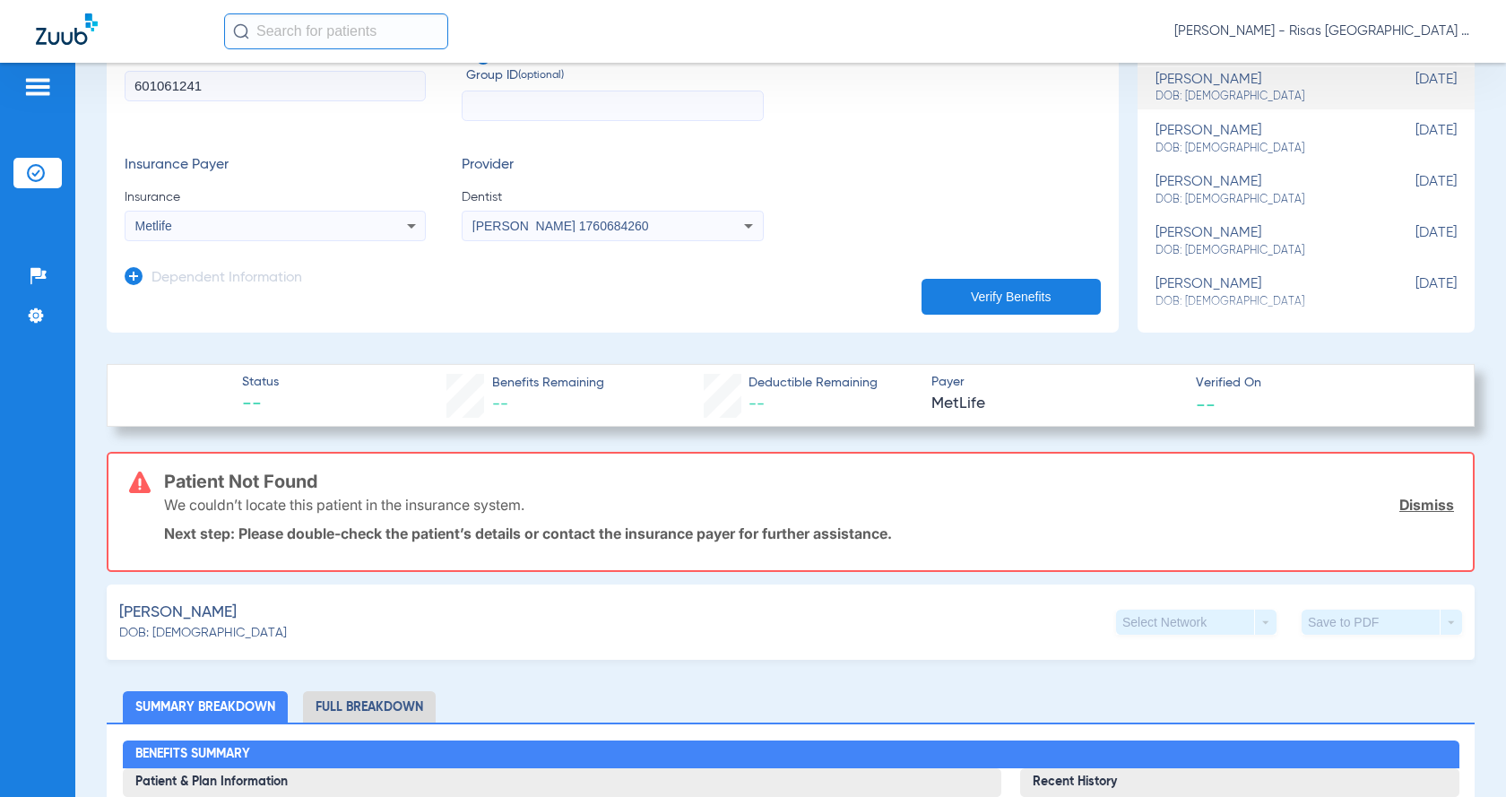
click at [1428, 508] on link "Dismiss" at bounding box center [1426, 505] width 55 height 18
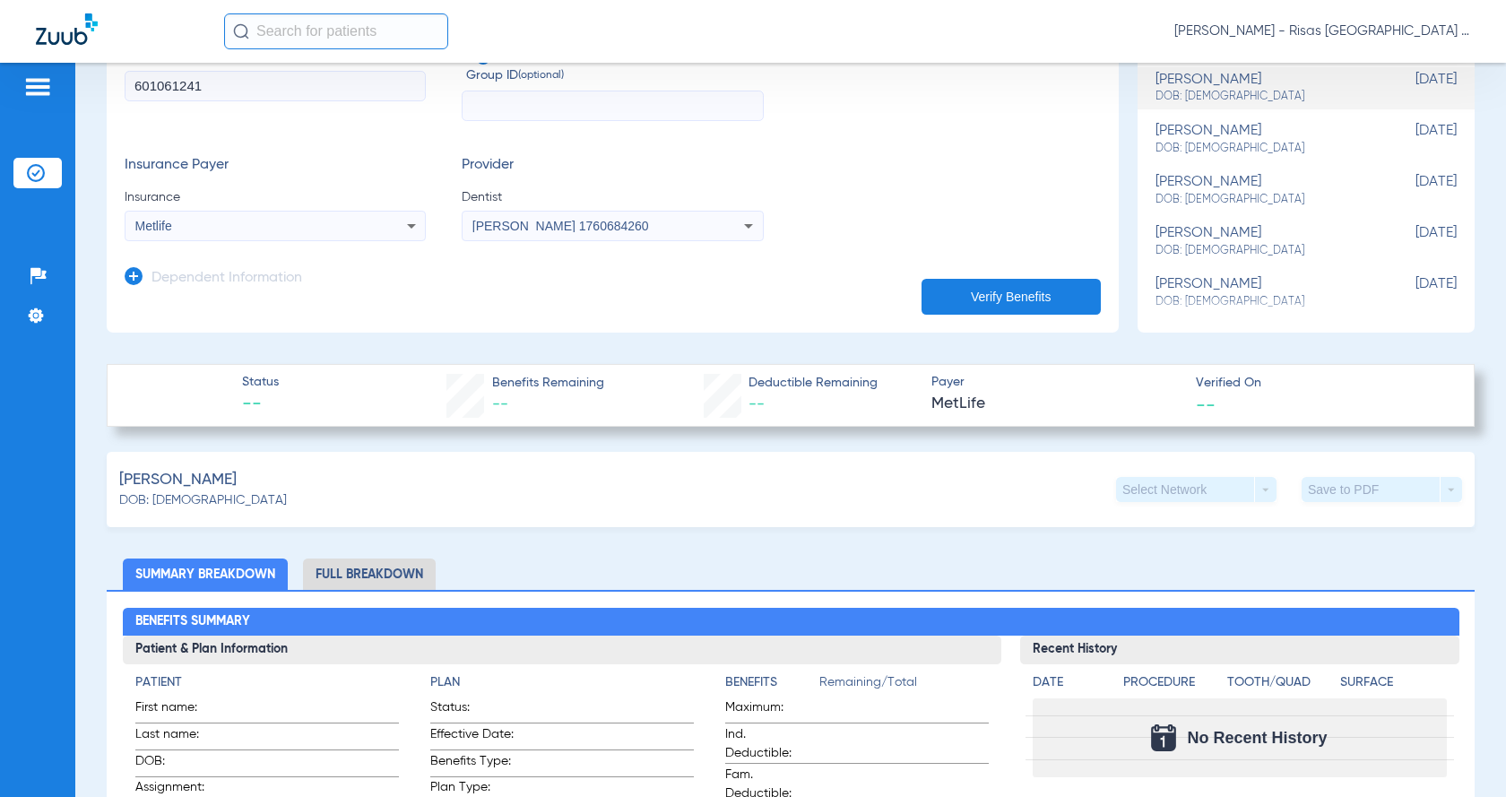
click at [972, 304] on button "Verify Benefits" at bounding box center [1011, 297] width 179 height 36
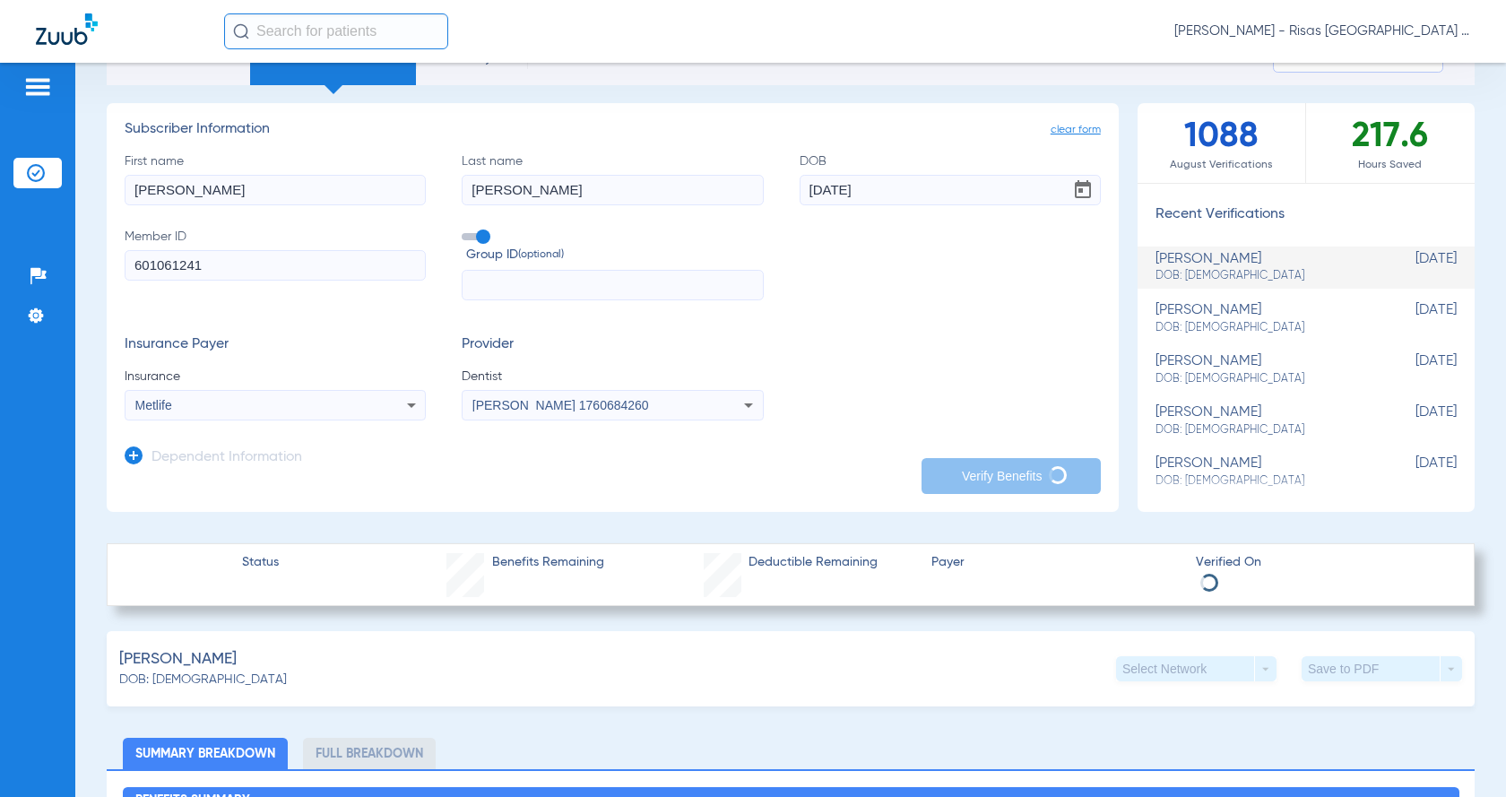
scroll to position [0, 0]
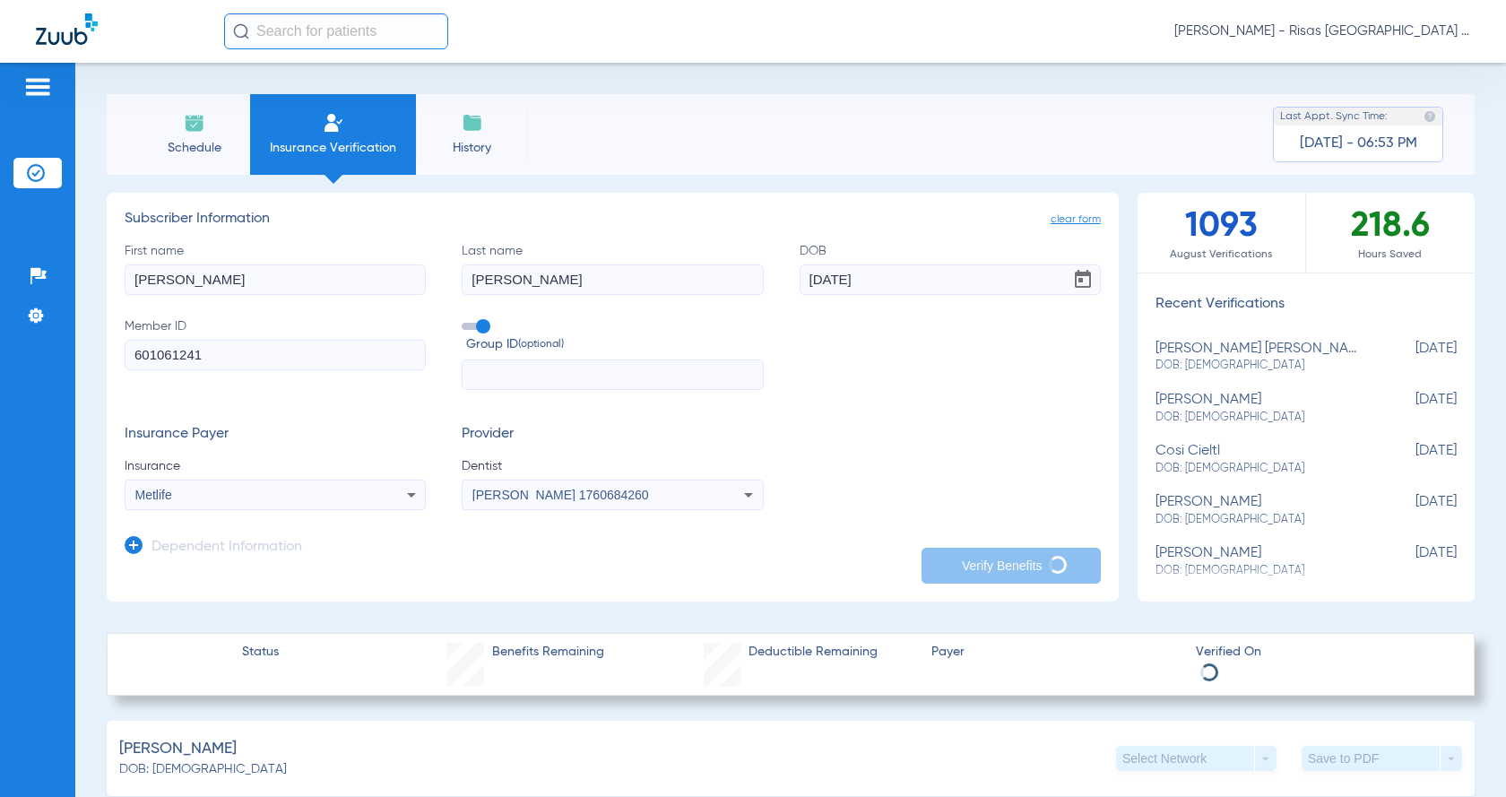
click at [834, 420] on form "First name [PERSON_NAME] Last name [PERSON_NAME] DOB [DEMOGRAPHIC_DATA] Member …" at bounding box center [613, 376] width 976 height 269
click at [624, 221] on h3 "Subscriber Information" at bounding box center [613, 220] width 976 height 18
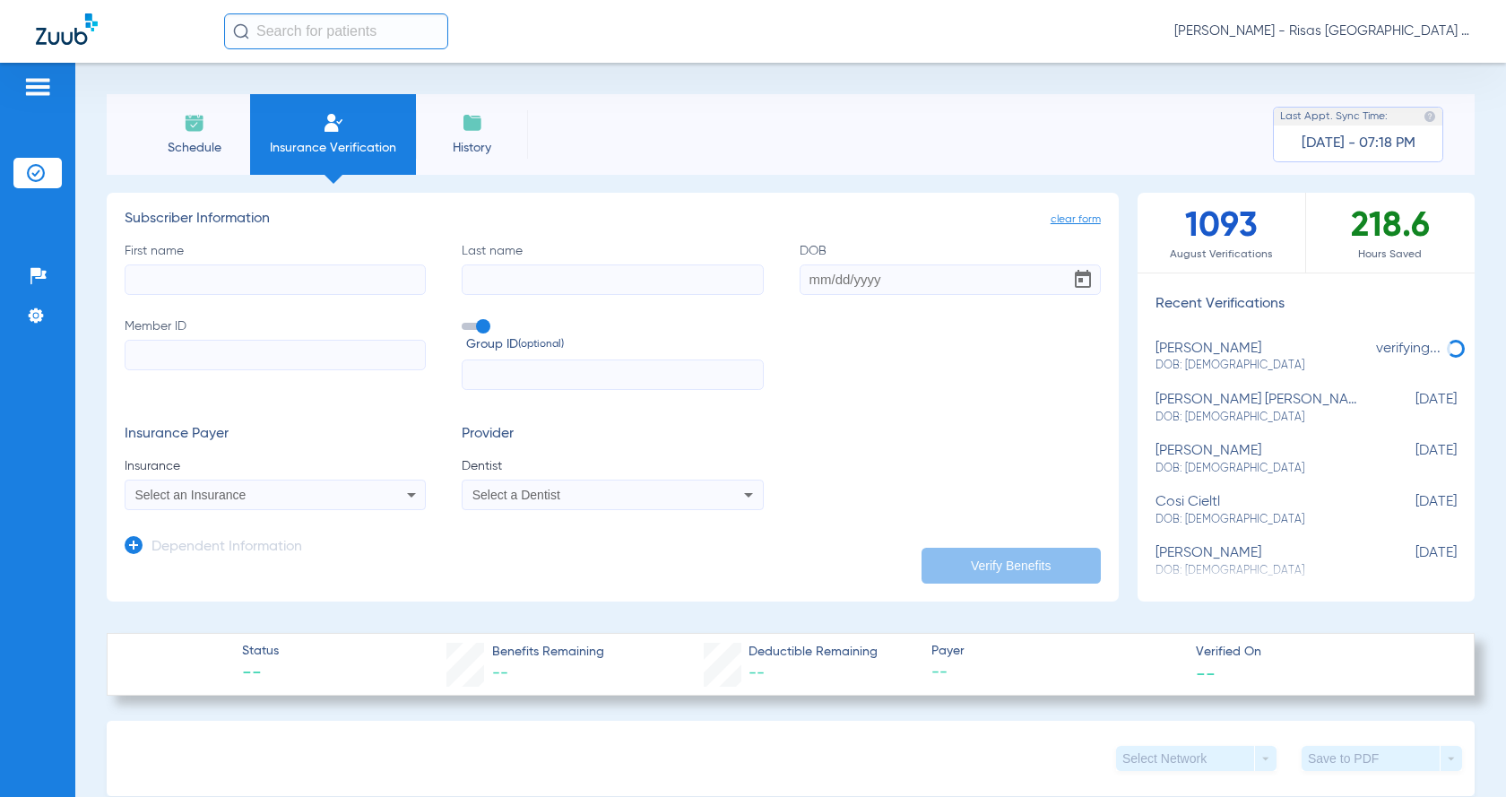
click at [253, 296] on div "First name Last name DOB Member ID Group ID (optional)" at bounding box center [613, 316] width 976 height 149
click at [256, 284] on input "First name" at bounding box center [275, 279] width 301 height 30
type input "Tristina"
type input "[PERSON_NAME]"
type input "04/23/1994"
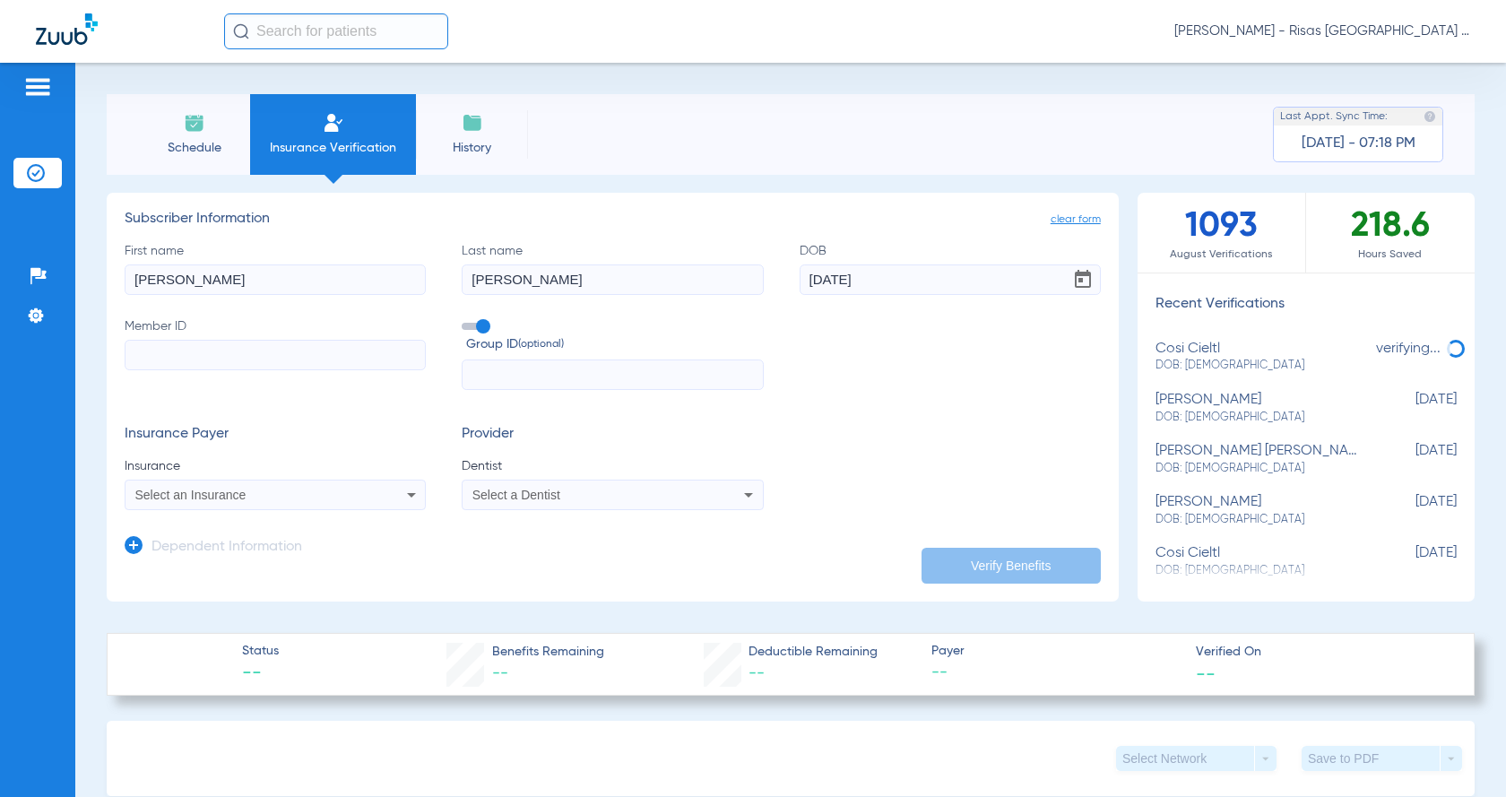
click at [380, 356] on input "Member ID" at bounding box center [275, 355] width 301 height 30
click at [296, 506] on div "Select an Insurance" at bounding box center [275, 495] width 299 height 22
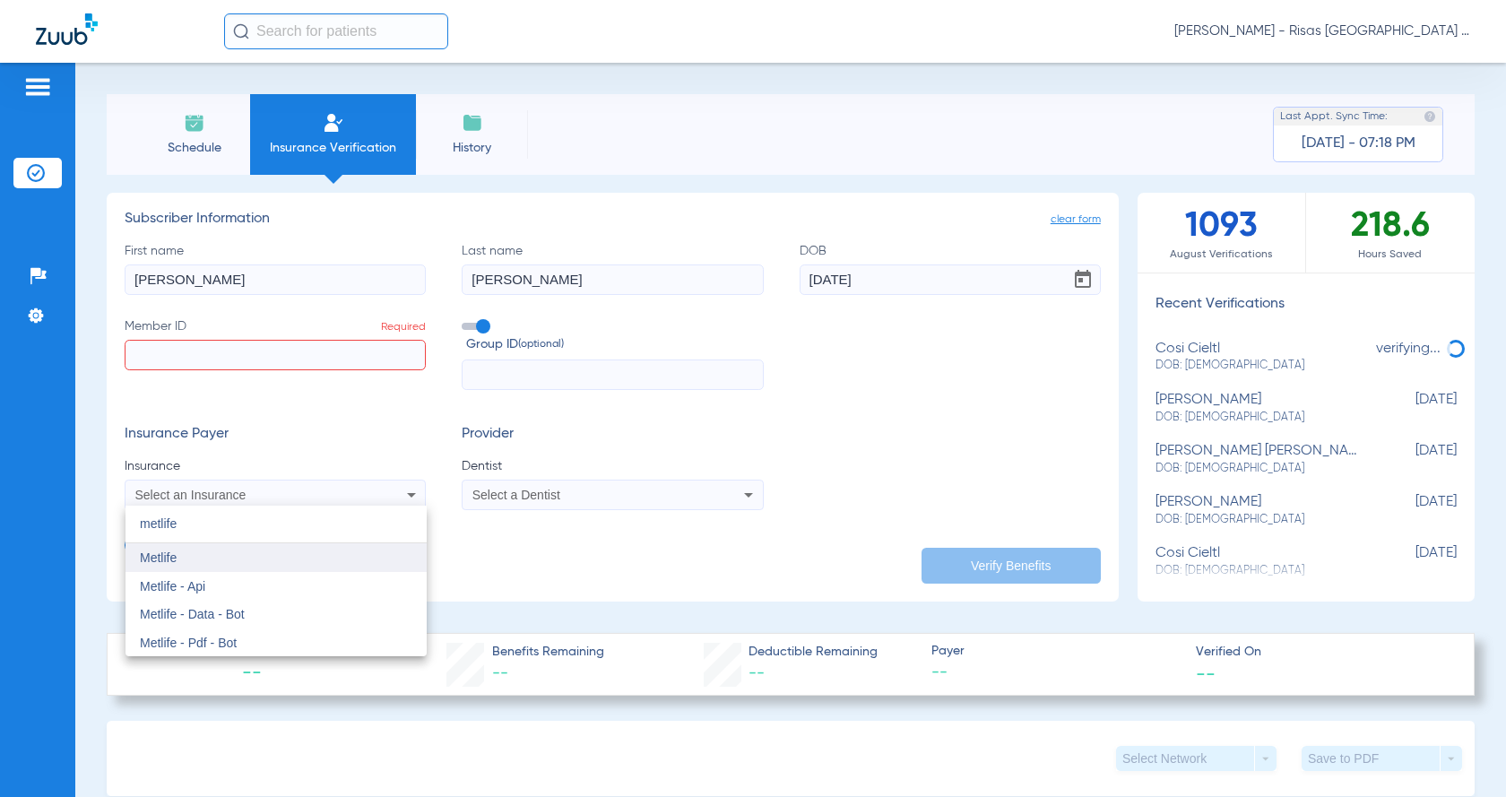
type input "metlife"
click at [273, 558] on mat-option "Metlife" at bounding box center [276, 557] width 301 height 29
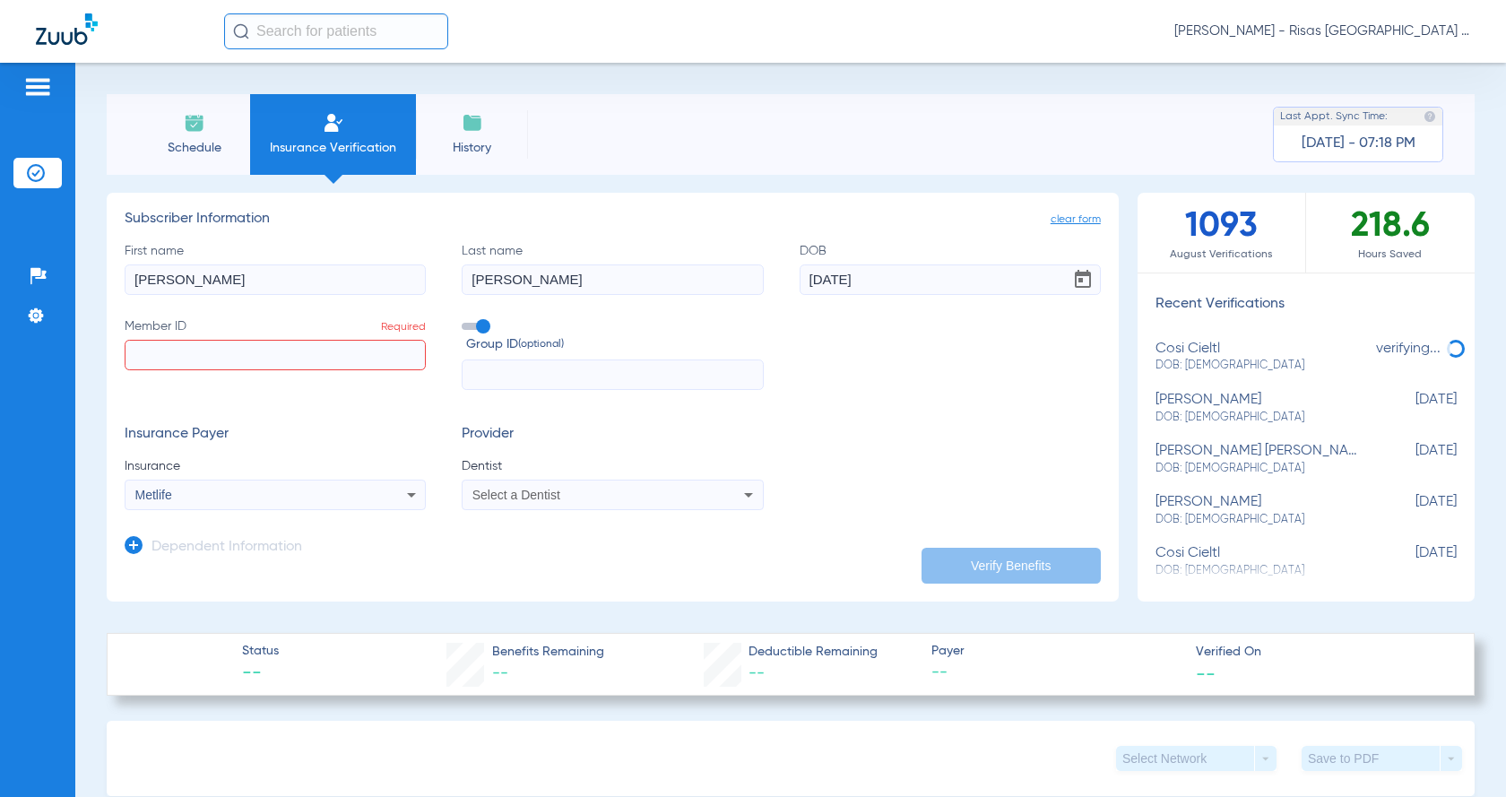
click at [547, 507] on mat-select "Select a Dentist" at bounding box center [612, 495] width 301 height 30
click at [557, 500] on span "Select a Dentist" at bounding box center [516, 495] width 88 height 14
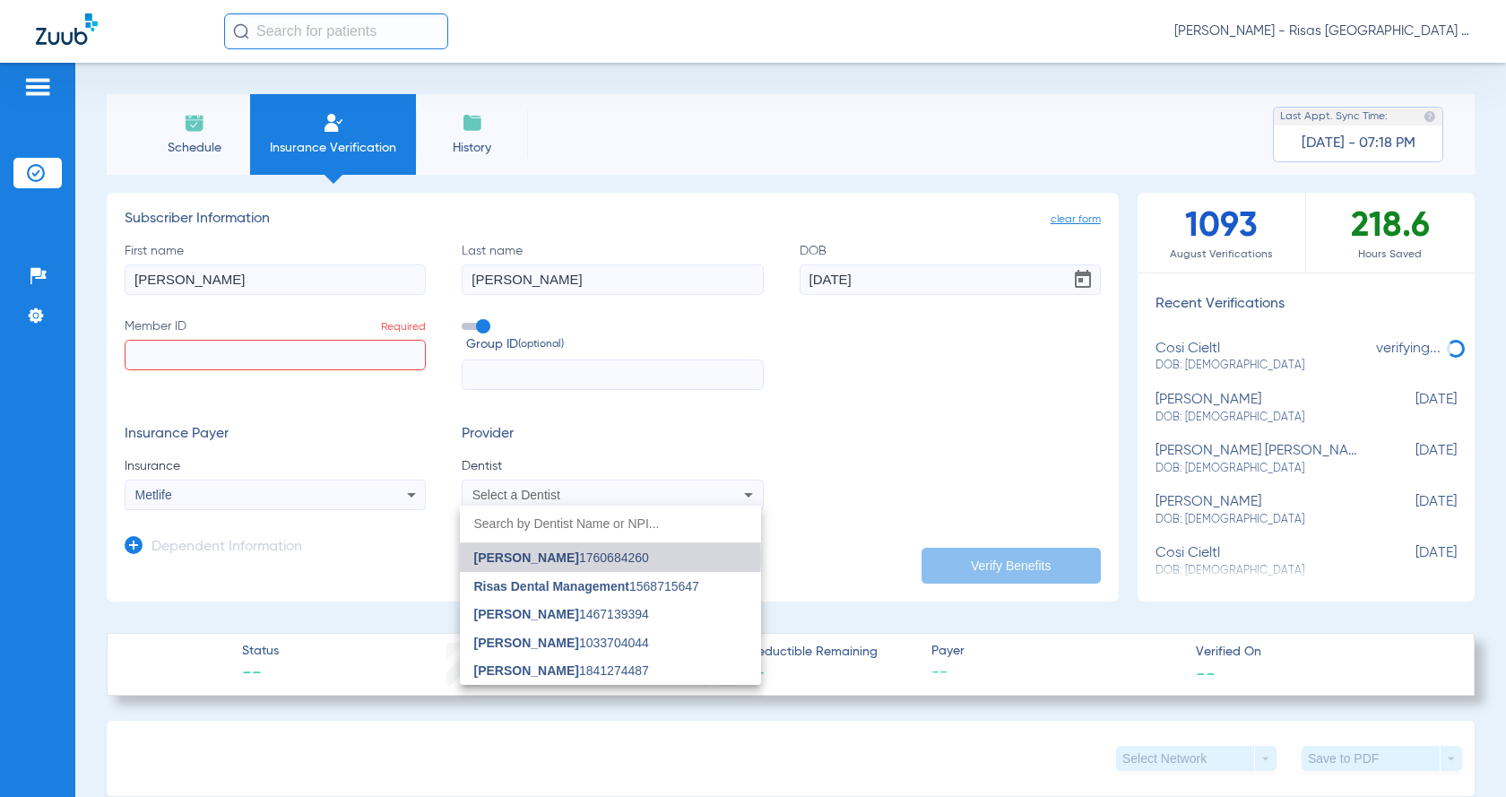
click at [602, 558] on span "[PERSON_NAME] 1760684260" at bounding box center [561, 557] width 175 height 13
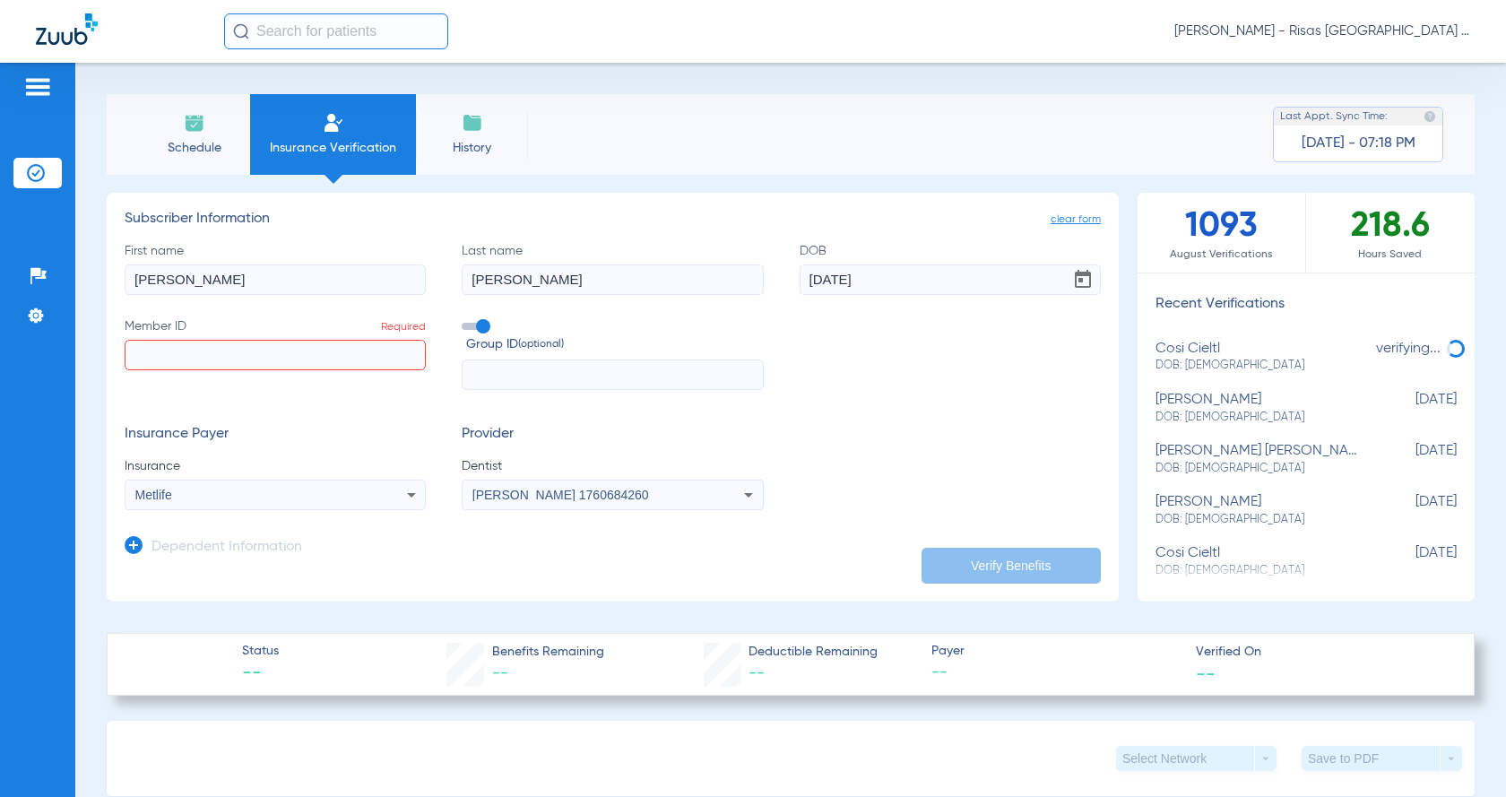
click at [316, 367] on input "Member ID Required" at bounding box center [275, 355] width 301 height 30
paste input "601061241"
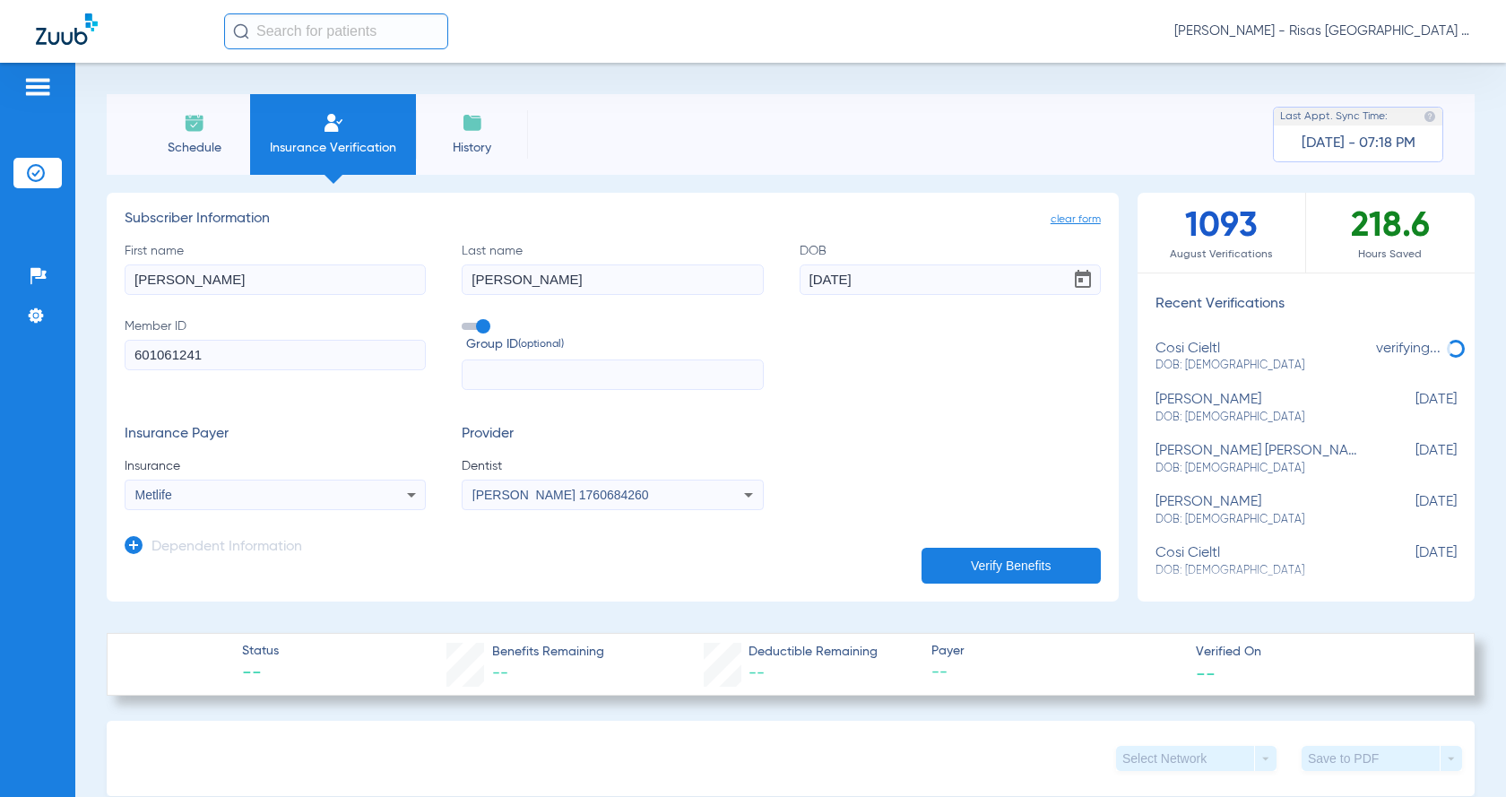
type input "601061241"
click at [978, 567] on button "Verify Benefits" at bounding box center [1011, 566] width 179 height 36
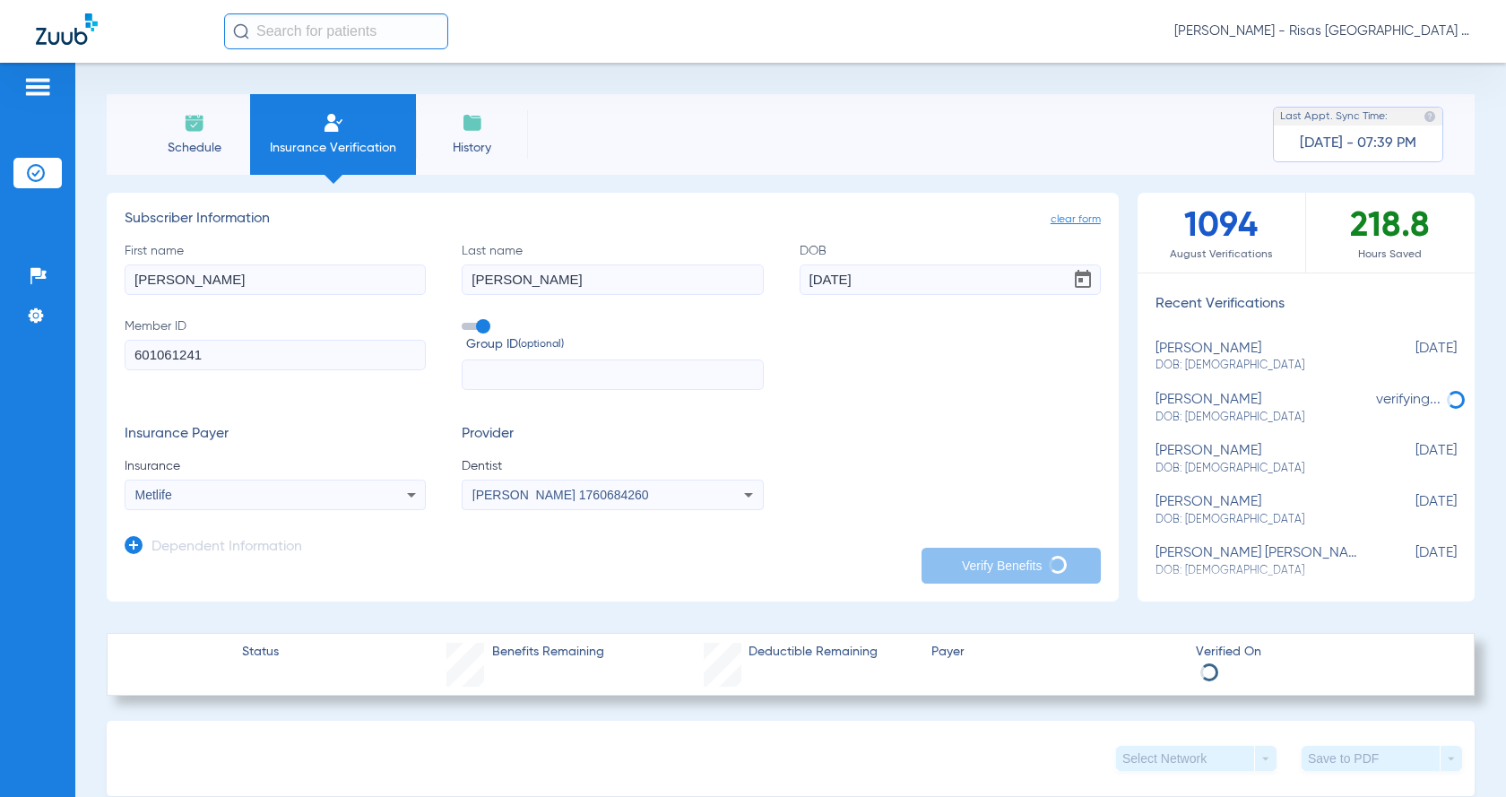
click at [313, 351] on input "601061241" at bounding box center [275, 355] width 301 height 30
